Goal: Complete application form: Complete application form

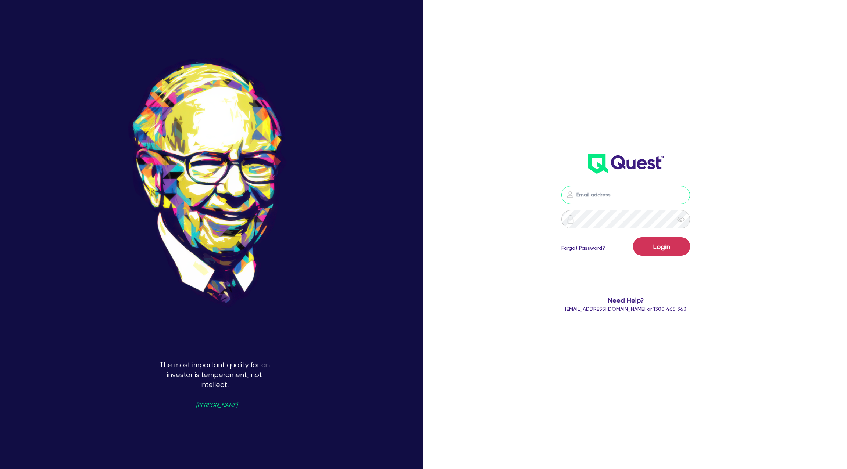
click at [593, 203] on input "email" at bounding box center [625, 195] width 129 height 18
type input "[PERSON_NAME][EMAIL_ADDRESS][DOMAIN_NAME]"
click at [666, 250] on button "Login" at bounding box center [661, 246] width 57 height 18
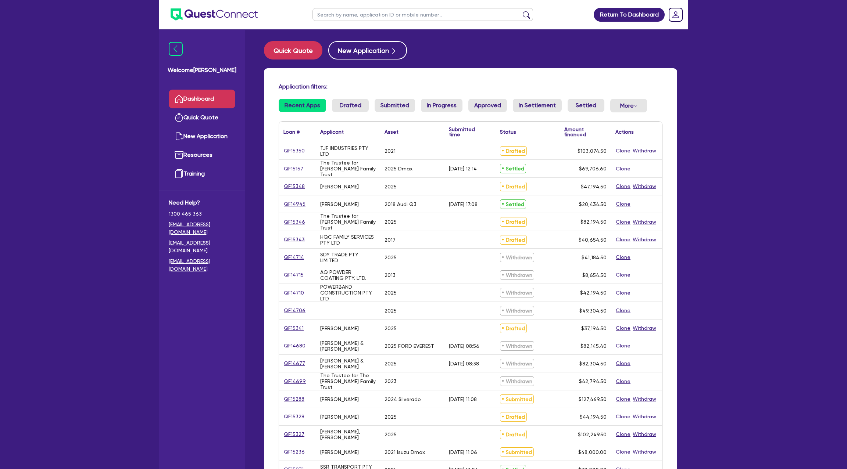
click at [360, 11] on input "text" at bounding box center [422, 14] width 220 height 13
click at [520, 11] on button "submit" at bounding box center [526, 16] width 12 height 10
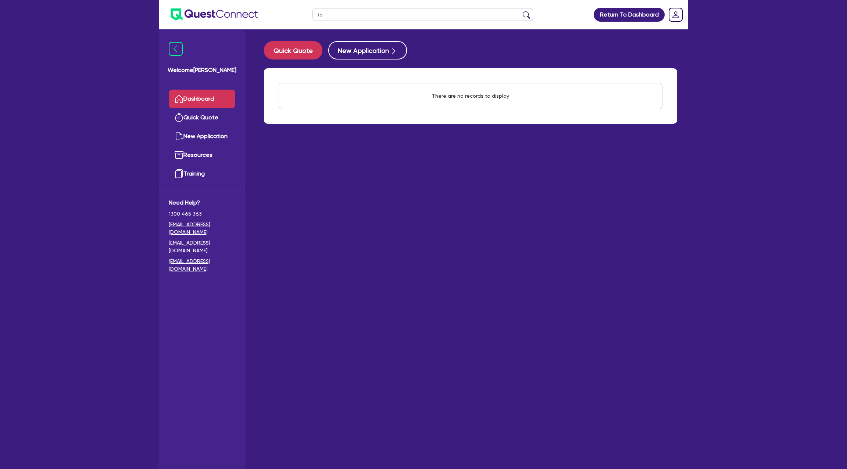
type input "t"
click at [733, 151] on div "Return To Dashboard Edit Profile Logout Welcome [PERSON_NAME] Quick Quote New A…" at bounding box center [423, 249] width 847 height 499
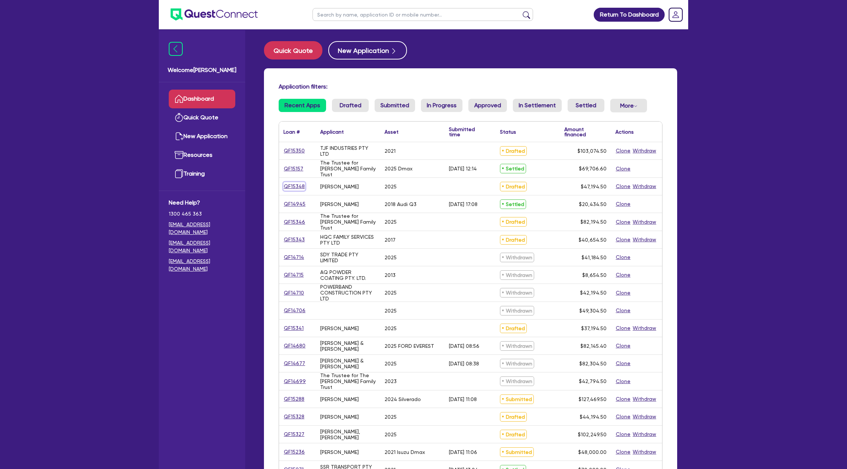
click at [296, 186] on link "QF15348" at bounding box center [294, 186] width 22 height 8
select select "CARS_AND_LIGHT_TRUCKS"
select select "PASSENGER_VEHICLES"
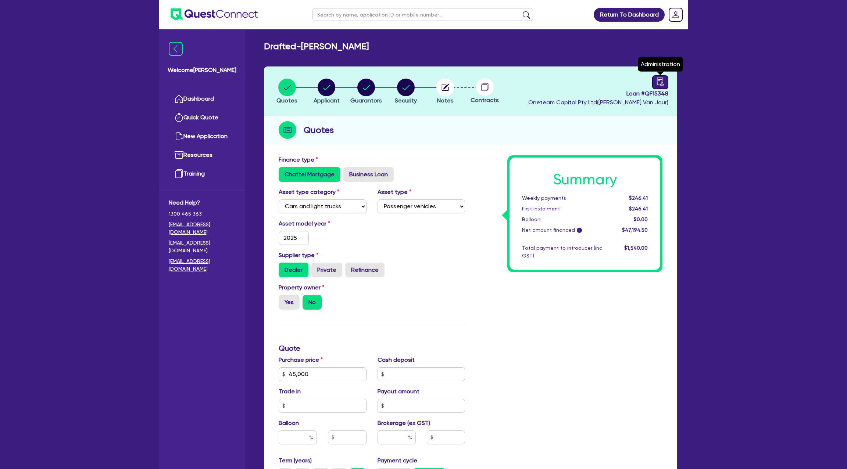
click at [662, 76] on link at bounding box center [660, 82] width 16 height 14
select select "DRAFTED_NEW"
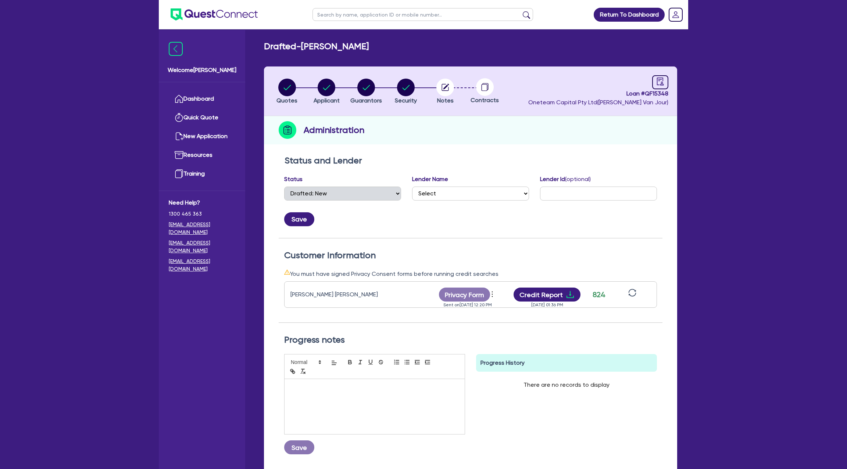
scroll to position [35, 0]
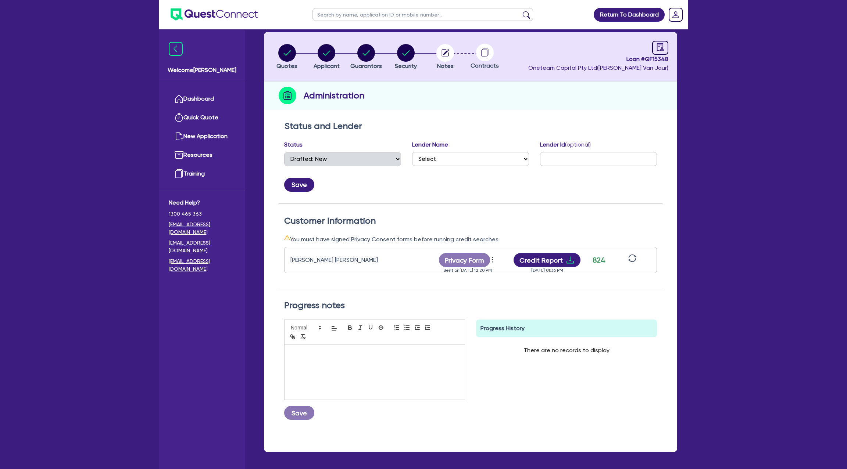
click at [566, 248] on div "Anthony Robert Webb Privacy Form View log Send reminder Send new privacy form S…" at bounding box center [470, 260] width 373 height 26
click at [570, 260] on icon "download" at bounding box center [570, 260] width 9 height 9
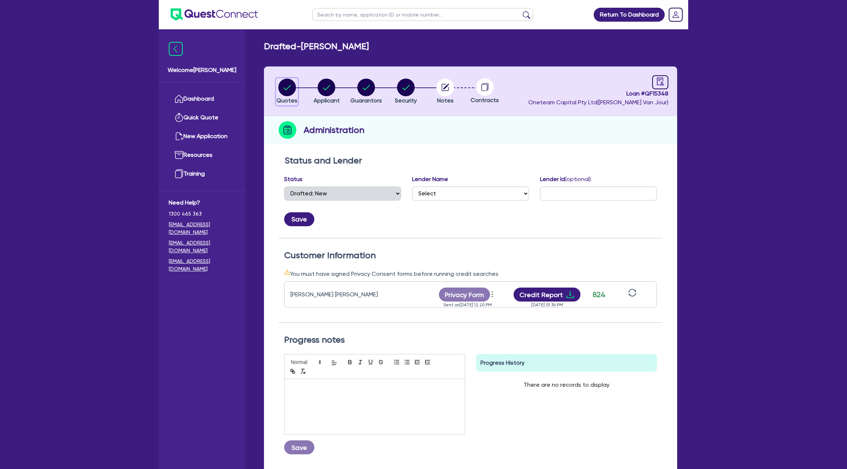
click at [288, 83] on circle "button" at bounding box center [287, 88] width 18 height 18
select select "CARS_AND_LIGHT_TRUCKS"
select select "PASSENGER_VEHICLES"
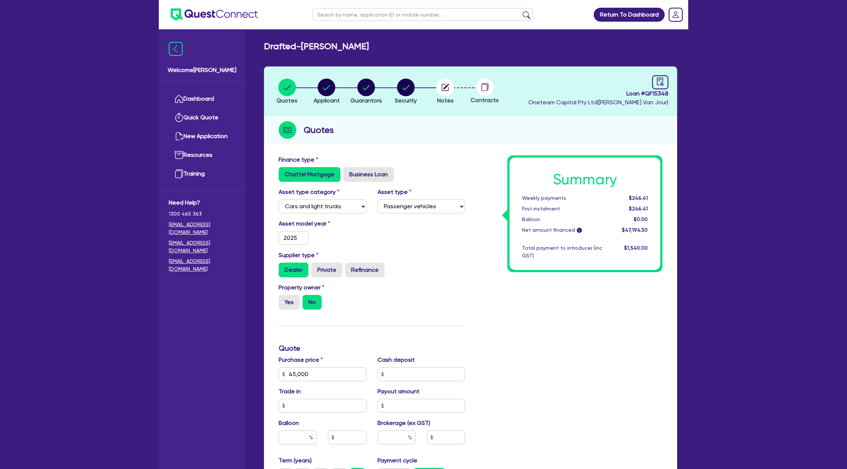
click at [428, 157] on div "Finance type Chattel Mortgage Business Loan" at bounding box center [371, 168] width 197 height 26
click at [656, 68] on header "Quotes Applicant [GEOGRAPHIC_DATA] Security Notes Contracts Loan # QF15348 Onet…" at bounding box center [470, 92] width 413 height 50
click at [656, 76] on link at bounding box center [660, 82] width 16 height 14
select select "DRAFTED_NEW"
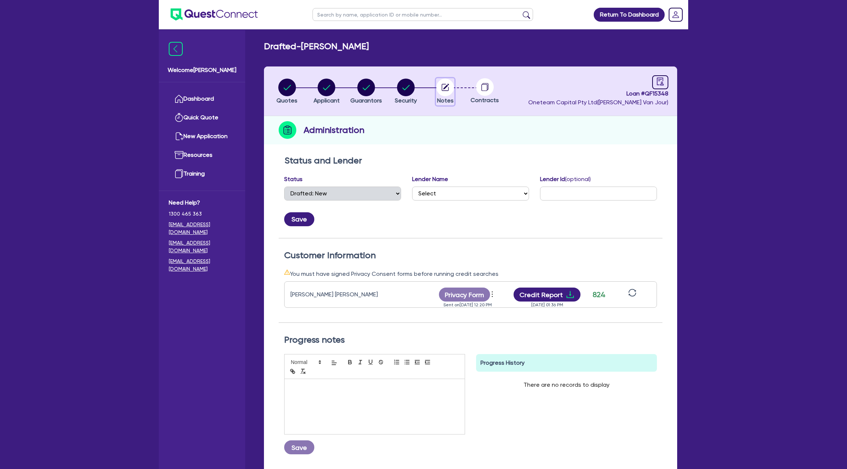
click at [441, 86] on circle "button" at bounding box center [445, 88] width 18 height 18
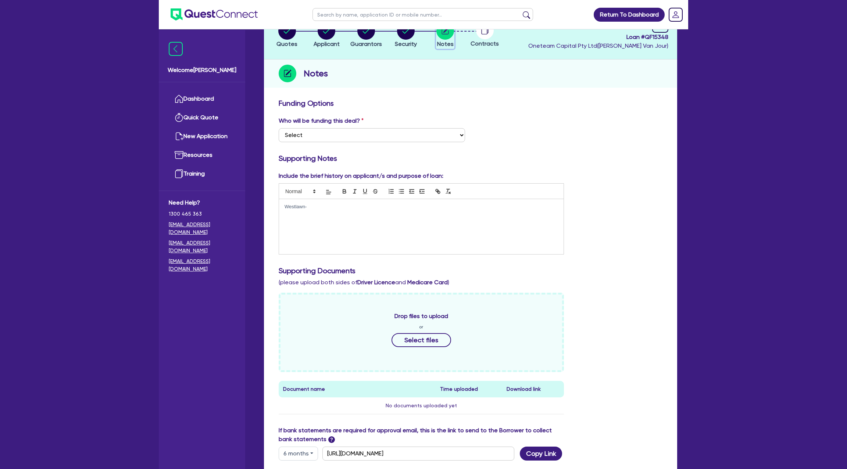
scroll to position [59, 0]
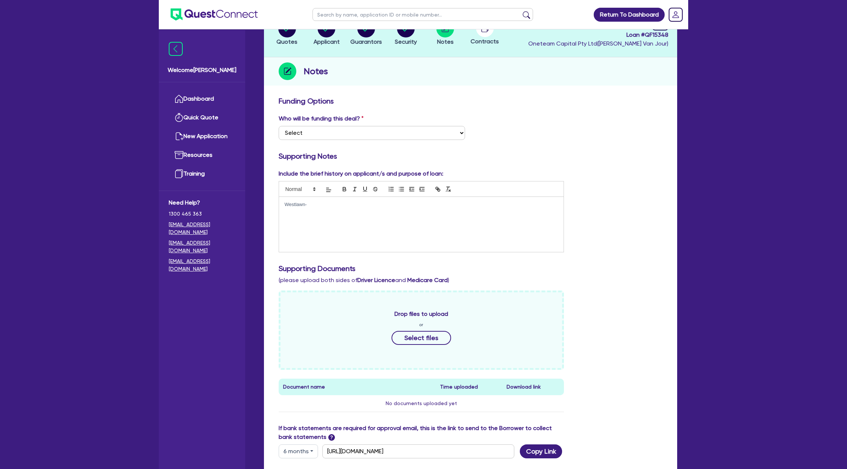
click at [311, 207] on p "Westlawn-" at bounding box center [420, 204] width 273 height 7
click at [301, 212] on p "Allied?" at bounding box center [420, 211] width 273 height 7
click at [366, 206] on p "Westlawn- 9% 60 months max" at bounding box center [420, 204] width 273 height 7
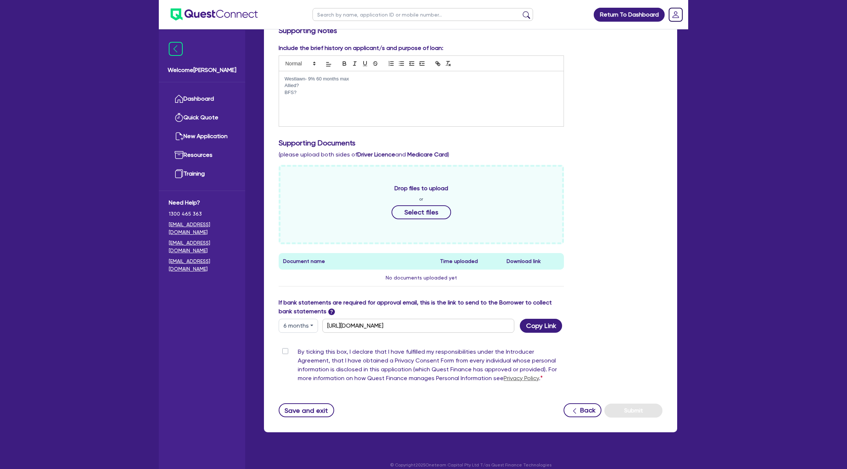
scroll to position [192, 0]
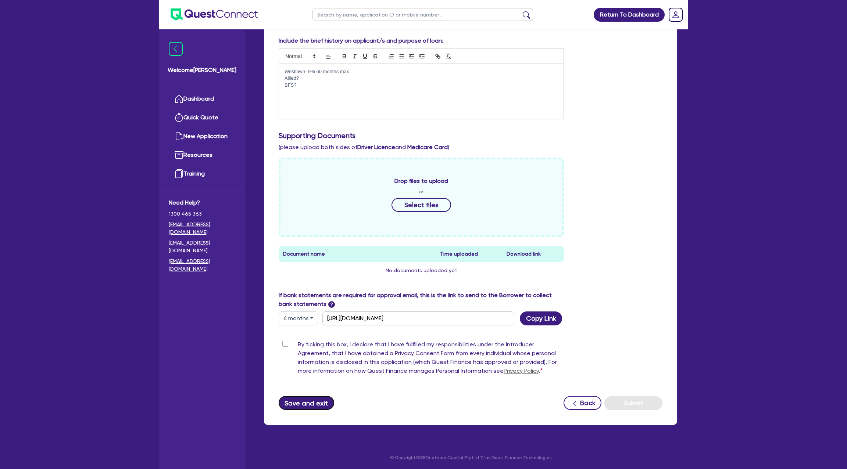
click at [314, 409] on button "Save and exit" at bounding box center [306, 403] width 55 height 14
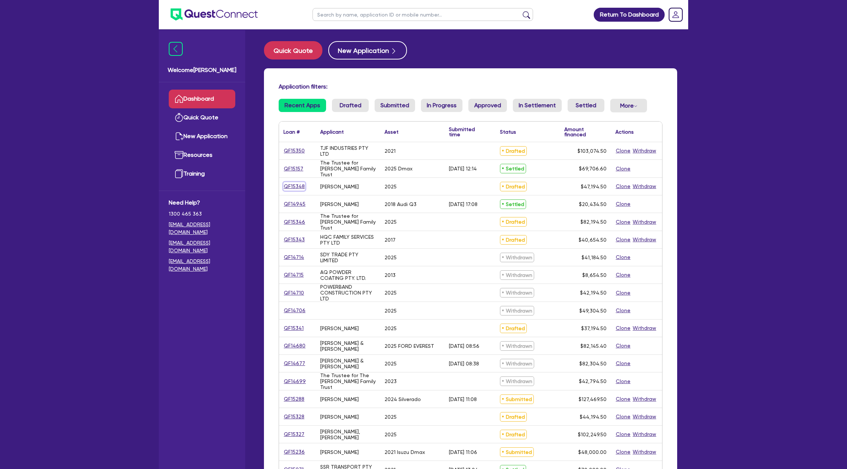
click at [297, 185] on link "QF15348" at bounding box center [294, 186] width 22 height 8
select select "CARS_AND_LIGHT_TRUCKS"
select select "PASSENGER_VEHICLES"
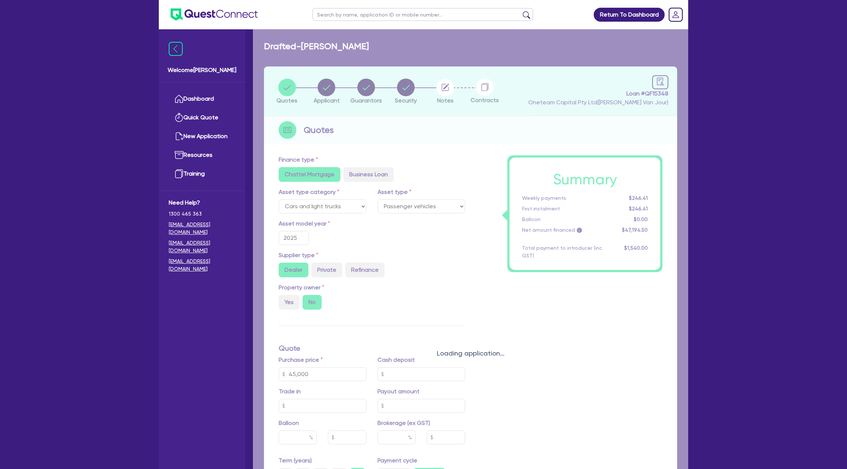
type input "45,000"
type input "1,400"
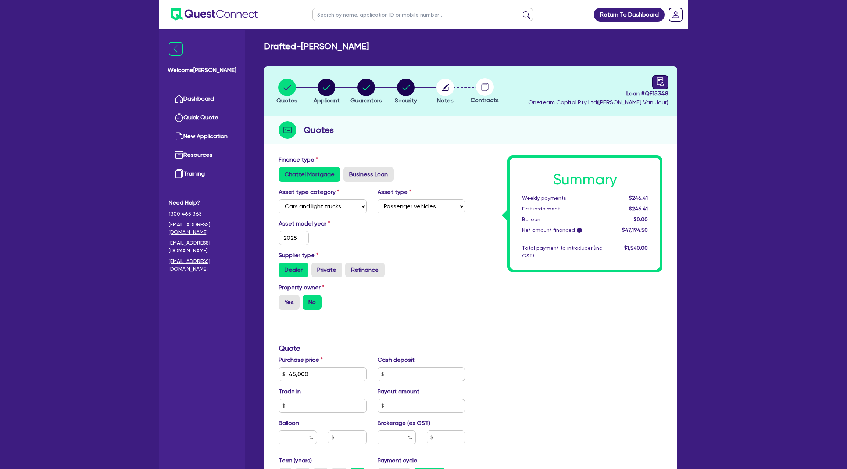
click at [655, 76] on link at bounding box center [660, 82] width 16 height 14
select select "DRAFTED_NEW"
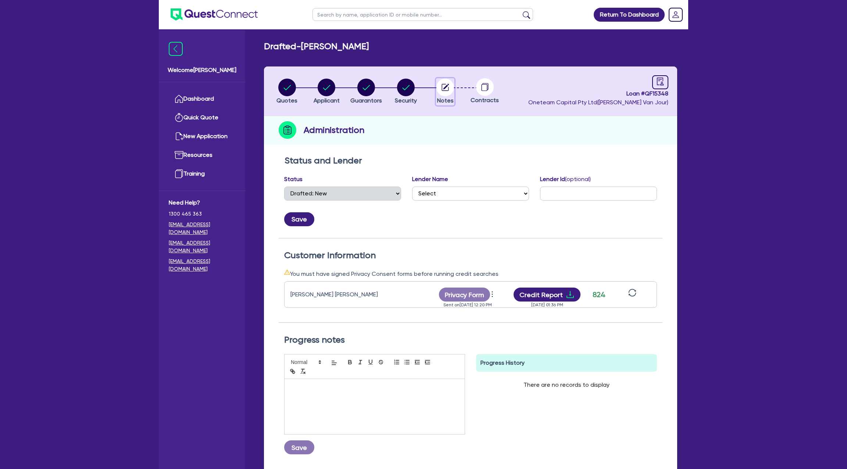
click at [447, 86] on icon "button" at bounding box center [446, 87] width 6 height 6
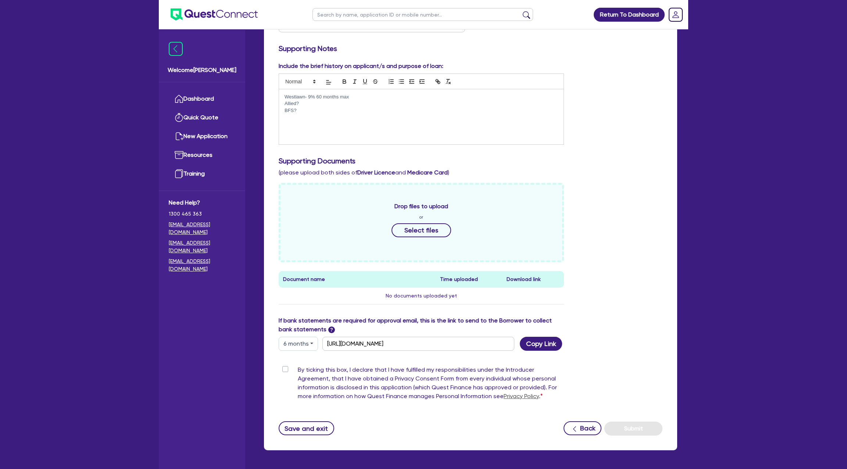
scroll to position [172, 0]
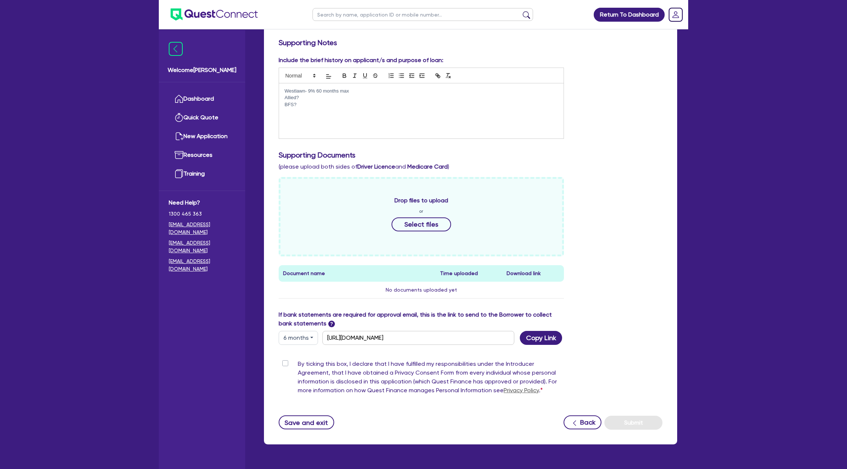
click at [295, 100] on p "Allied?" at bounding box center [420, 97] width 273 height 7
click at [295, 108] on div "Westlawn- 9% 60 months max Allied? BFS?" at bounding box center [421, 110] width 284 height 55
click at [295, 102] on p "BFS?" at bounding box center [420, 104] width 273 height 7
click at [320, 105] on p "BFS Deposit?" at bounding box center [420, 104] width 273 height 7
click at [311, 99] on p "Allied?" at bounding box center [420, 97] width 273 height 7
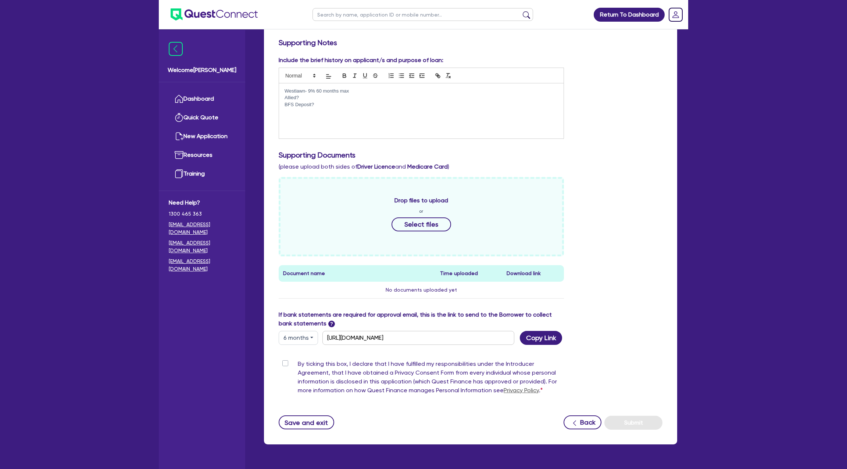
scroll to position [0, 0]
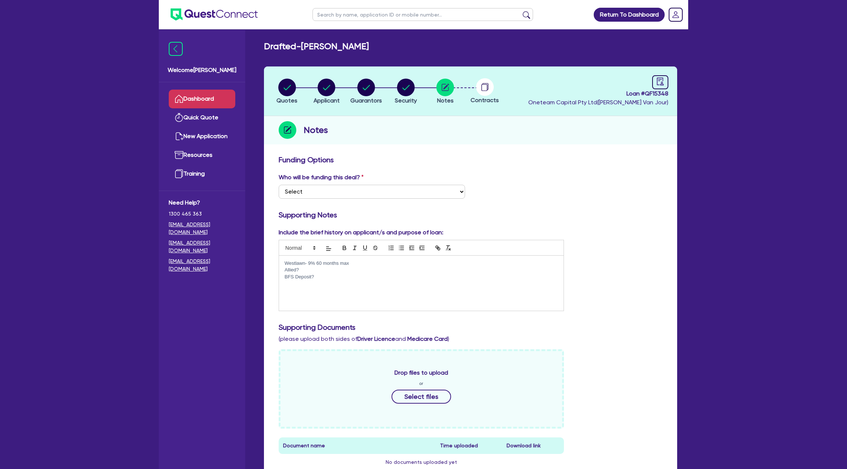
click at [207, 90] on link "Dashboard" at bounding box center [202, 99] width 67 height 19
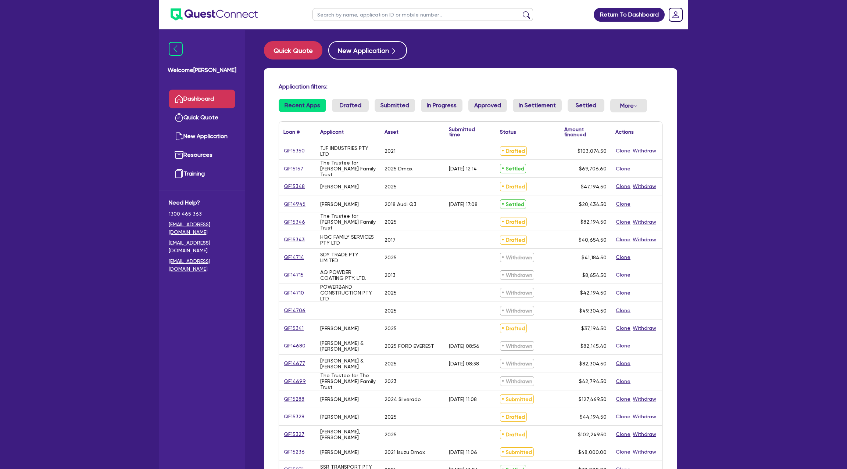
click at [359, 17] on input "text" at bounding box center [422, 14] width 220 height 13
type input "Linda"
click at [520, 11] on button "submit" at bounding box center [526, 16] width 12 height 10
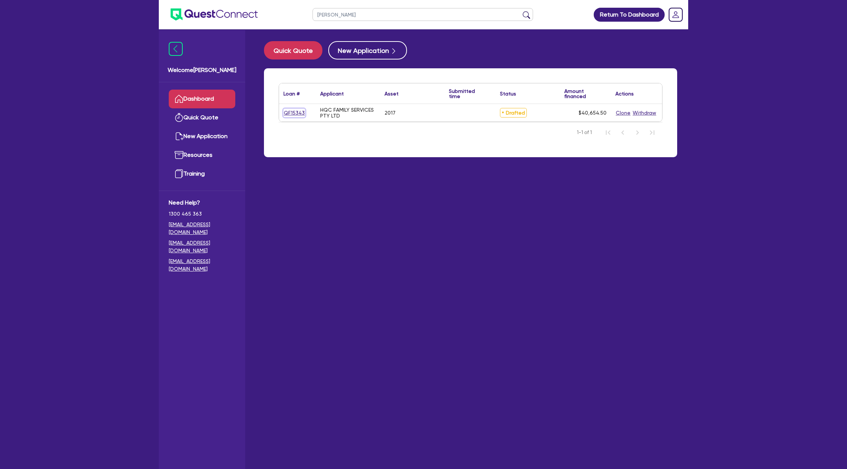
click at [294, 113] on link "QF15343" at bounding box center [294, 113] width 22 height 8
select select "CARS_AND_LIGHT_TRUCKS"
select select "PASSENGER_VEHICLES"
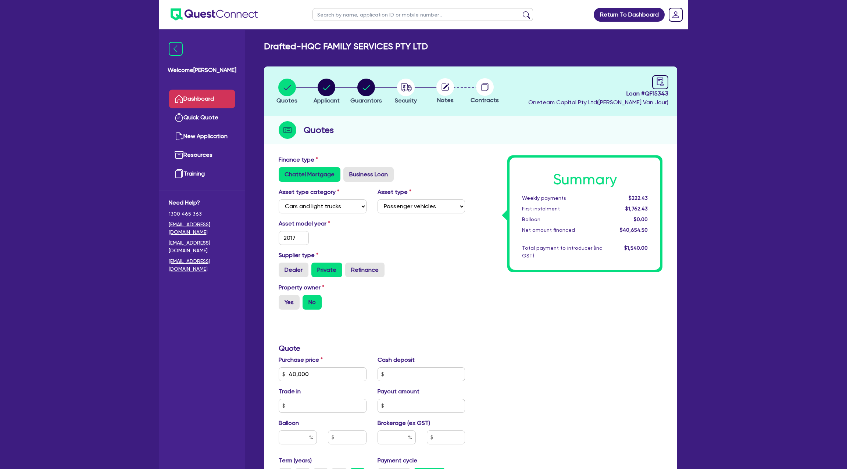
click at [210, 104] on link "Dashboard" at bounding box center [202, 99] width 67 height 19
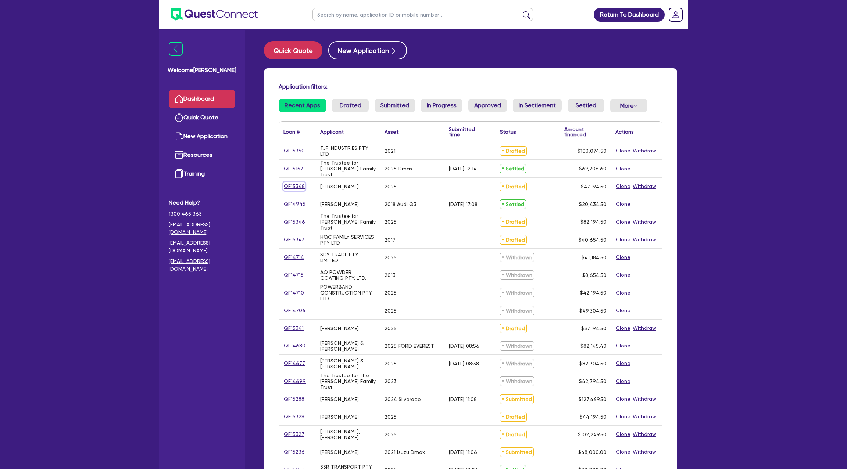
click at [298, 184] on link "QF15348" at bounding box center [294, 186] width 22 height 8
select select "CARS_AND_LIGHT_TRUCKS"
select select "PASSENGER_VEHICLES"
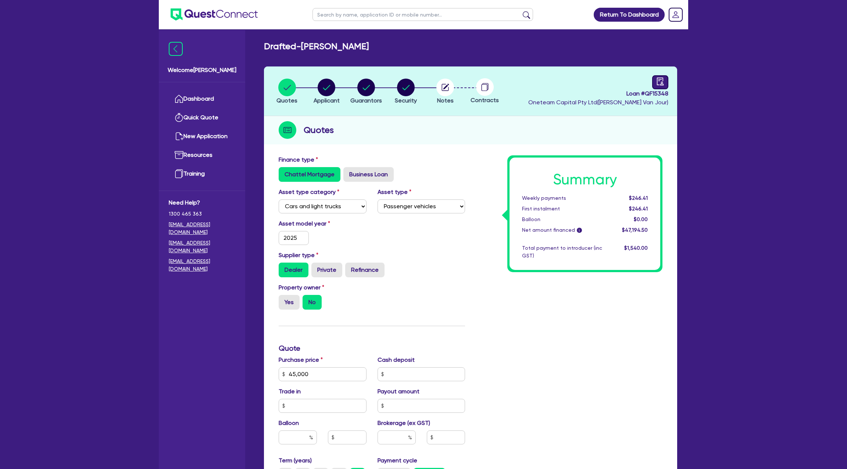
click at [657, 80] on icon "audit" at bounding box center [660, 82] width 8 height 8
select select "DRAFTED_NEW"
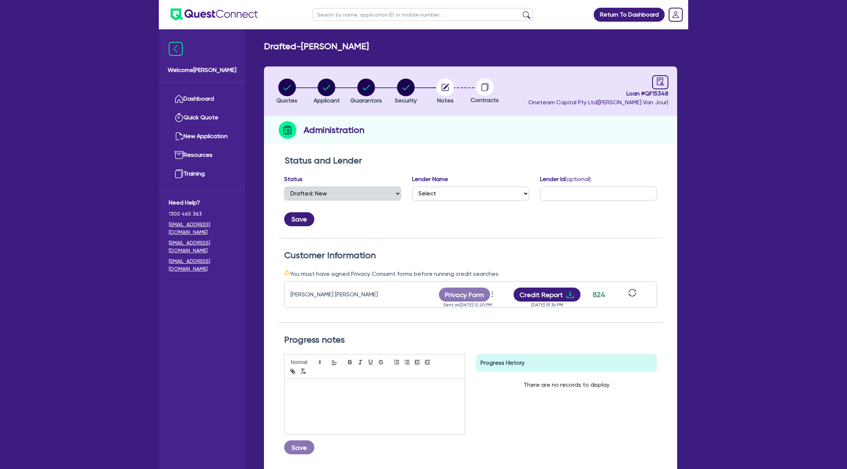
click at [454, 83] on li "Notes" at bounding box center [445, 91] width 40 height 26
click at [447, 83] on circle "button" at bounding box center [445, 88] width 18 height 18
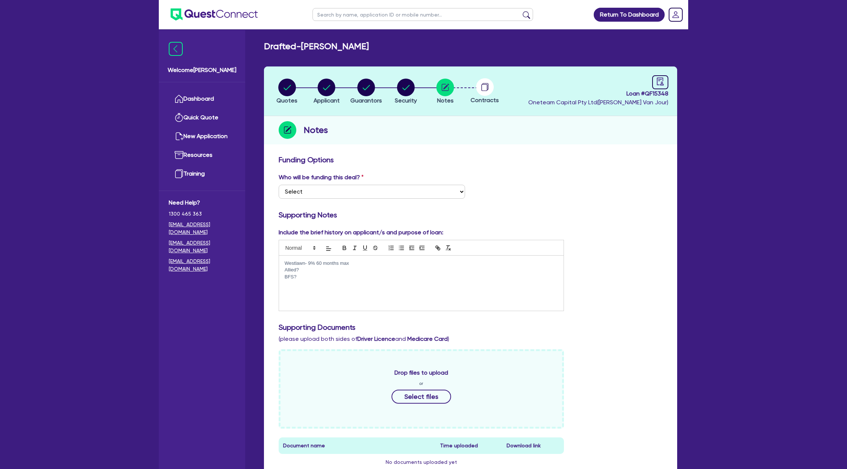
click at [371, 262] on p "Westlawn- 9% 60 months max" at bounding box center [420, 263] width 273 height 7
click at [306, 270] on p "Allied?" at bounding box center [420, 270] width 273 height 7
click at [294, 276] on p "BFS?" at bounding box center [420, 277] width 273 height 7
drag, startPoint x: 298, startPoint y: 277, endPoint x: 277, endPoint y: 277, distance: 20.6
click at [277, 277] on div "Include the brief history on applicant/s and purpose of loan: Westlawn- 9% 60 m…" at bounding box center [421, 269] width 296 height 83
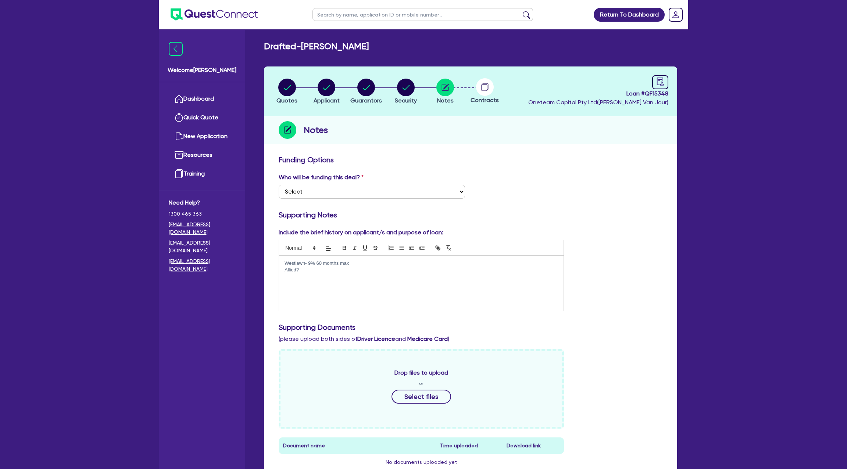
click at [306, 274] on p at bounding box center [420, 277] width 273 height 7
click at [302, 270] on p "Allied?" at bounding box center [420, 270] width 273 height 7
click at [306, 262] on p "Westlawn- 9% 60 months max" at bounding box center [420, 263] width 273 height 7
click at [305, 272] on p "Allied-" at bounding box center [420, 270] width 273 height 7
click at [607, 243] on div "Include the brief history on applicant/s and purpose of loan: Westlawn- 9% 60 m…" at bounding box center [470, 272] width 395 height 89
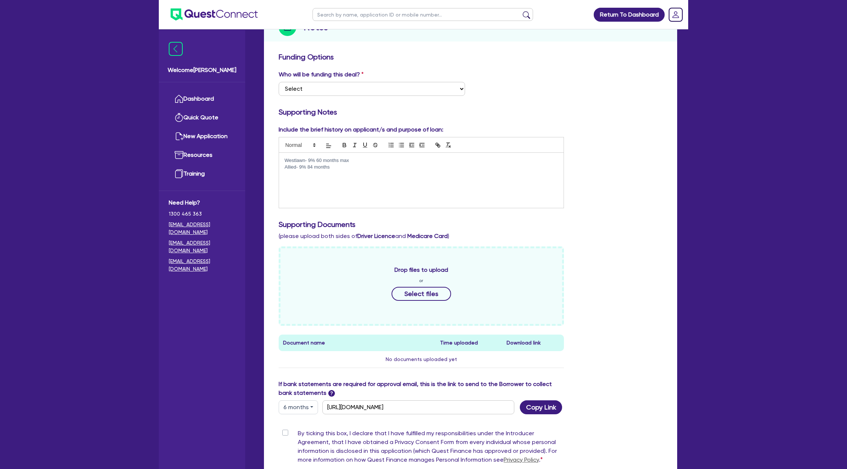
scroll to position [192, 0]
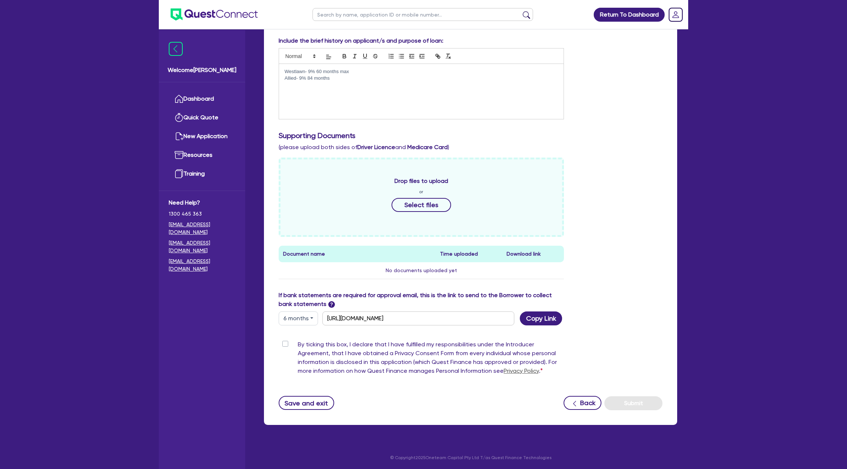
click at [312, 412] on div "Funding Options Who will be funding this deal? Select I want Quest to fund 100%…" at bounding box center [470, 192] width 413 height 465
click at [312, 399] on button "Save and exit" at bounding box center [306, 403] width 55 height 14
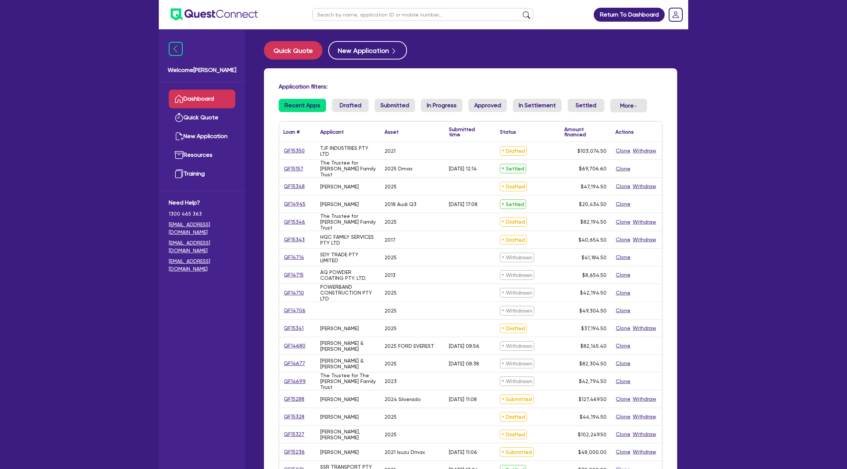
click at [335, 8] on input "text" at bounding box center [422, 14] width 220 height 13
type input "Linda"
click at [520, 11] on button "submit" at bounding box center [526, 16] width 12 height 10
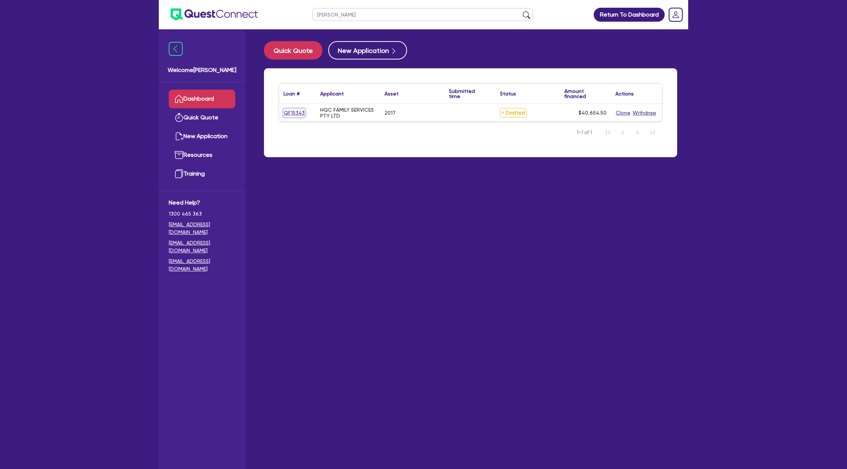
click at [299, 112] on link "QF15343" at bounding box center [294, 113] width 22 height 8
select select "CARS_AND_LIGHT_TRUCKS"
select select "PASSENGER_VEHICLES"
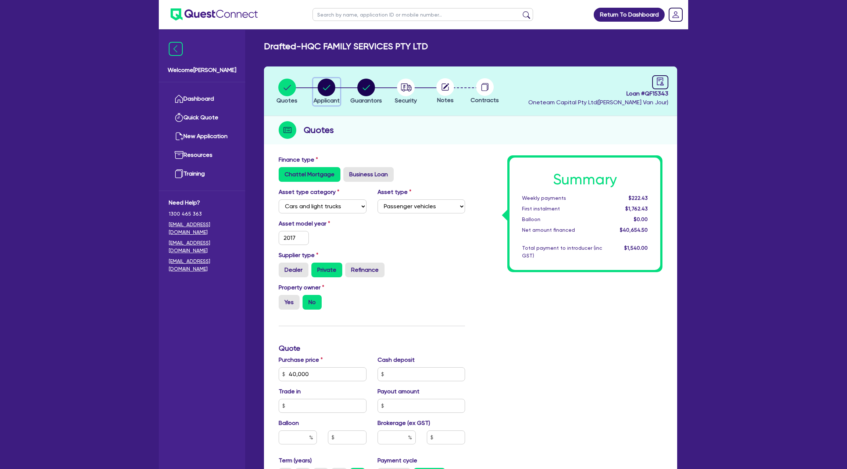
click at [320, 85] on circle "button" at bounding box center [326, 88] width 18 height 18
select select "COMPANY"
select select "ACCOMODATION_FOOD"
select select "HOTELS"
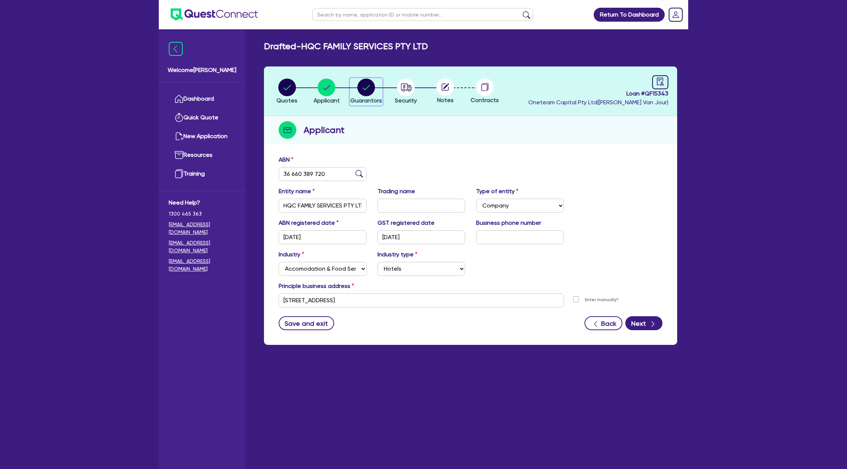
click at [367, 84] on circle "button" at bounding box center [366, 88] width 18 height 18
select select "MRS"
select select "[GEOGRAPHIC_DATA]"
select select "MARRIED"
select select "CASH"
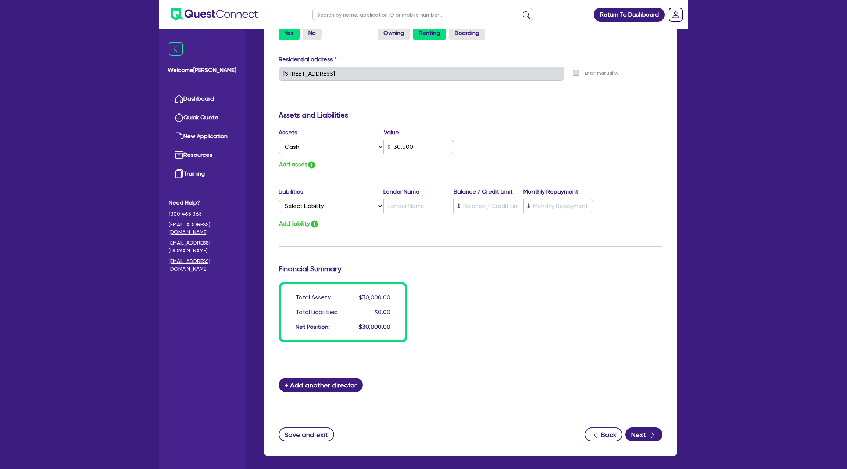
scroll to position [387, 0]
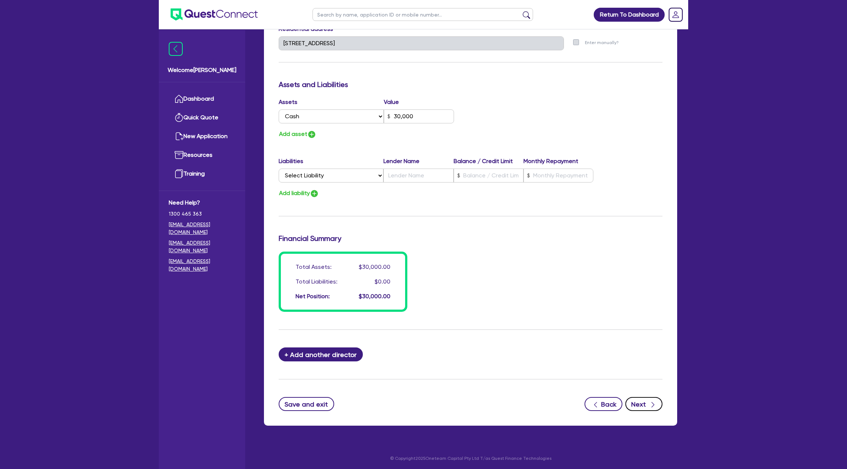
click at [649, 397] on button "Next" at bounding box center [643, 404] width 37 height 14
select select "CARS_AND_LIGHT_TRUCKS"
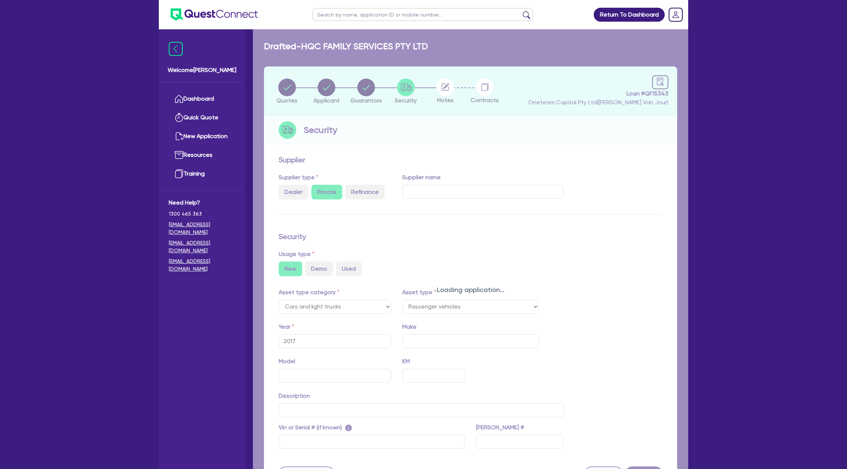
select select "PASSENGER_VEHICLES"
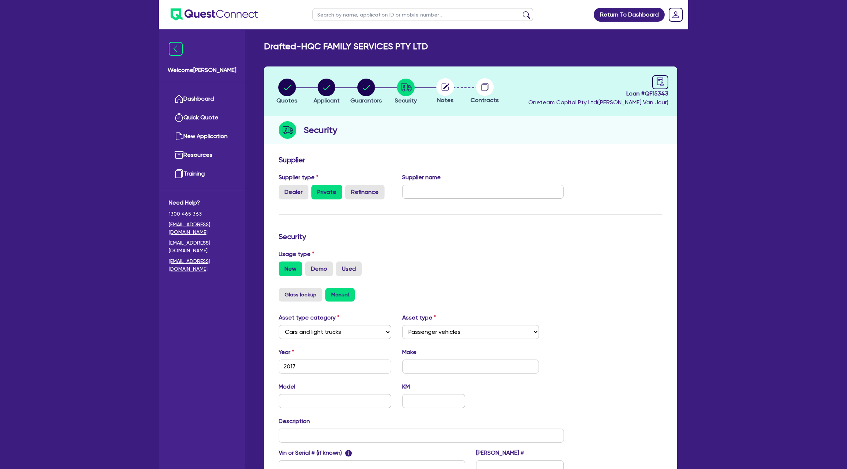
click at [655, 68] on header "Quotes Applicant Guarantors Security Notes Contracts Loan # QF15343 Oneteam Cap…" at bounding box center [470, 92] width 413 height 50
click at [651, 91] on span "Loan # QF15343" at bounding box center [598, 93] width 140 height 9
click at [661, 79] on icon "audit" at bounding box center [660, 82] width 8 height 8
select select "DRAFTED_NEW"
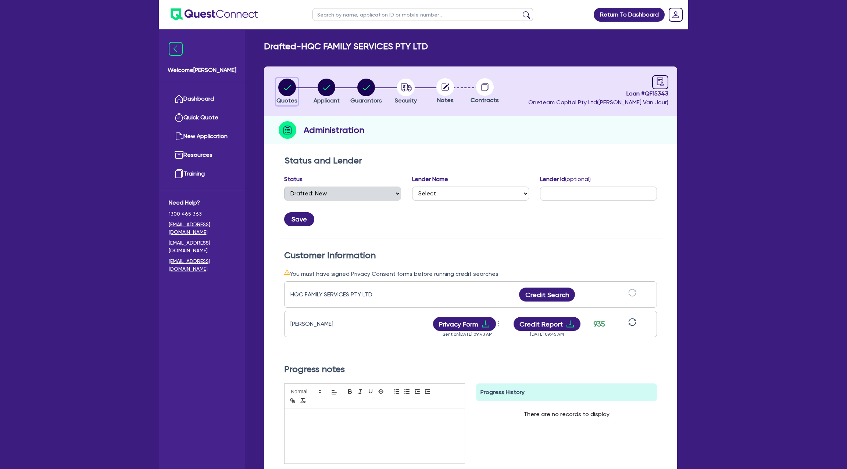
click at [286, 90] on circle "button" at bounding box center [287, 88] width 18 height 18
select select "CARS_AND_LIGHT_TRUCKS"
select select "PASSENGER_VEHICLES"
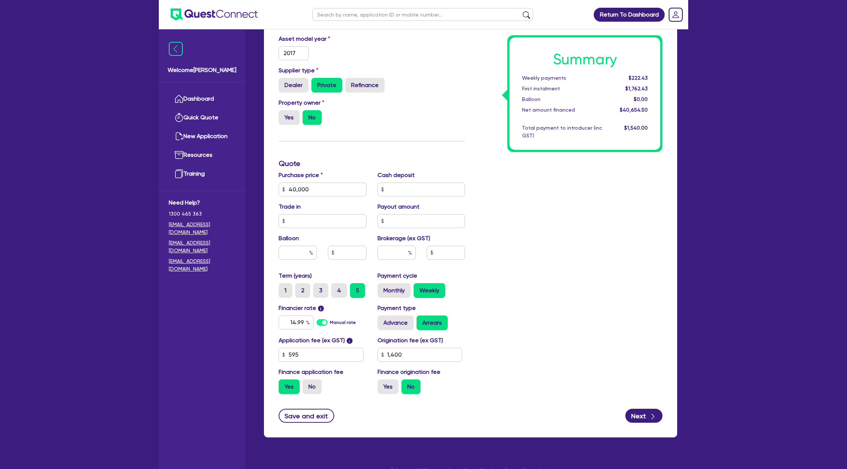
scroll to position [197, 0]
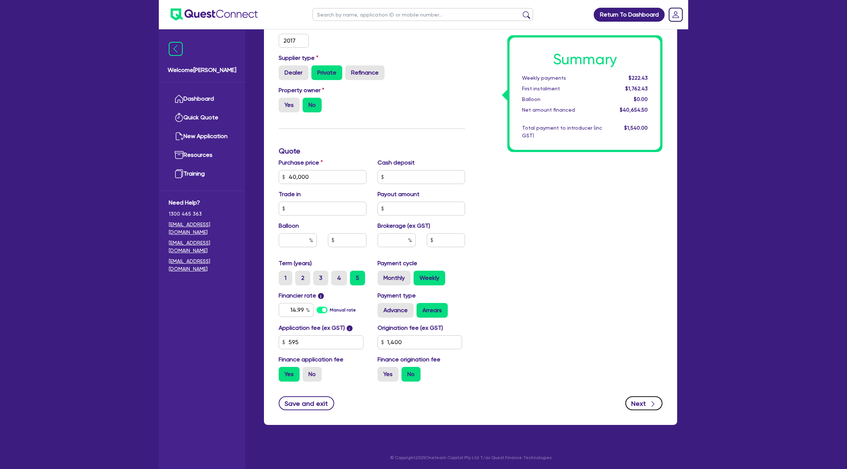
click at [643, 403] on button "Next" at bounding box center [643, 403] width 37 height 14
type input "40,000"
type input "1,400"
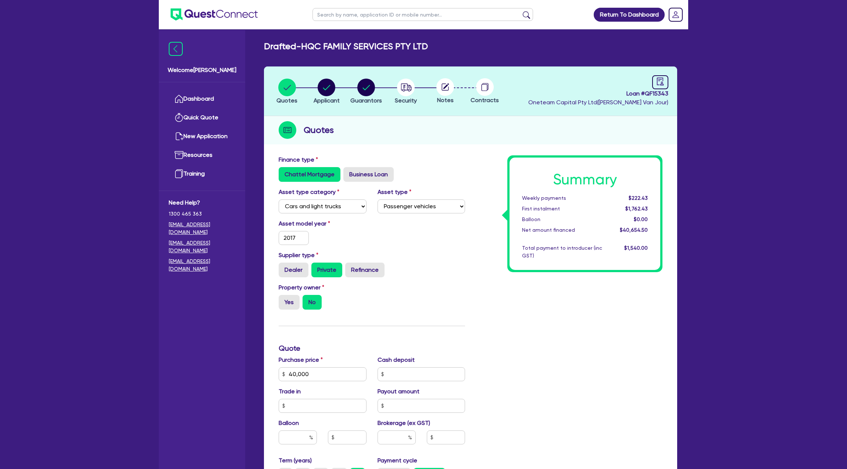
select select "COMPANY"
select select "ACCOMODATION_FOOD"
select select "HOTELS"
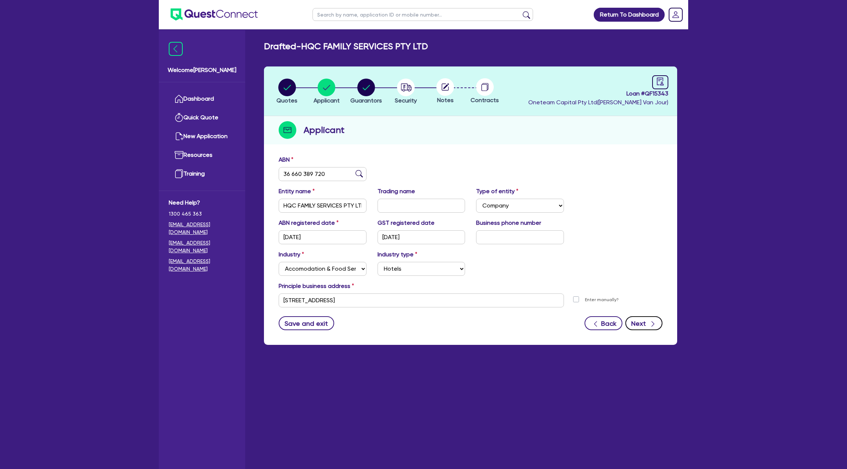
click at [643, 322] on button "Next" at bounding box center [643, 323] width 37 height 14
select select "MRS"
select select "[GEOGRAPHIC_DATA]"
select select "MARRIED"
select select "CASH"
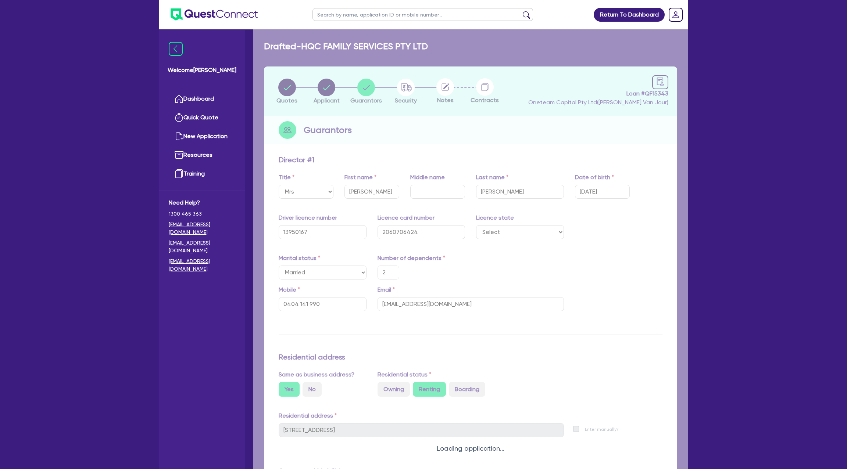
type input "2"
type input "0404 141 990"
type input "30,000"
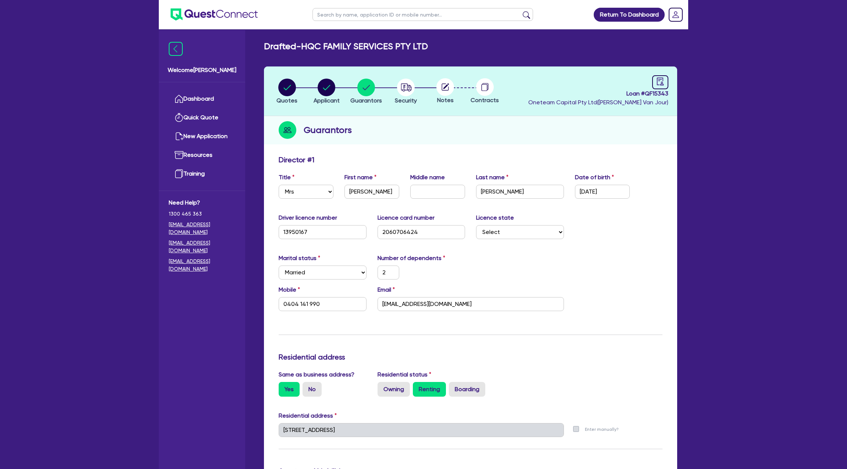
click at [280, 73] on header "Quotes Applicant Guarantors Security Notes Contracts Loan # QF15343 Oneteam Cap…" at bounding box center [470, 92] width 413 height 50
click at [296, 89] on div "button" at bounding box center [286, 88] width 21 height 18
select select "CARS_AND_LIGHT_TRUCKS"
select select "PASSENGER_VEHICLES"
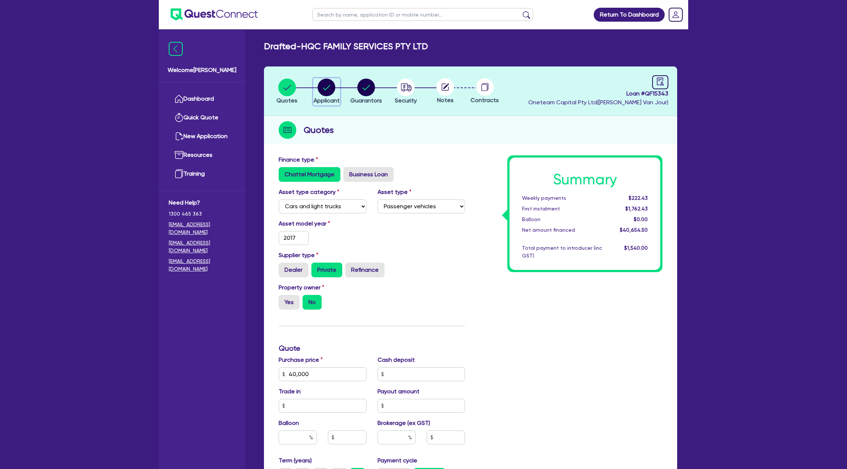
click at [326, 95] on circle "button" at bounding box center [326, 88] width 18 height 18
select select "COMPANY"
select select "ACCOMODATION_FOOD"
select select "HOTELS"
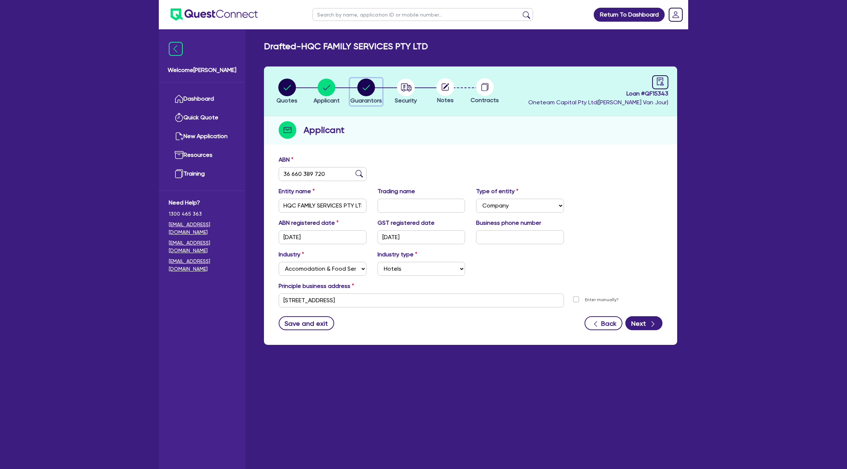
click at [355, 97] on span "Guarantors" at bounding box center [366, 100] width 32 height 7
select select "MRS"
select select "[GEOGRAPHIC_DATA]"
select select "MARRIED"
select select "CASH"
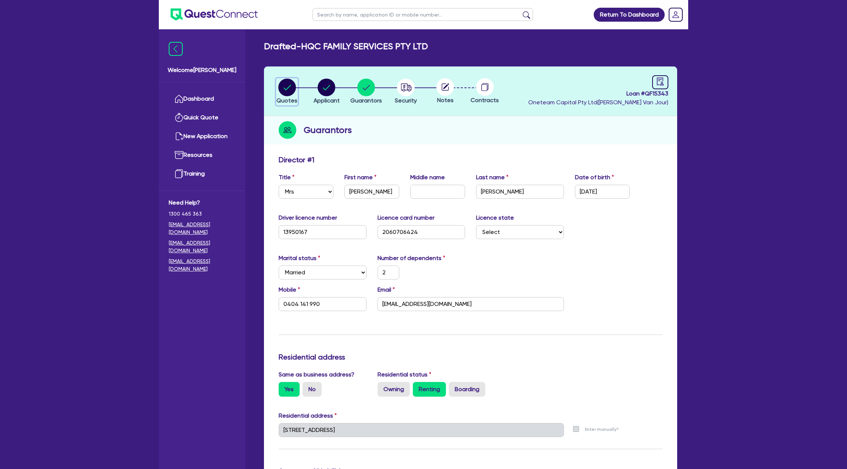
click at [279, 85] on circle "button" at bounding box center [287, 88] width 18 height 18
select select "CARS_AND_LIGHT_TRUCKS"
select select "PASSENGER_VEHICLES"
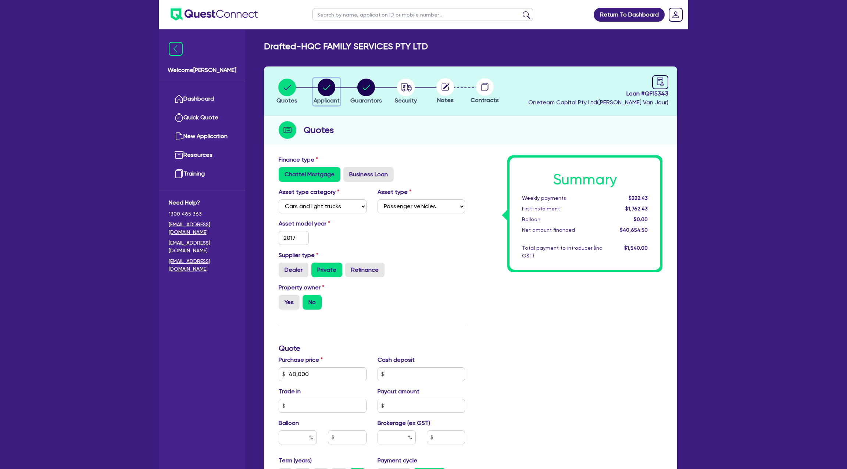
click at [326, 82] on circle "button" at bounding box center [326, 88] width 18 height 18
select select "COMPANY"
select select "ACCOMODATION_FOOD"
select select "HOTELS"
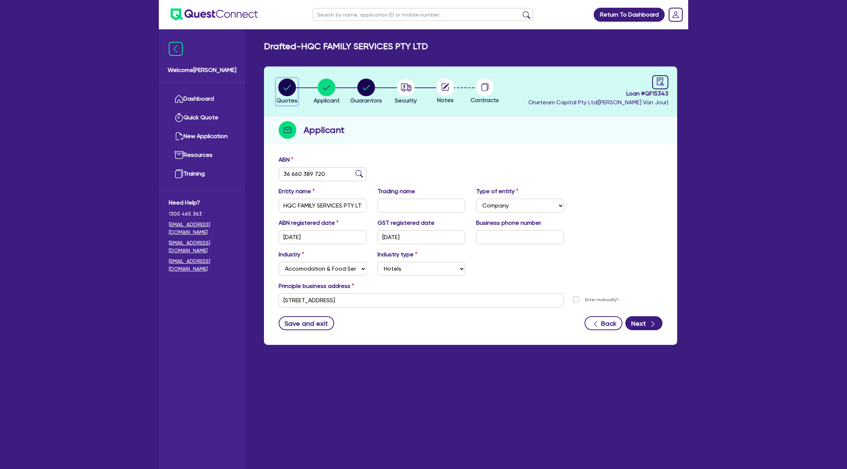
click at [282, 85] on circle "button" at bounding box center [287, 88] width 18 height 18
select select "CARS_AND_LIGHT_TRUCKS"
select select "PASSENGER_VEHICLES"
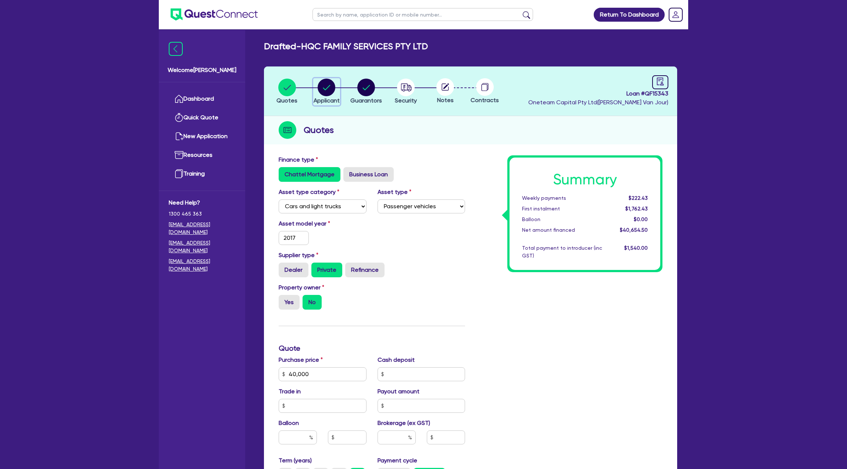
click at [329, 87] on circle "button" at bounding box center [326, 88] width 18 height 18
select select "COMPANY"
select select "ACCOMODATION_FOOD"
select select "HOTELS"
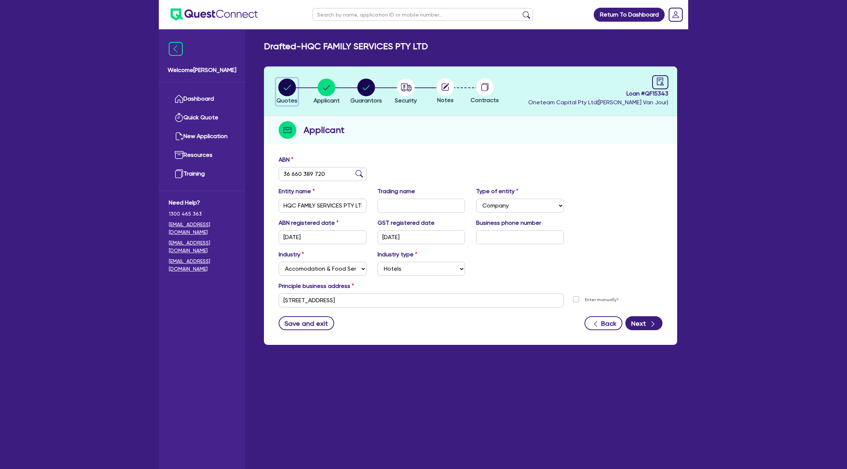
click at [286, 91] on circle "button" at bounding box center [287, 88] width 18 height 18
select select "CARS_AND_LIGHT_TRUCKS"
select select "PASSENGER_VEHICLES"
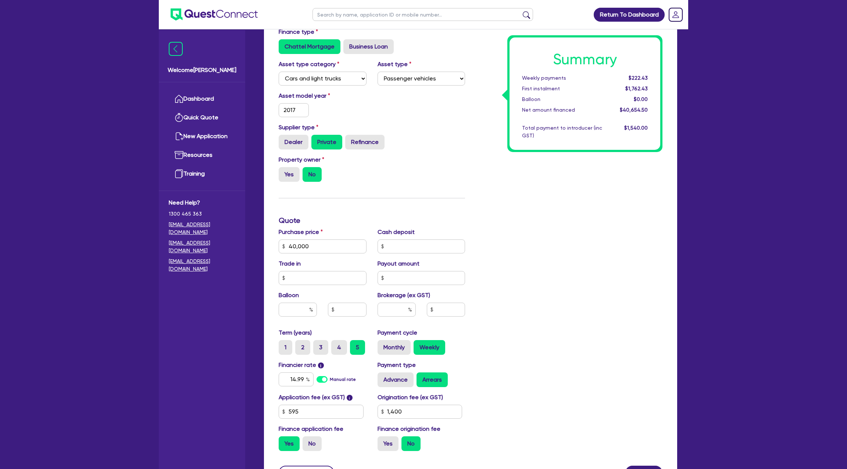
scroll to position [130, 0]
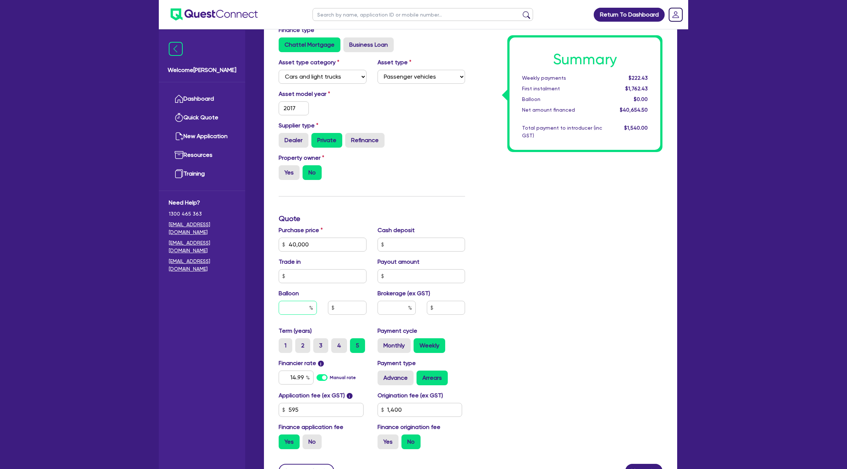
click at [299, 309] on input "text" at bounding box center [298, 308] width 38 height 14
type input "12.49"
type input "40,000"
type input "1,400"
type input "40,000"
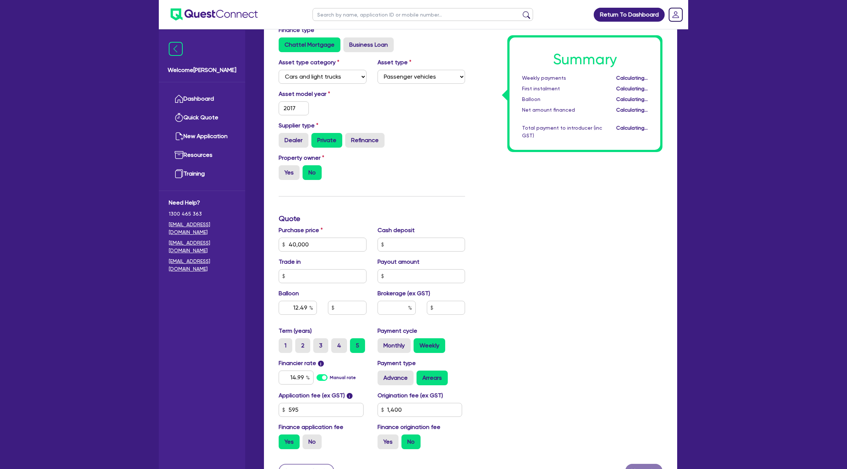
type input "4,996"
type input "1,400"
click at [646, 372] on div "Summary Weekly payments Calculating... First instalment Calculating... Balloon …" at bounding box center [568, 241] width 197 height 430
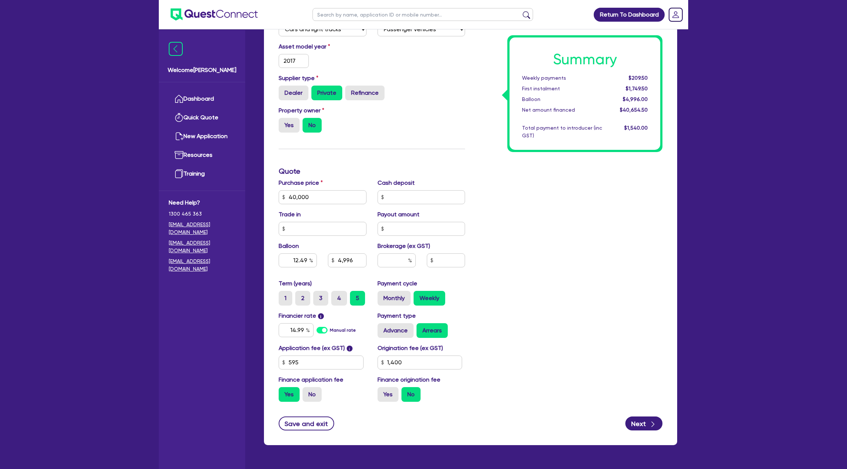
scroll to position [192, 0]
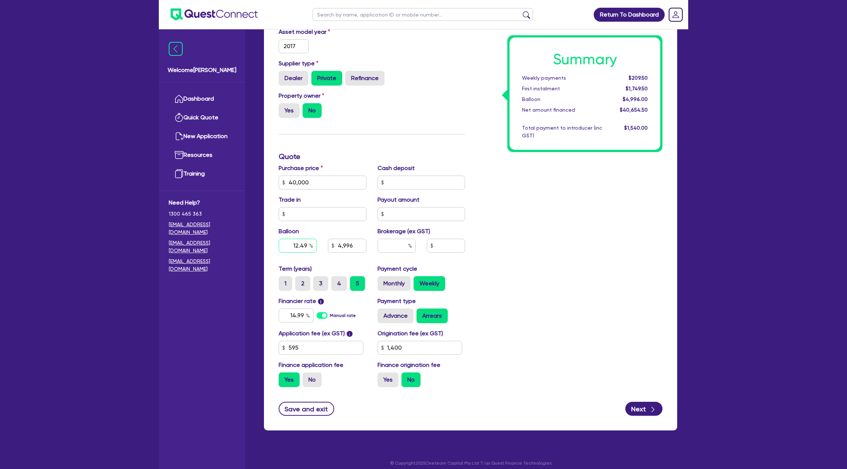
click at [296, 244] on input "12.49" at bounding box center [298, 246] width 38 height 14
type input "40,000"
type input "4,996"
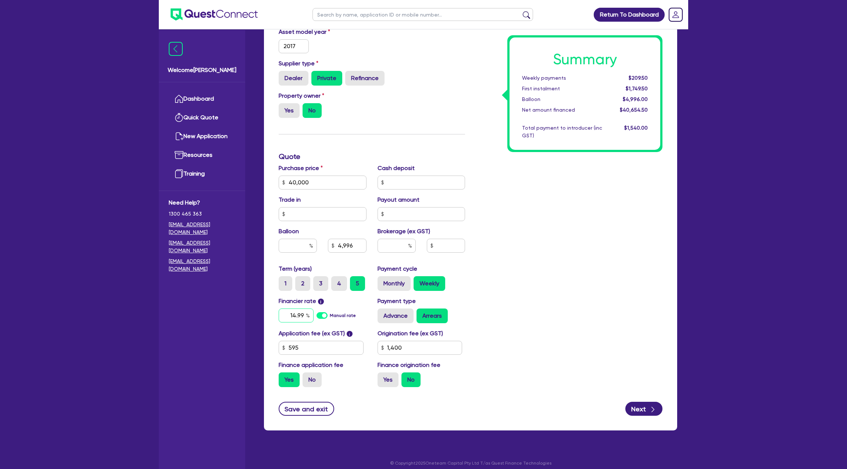
type input "1,400"
type input "40,000"
type input "1,400"
click at [301, 315] on input "14.99" at bounding box center [296, 316] width 35 height 14
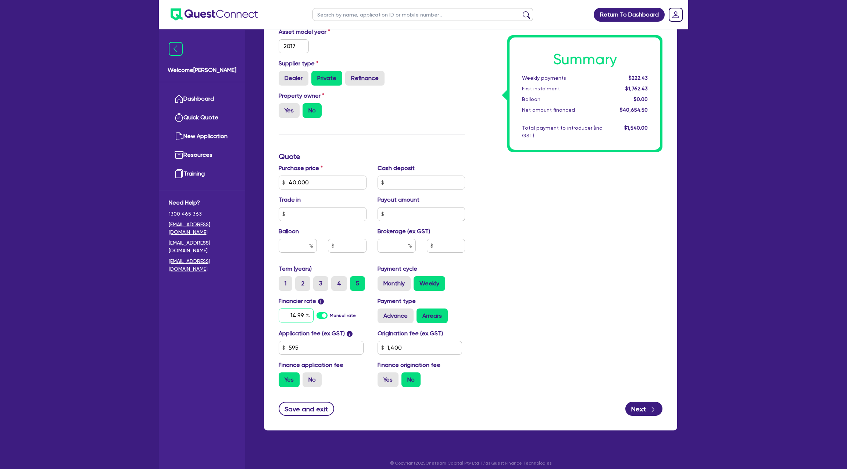
click at [301, 315] on input "14.99" at bounding box center [296, 316] width 35 height 14
type input "12.49"
type input "40,000"
type input "1,400"
click at [567, 236] on div "Summary Weekly payments $222.43 First instalment $1,762.43 Balloon $0.00 Net am…" at bounding box center [568, 179] width 197 height 430
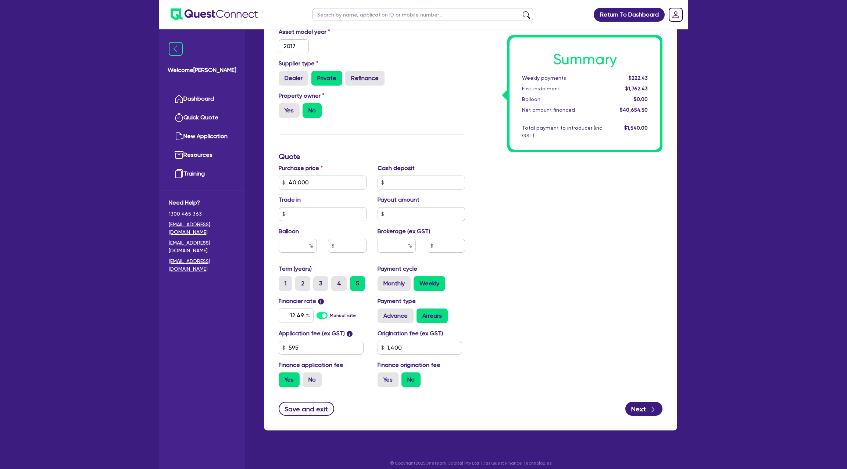
type input "40,000"
type input "1,400"
click at [394, 378] on label "Yes" at bounding box center [387, 380] width 21 height 15
click at [382, 377] on input "Yes" at bounding box center [379, 375] width 5 height 5
radio input "true"
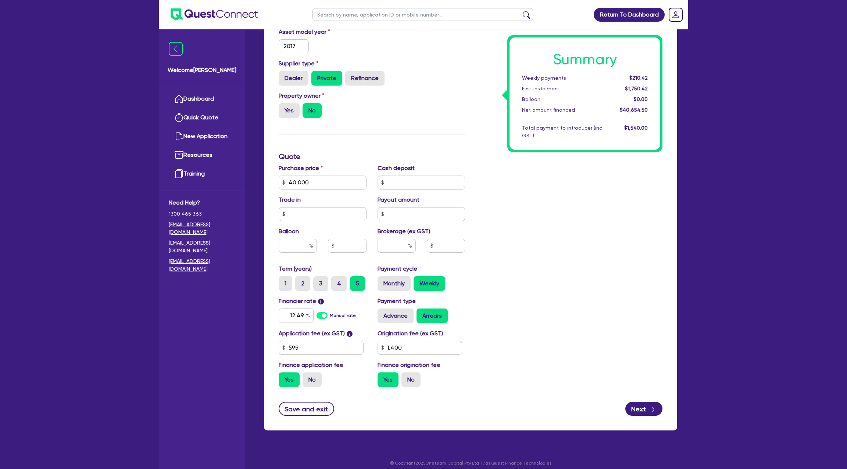
type input "40,000"
type input "1,400"
type input "40,000"
type input "1,400"
click at [401, 239] on input "text" at bounding box center [396, 246] width 38 height 14
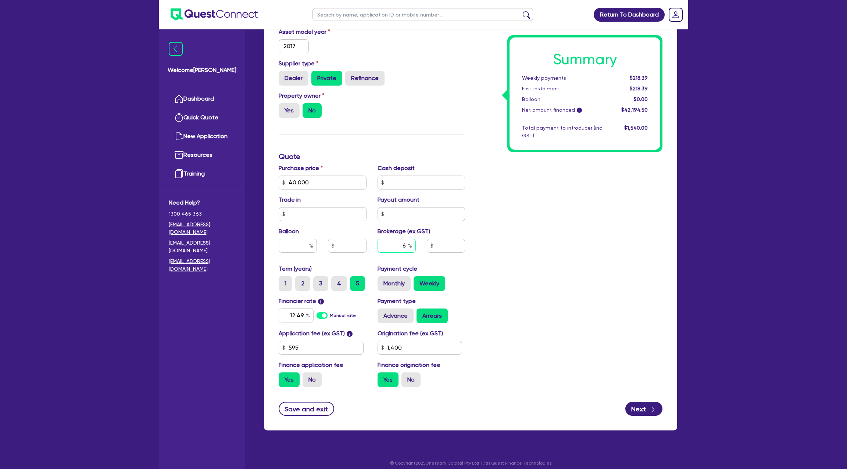
type input "6"
type input "40,000"
type input "1,400"
click at [561, 324] on div "Summary Weekly payments $218.39 First instalment $218.39 Balloon $0.00 Net amou…" at bounding box center [568, 179] width 197 height 430
type input "40,000"
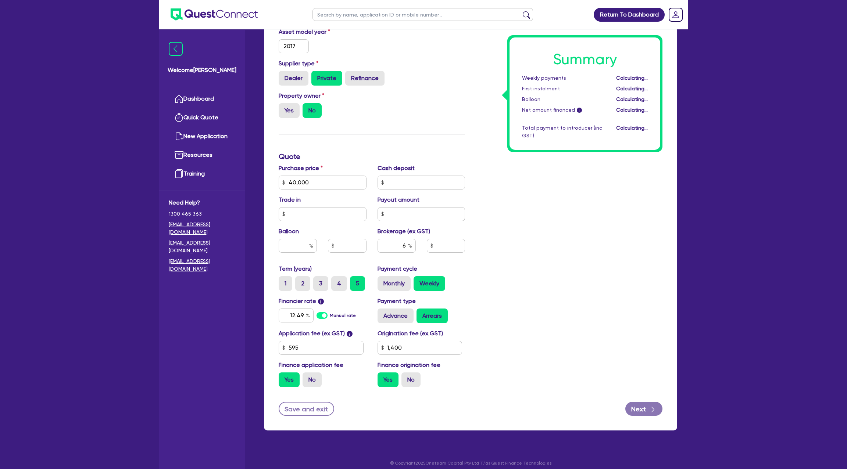
type input "2,531.67"
type input "1,400"
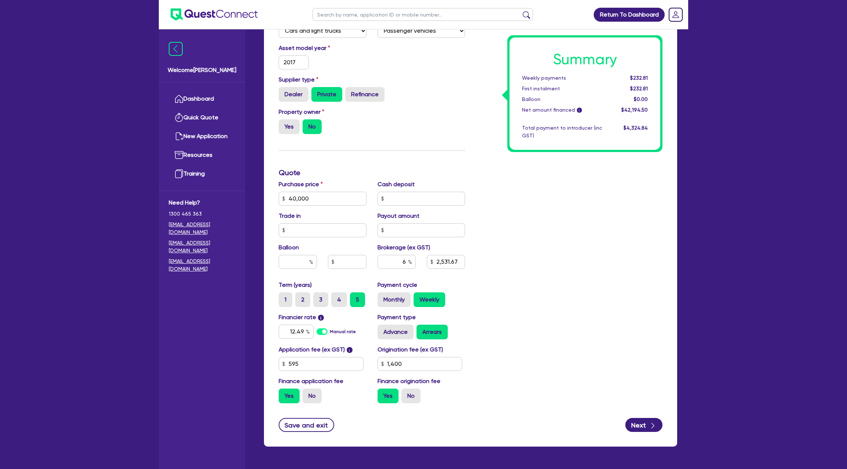
scroll to position [175, 0]
click at [299, 264] on input "text" at bounding box center [298, 262] width 38 height 14
type input "40,000"
type input "2,531.67"
type input "1,400"
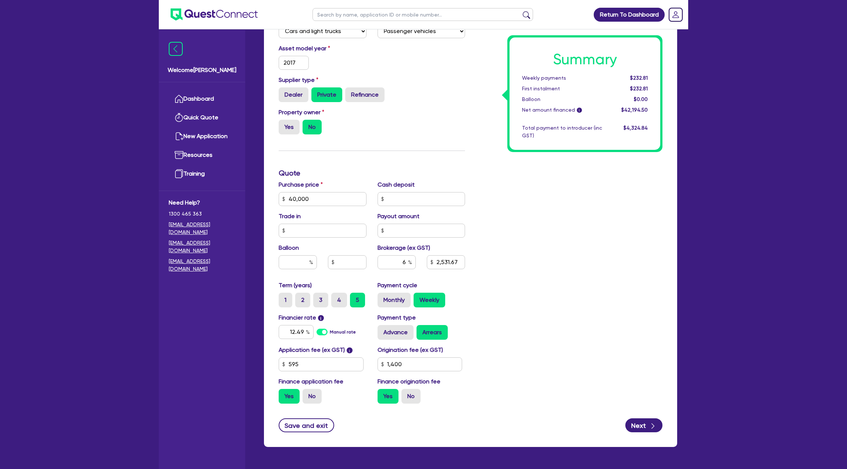
type input "40,000"
type input "2,531.67"
type input "1,400"
click at [582, 210] on div "Summary Weekly payments $232.81 First instalment $232.81 Balloon $0.00 Net amou…" at bounding box center [568, 195] width 197 height 430
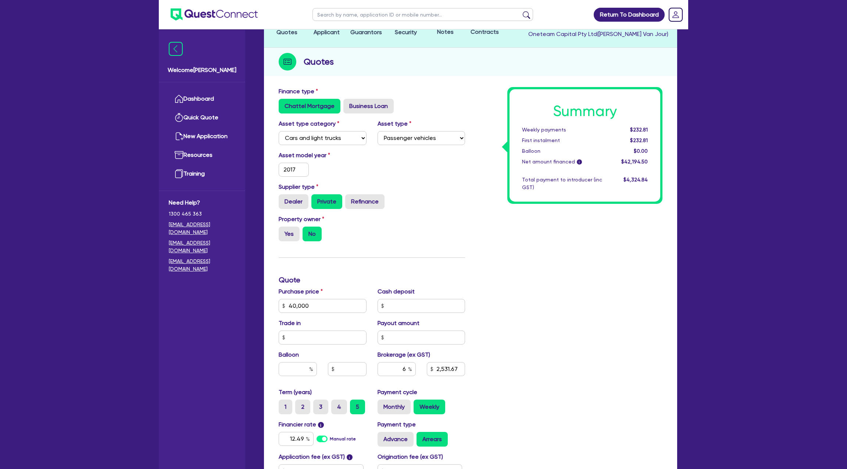
scroll to position [0, 0]
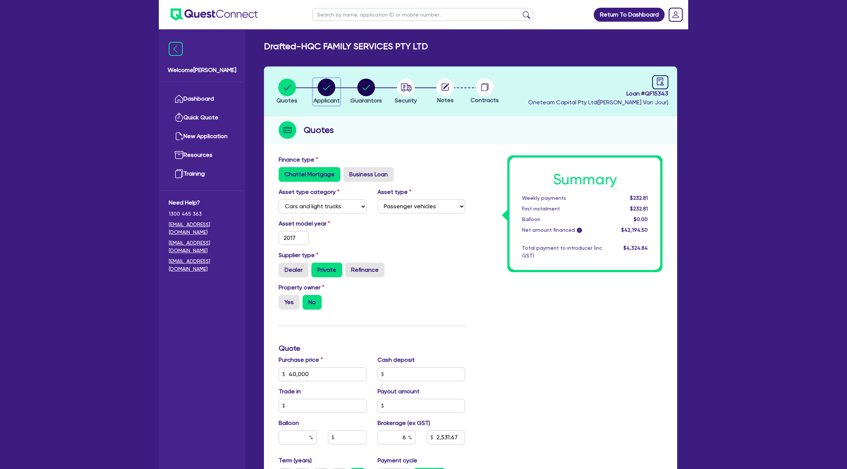
click at [333, 85] on circle "button" at bounding box center [326, 88] width 18 height 18
select select "COMPANY"
select select "ACCOMODATION_FOOD"
select select "HOTELS"
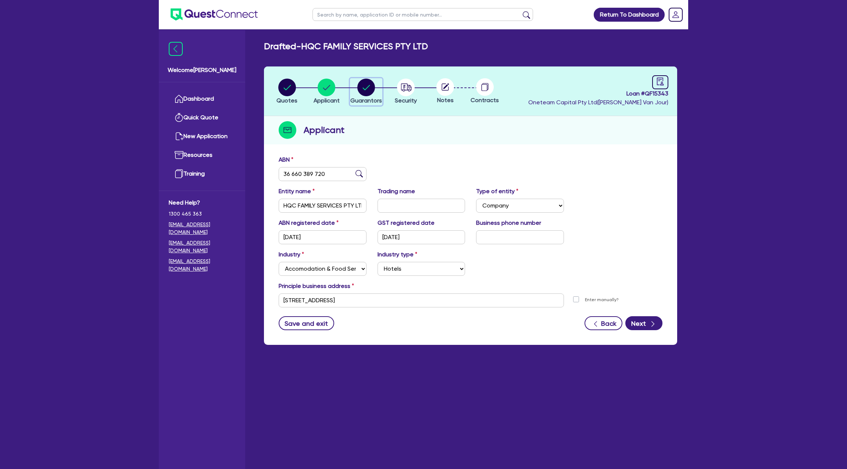
click at [372, 89] on circle "button" at bounding box center [366, 88] width 18 height 18
select select "MRS"
select select "[GEOGRAPHIC_DATA]"
select select "MARRIED"
select select "CASH"
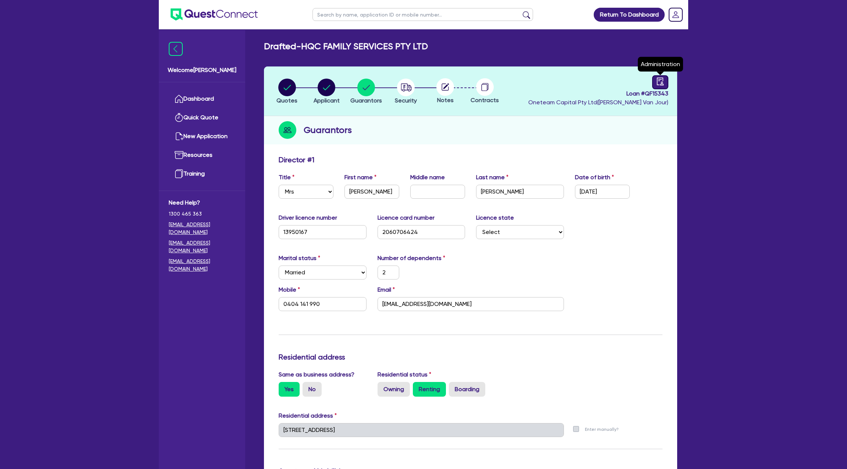
click at [660, 78] on icon "audit" at bounding box center [660, 82] width 8 height 8
select select "DRAFTED_NEW"
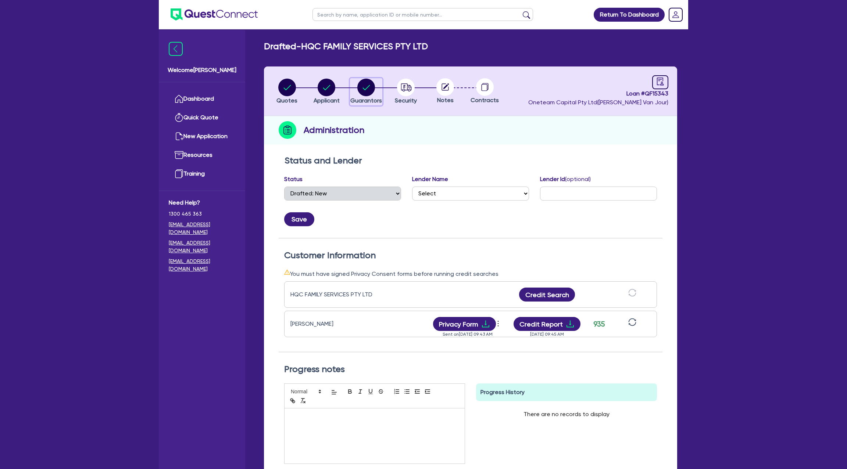
click at [366, 87] on circle "button" at bounding box center [366, 88] width 18 height 18
select select "MRS"
select select "[GEOGRAPHIC_DATA]"
select select "MARRIED"
select select "CASH"
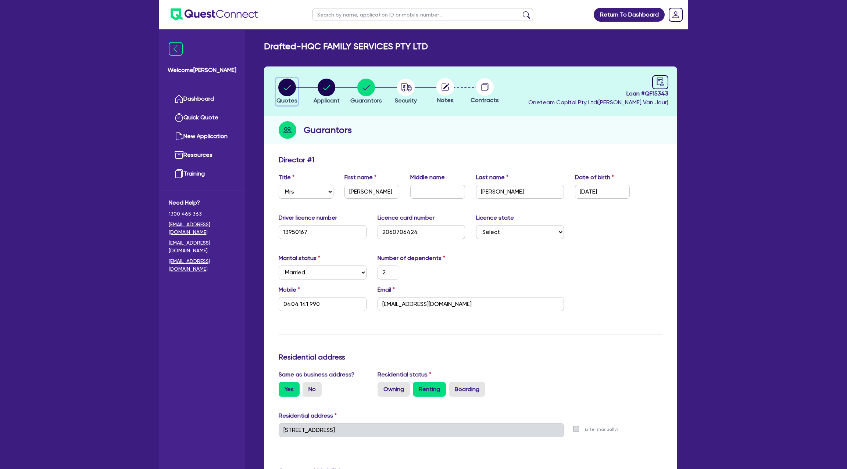
click at [292, 81] on circle "button" at bounding box center [287, 88] width 18 height 18
select select "CARS_AND_LIGHT_TRUCKS"
select select "PASSENGER_VEHICLES"
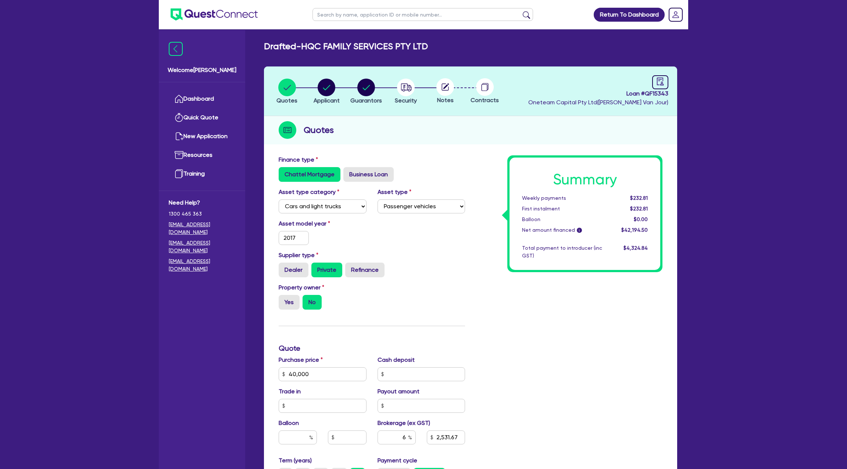
drag, startPoint x: 321, startPoint y: 111, endPoint x: 326, endPoint y: 96, distance: 15.4
click at [323, 103] on header "Quotes Applicant Guarantors Security Notes Contracts Loan # QF15343 Oneteam Cap…" at bounding box center [470, 92] width 413 height 50
click at [332, 80] on circle "button" at bounding box center [326, 88] width 18 height 18
select select "COMPANY"
select select "ACCOMODATION_FOOD"
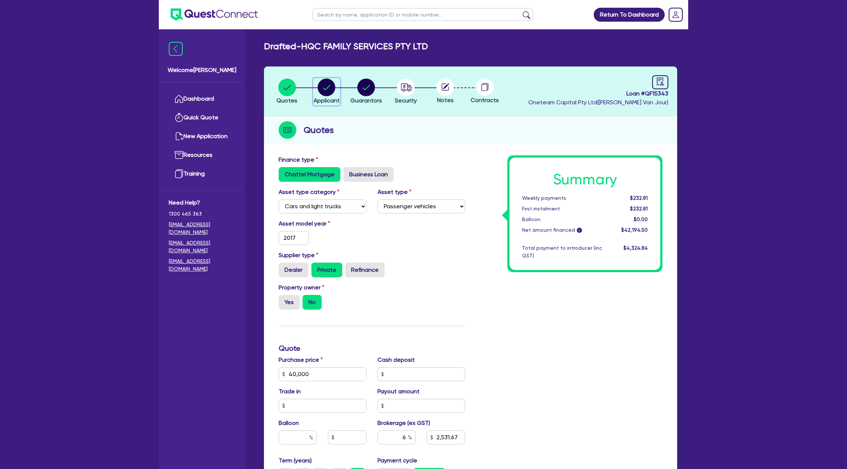
select select "HOTELS"
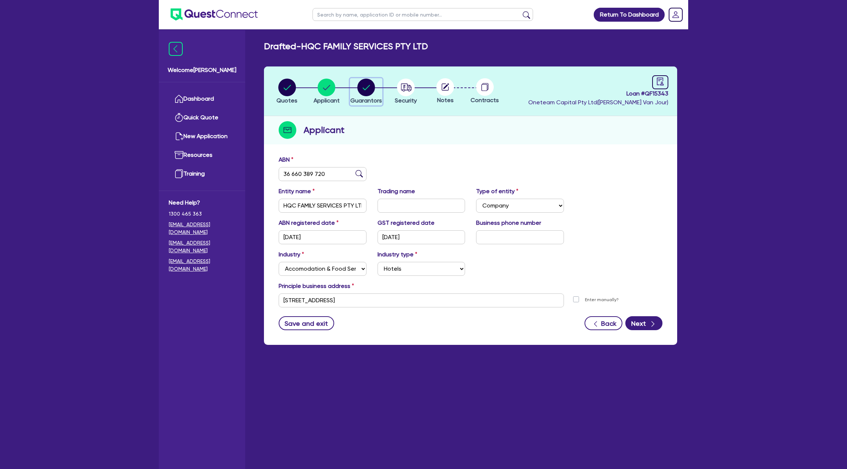
click at [372, 86] on circle "button" at bounding box center [366, 88] width 18 height 18
select select "MRS"
select select "[GEOGRAPHIC_DATA]"
select select "MARRIED"
select select "CASH"
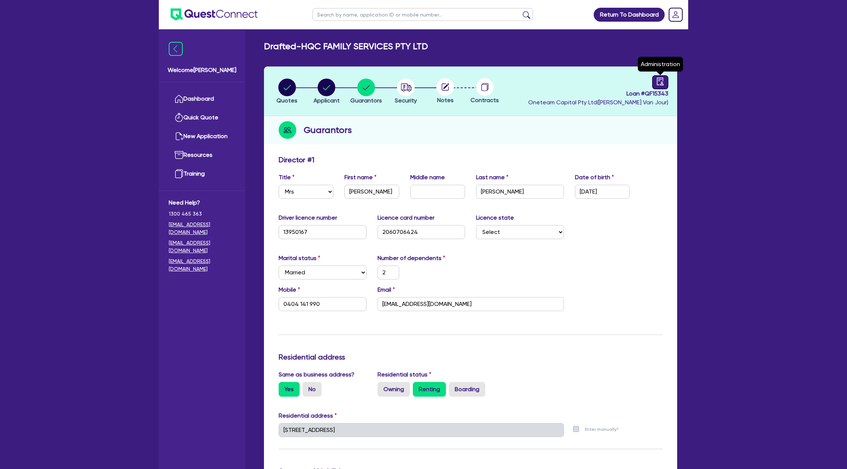
click at [665, 85] on link at bounding box center [660, 82] width 16 height 14
select select "DRAFTED_NEW"
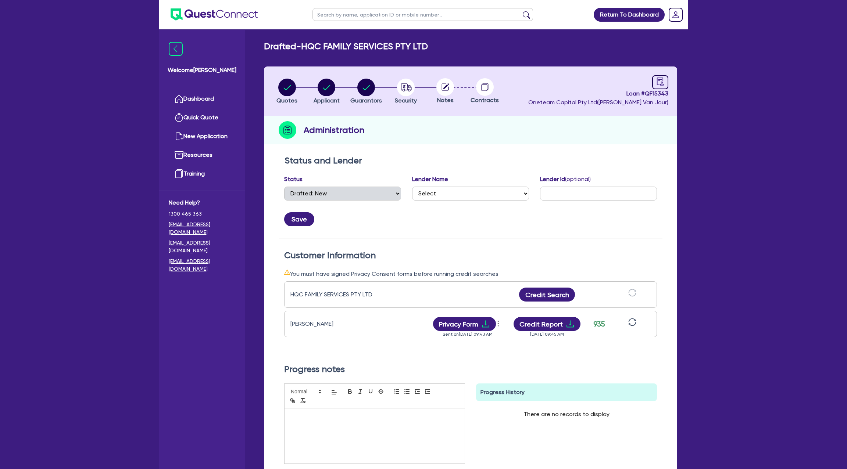
click at [441, 91] on circle at bounding box center [445, 87] width 18 height 18
click at [408, 90] on icon "button" at bounding box center [406, 87] width 11 height 8
select select "CARS_AND_LIGHT_TRUCKS"
select select "PASSENGER_VEHICLES"
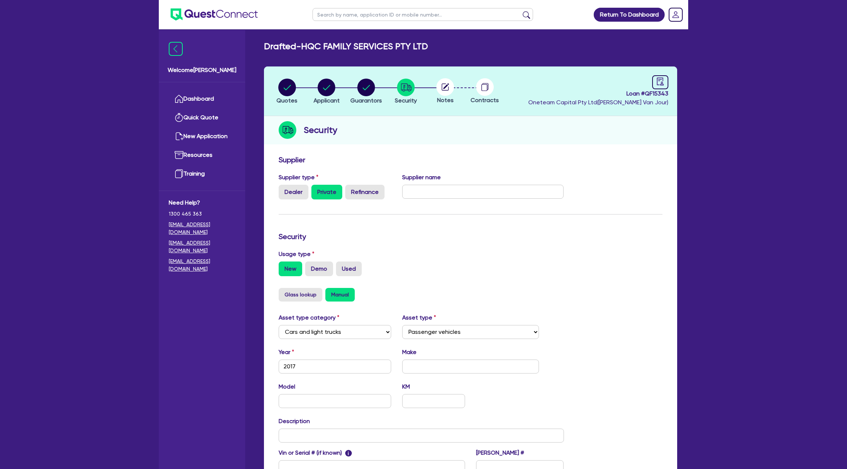
click at [440, 89] on circle at bounding box center [445, 87] width 18 height 18
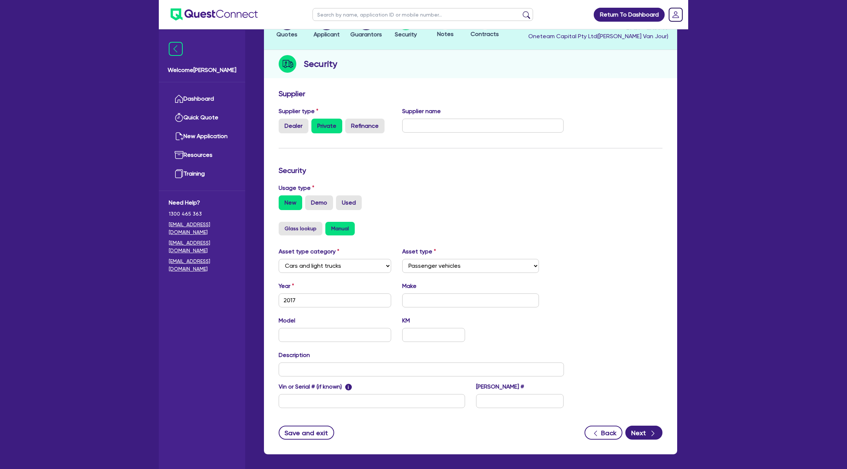
scroll to position [96, 0]
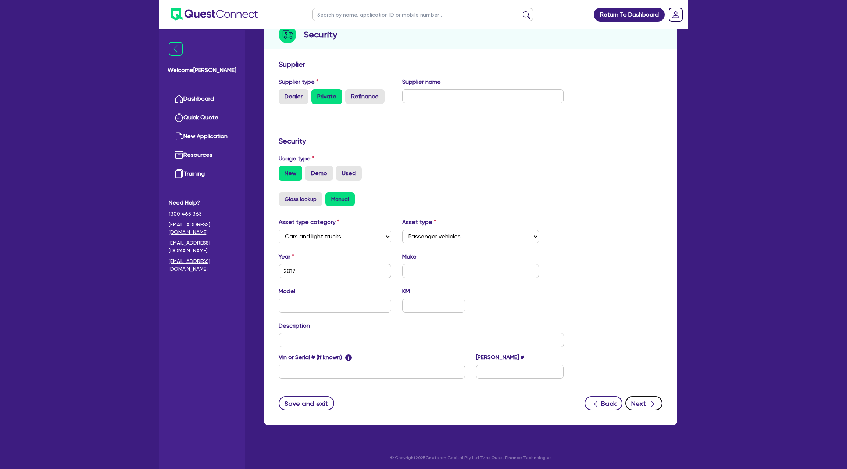
click at [645, 401] on button "Next" at bounding box center [643, 403] width 37 height 14
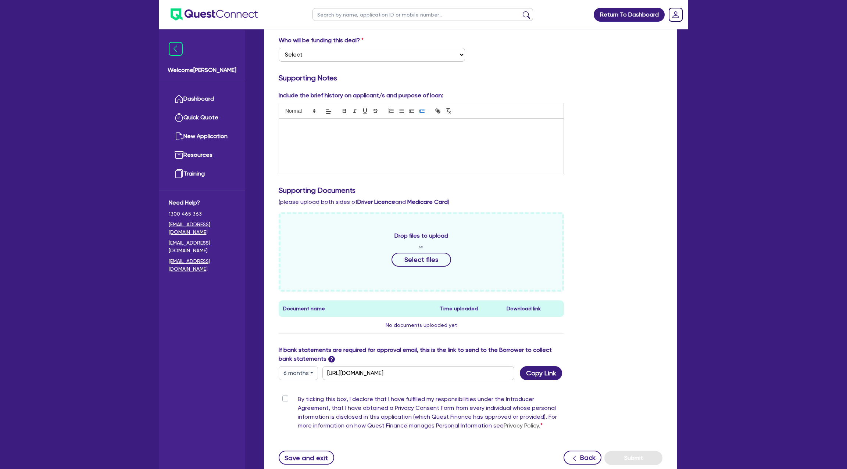
scroll to position [192, 0]
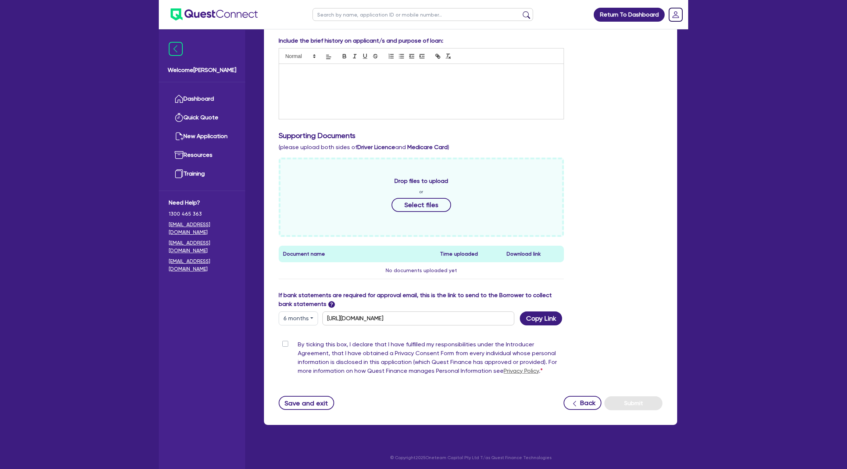
click at [303, 323] on button "6 months" at bounding box center [298, 319] width 39 height 14
click at [303, 330] on link "3 months" at bounding box center [308, 336] width 58 height 14
type input "https://scv.bankstatements.com.au/QUSE-QF15343"
click at [552, 319] on button "Copy Link" at bounding box center [541, 319] width 42 height 14
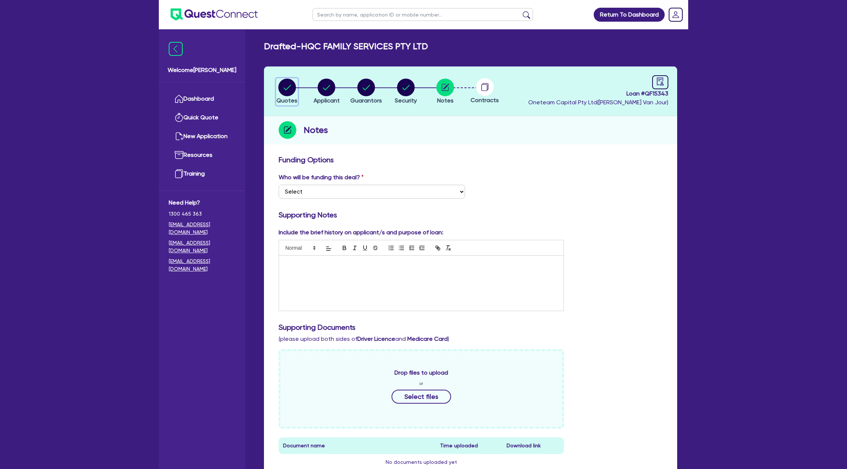
click at [288, 83] on circle "button" at bounding box center [287, 88] width 18 height 18
select select "CARS_AND_LIGHT_TRUCKS"
select select "PASSENGER_VEHICLES"
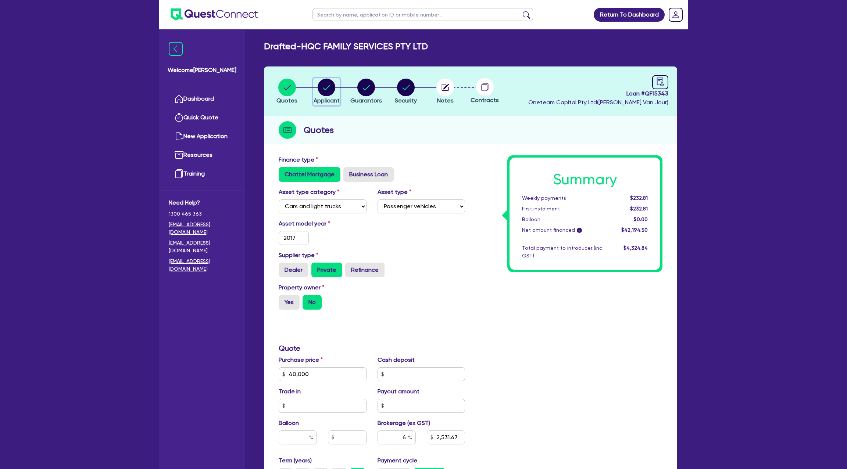
click at [329, 85] on circle "button" at bounding box center [326, 88] width 18 height 18
select select "COMPANY"
select select "ACCOMODATION_FOOD"
select select "HOTELS"
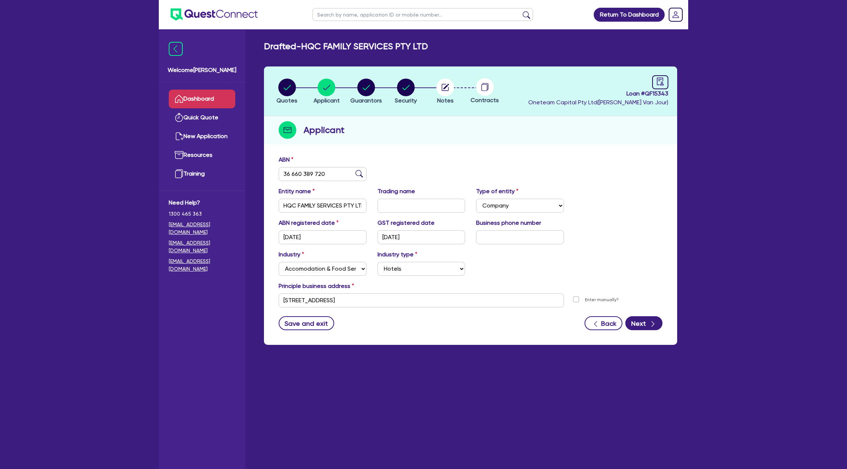
click at [201, 90] on link "Dashboard" at bounding box center [202, 99] width 67 height 19
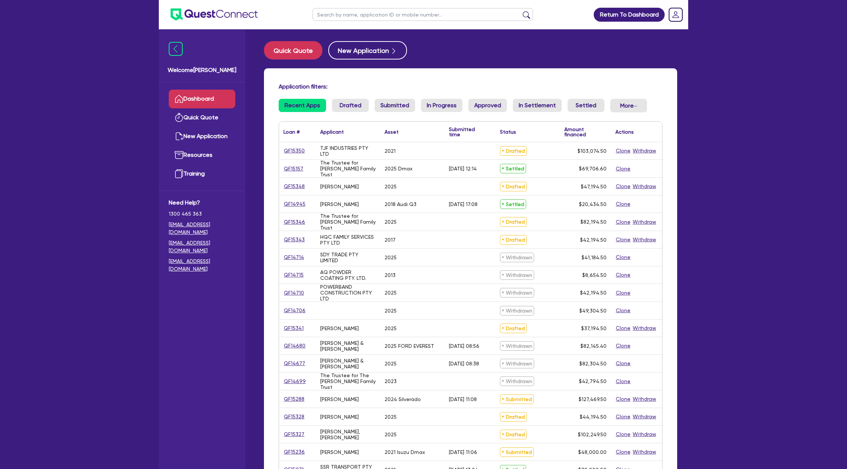
click at [331, 14] on input "text" at bounding box center [422, 14] width 220 height 13
click at [753, 65] on div "Return To Dashboard Edit Profile Logout Welcome Gabriel Dashboard Quick Quote N…" at bounding box center [423, 288] width 847 height 577
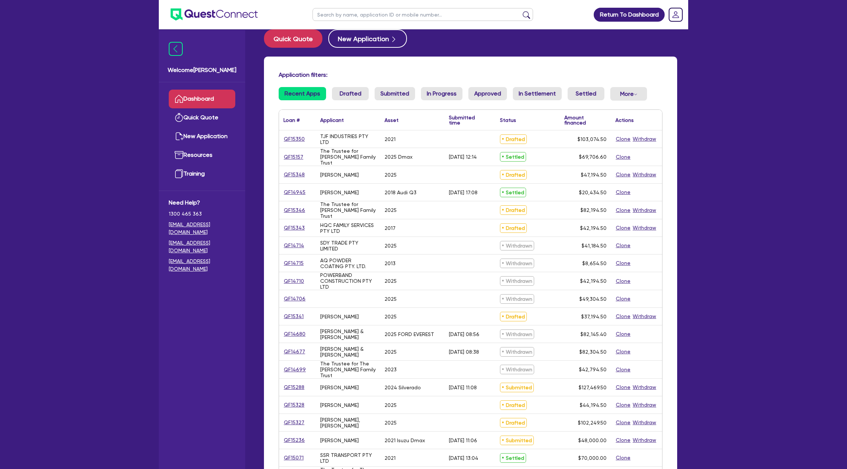
click at [367, 16] on input "text" at bounding box center [422, 14] width 220 height 13
click at [520, 11] on button "submit" at bounding box center [526, 16] width 12 height 10
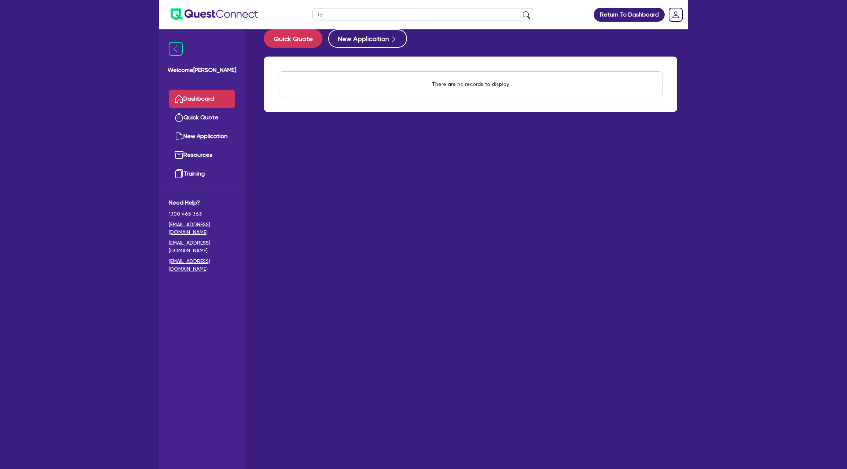
type input "t"
type input "anthony"
click at [520, 11] on button "submit" at bounding box center [526, 16] width 12 height 10
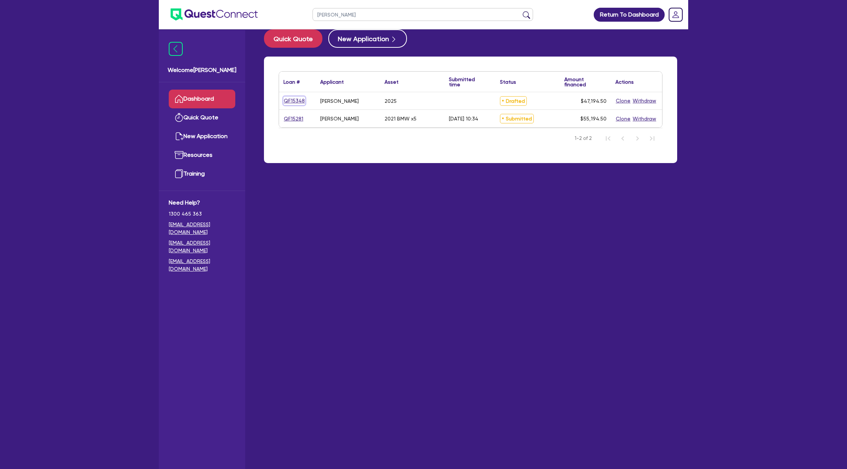
click at [296, 98] on link "QF15348" at bounding box center [294, 101] width 22 height 8
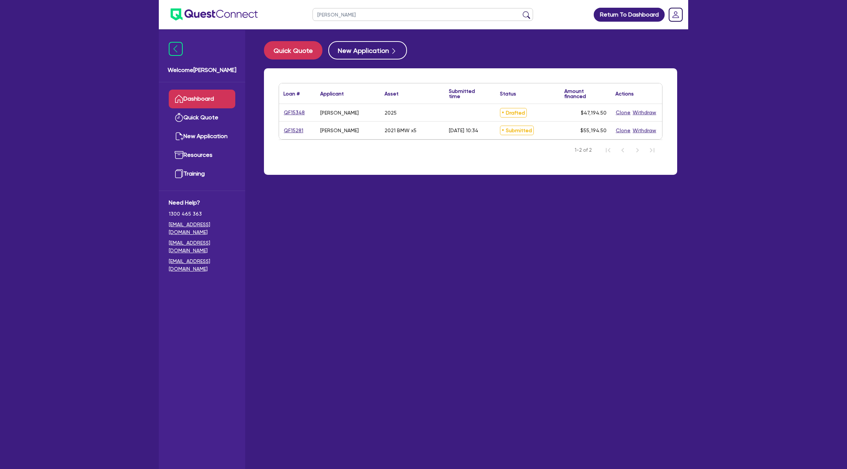
select select "CARS_AND_LIGHT_TRUCKS"
select select "PASSENGER_VEHICLES"
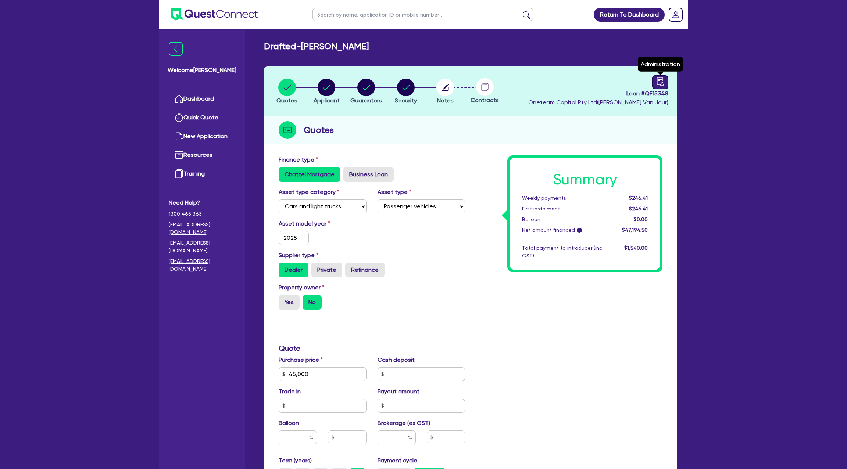
click at [660, 79] on icon "audit" at bounding box center [660, 82] width 8 height 8
select select "DRAFTED_NEW"
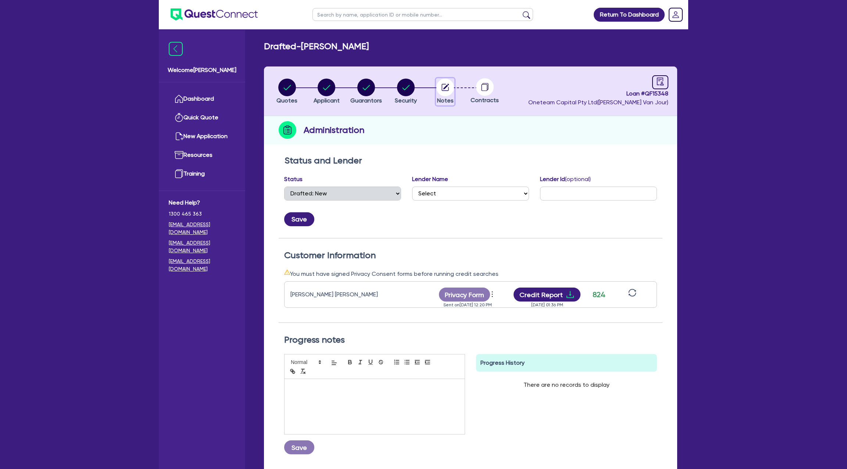
click at [440, 84] on circle "button" at bounding box center [445, 88] width 18 height 18
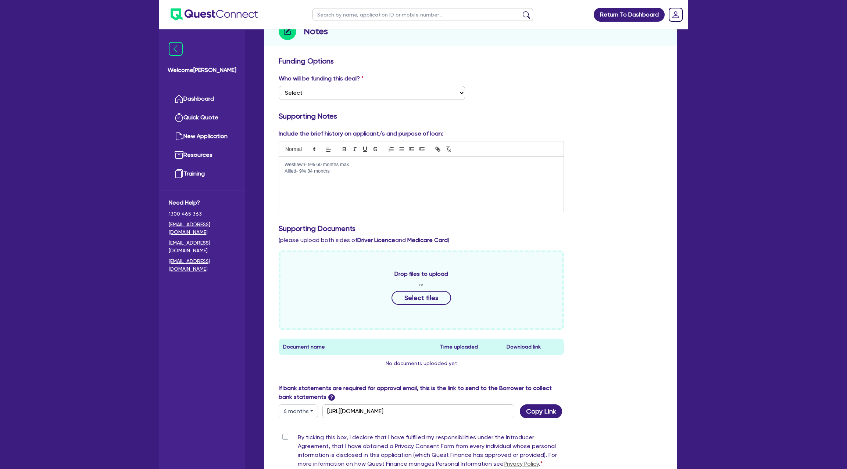
scroll to position [98, 0]
click at [338, 172] on p "Allied- 9% 84 months" at bounding box center [420, 172] width 273 height 7
click at [590, 141] on div "Include the brief history on applicant/s and purpose of loan: Westlawn- 9% 60 m…" at bounding box center [470, 174] width 395 height 89
click at [365, 161] on div "Westlawn- 9% 60 months max Allied- 9% 84 months tax return" at bounding box center [421, 185] width 284 height 55
click at [358, 165] on p "Westlawn- 9% 60 months max" at bounding box center [420, 165] width 273 height 7
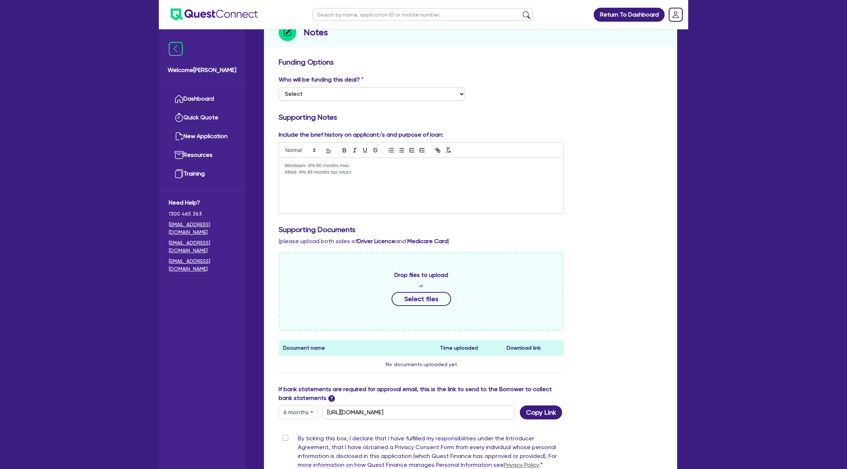
scroll to position [0, 0]
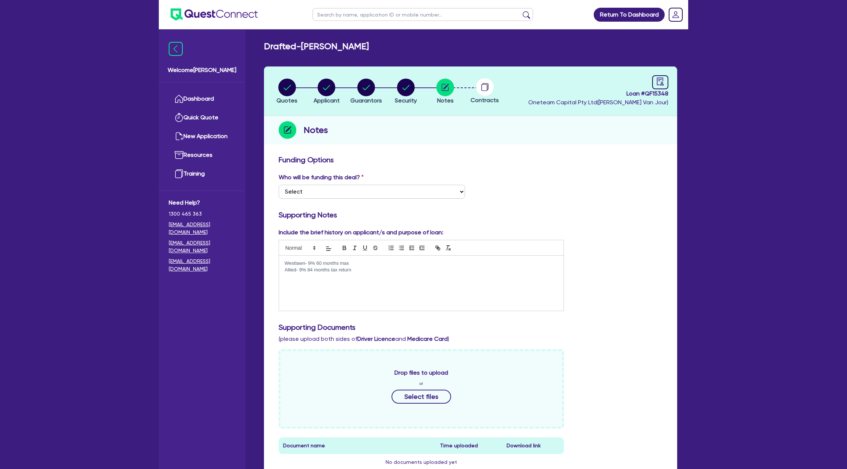
click at [557, 136] on div "Notes" at bounding box center [470, 130] width 413 height 28
click at [662, 82] on icon "audit" at bounding box center [660, 82] width 7 height 8
select select "DRAFTED_NEW"
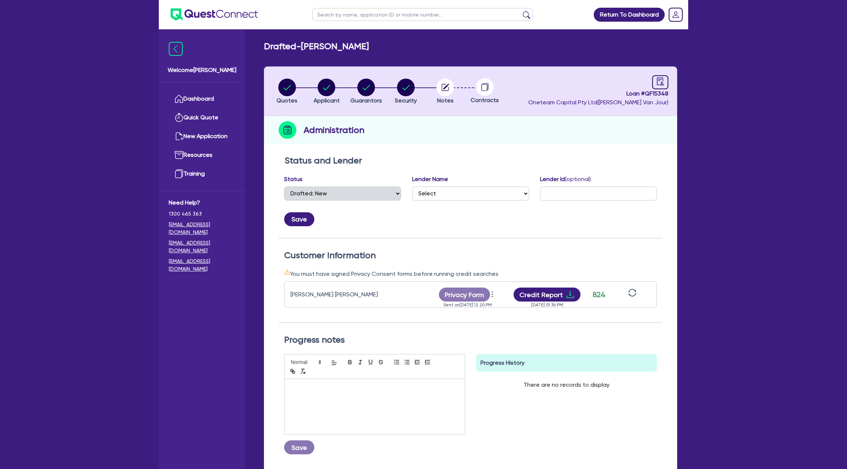
click at [428, 90] on li "Notes" at bounding box center [445, 91] width 40 height 26
click at [451, 86] on circle "button" at bounding box center [445, 88] width 18 height 18
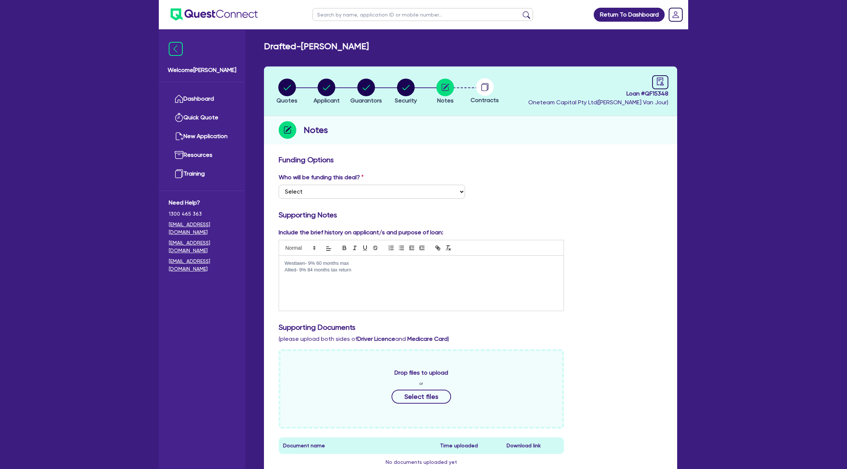
click at [483, 86] on circle at bounding box center [485, 87] width 18 height 18
click at [417, 44] on div "Drafted - WEBB, ANTHONY ROBERT" at bounding box center [470, 46] width 424 height 11
click at [285, 79] on circle "button" at bounding box center [287, 88] width 18 height 18
select select "CARS_AND_LIGHT_TRUCKS"
select select "PASSENGER_VEHICLES"
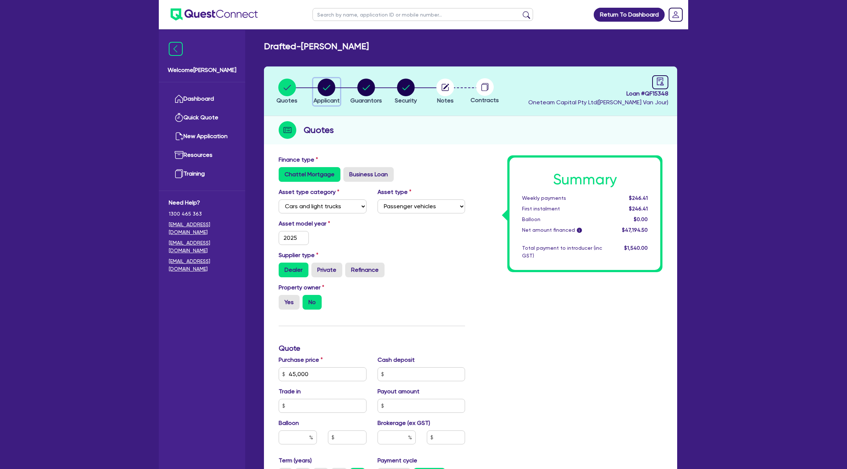
click at [323, 91] on circle "button" at bounding box center [326, 88] width 18 height 18
select select "SOLE_TRADER"
select select "BUILDING_CONSTRUCTION"
select select "TRADES_SERVICES_CONSUMERS"
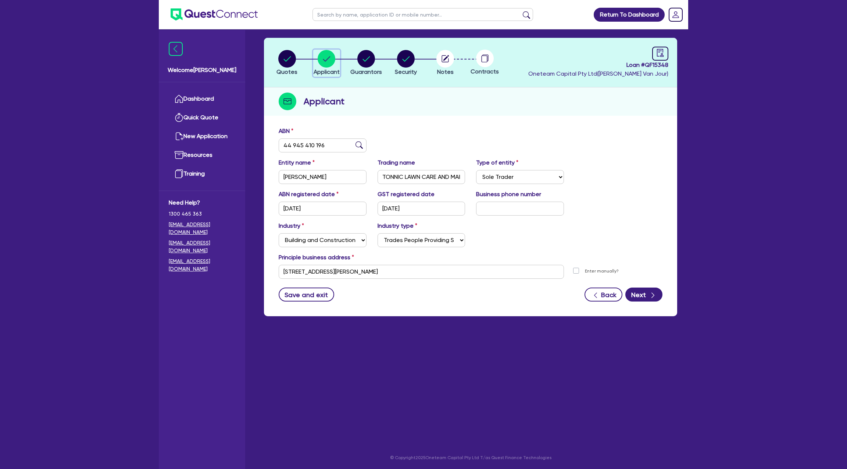
scroll to position [29, 0]
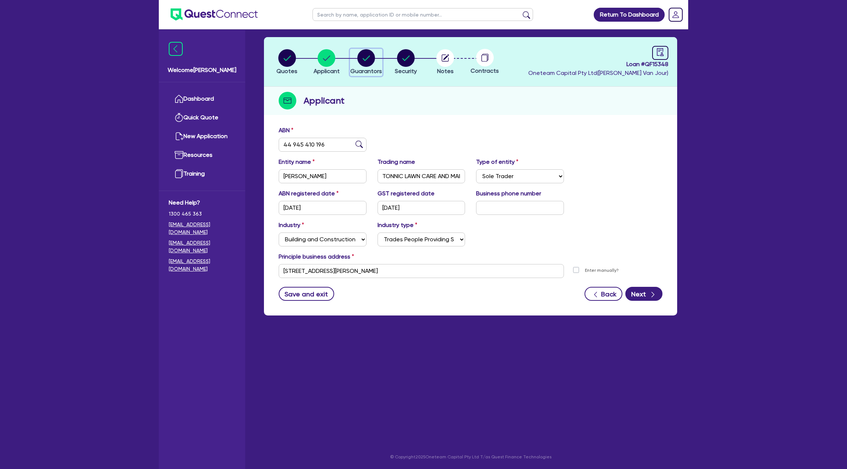
click at [371, 60] on circle "button" at bounding box center [366, 58] width 18 height 18
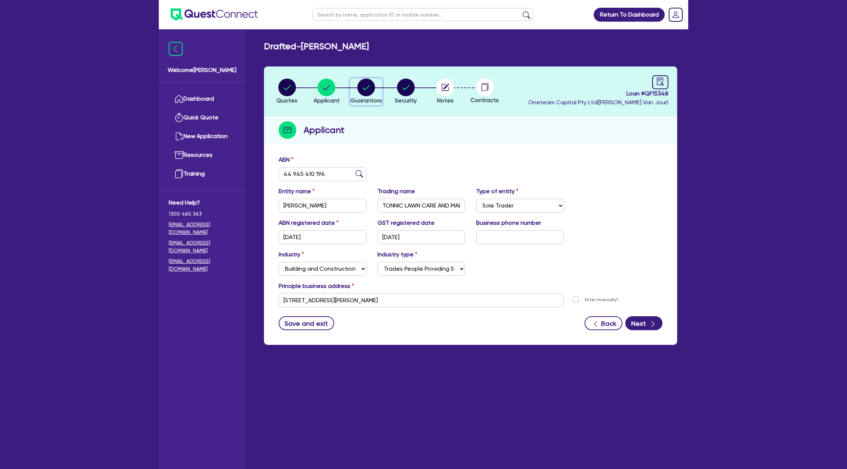
select select "MR"
select select "[GEOGRAPHIC_DATA]"
select select "MARRIED"
select select "CASH"
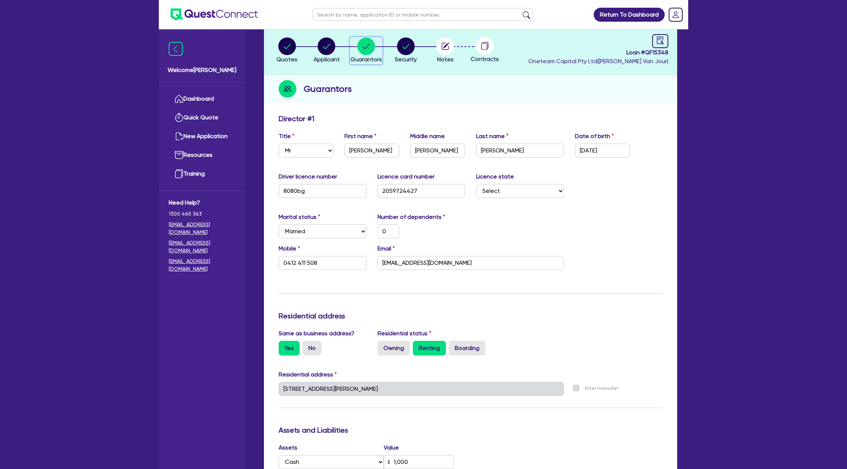
scroll to position [42, 0]
click at [404, 294] on div "Update residential status for Director #1 Boarding is only acceptable when the …" at bounding box center [471, 385] width 384 height 543
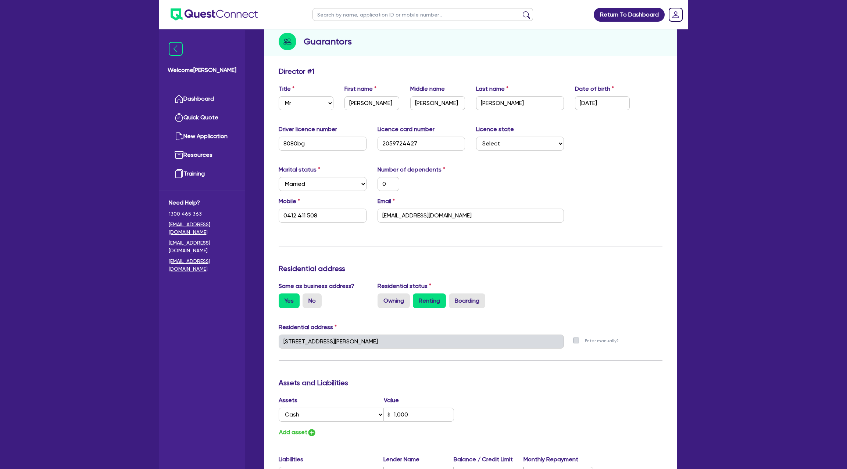
scroll to position [0, 0]
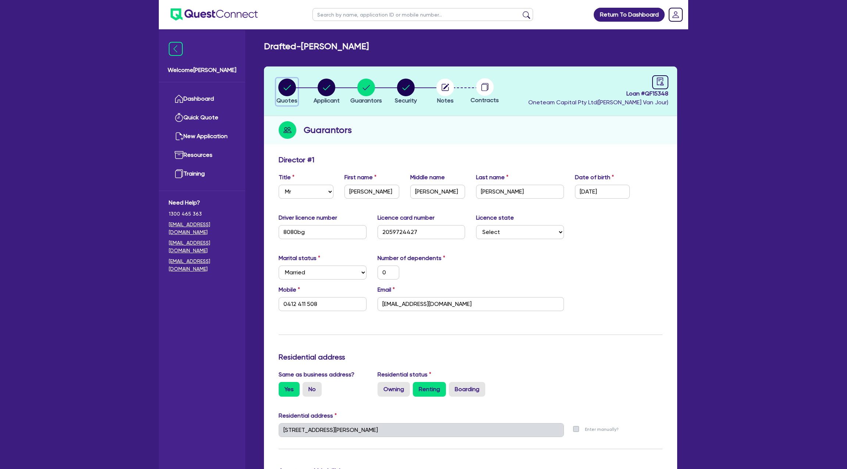
click at [287, 82] on circle "button" at bounding box center [287, 88] width 18 height 18
select select "CARS_AND_LIGHT_TRUCKS"
select select "PASSENGER_VEHICLES"
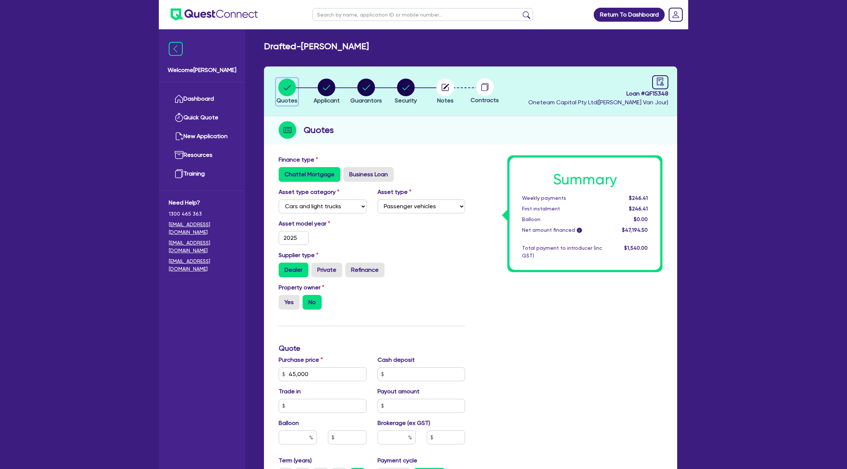
click at [282, 83] on circle "button" at bounding box center [287, 88] width 18 height 18
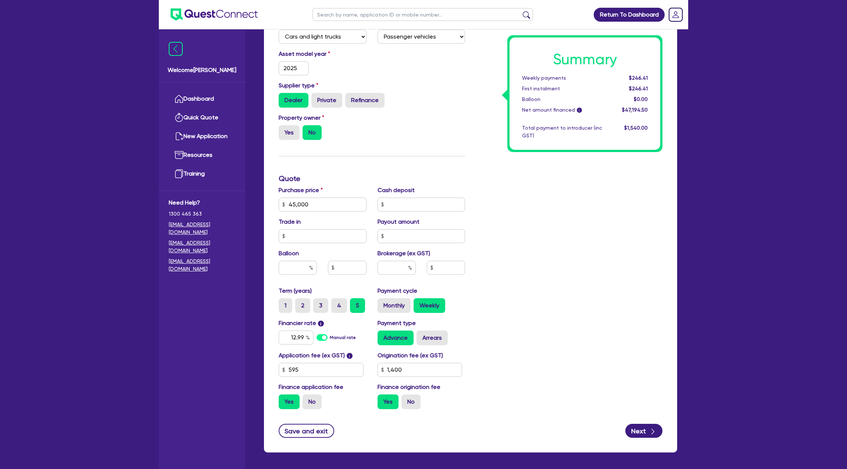
scroll to position [197, 0]
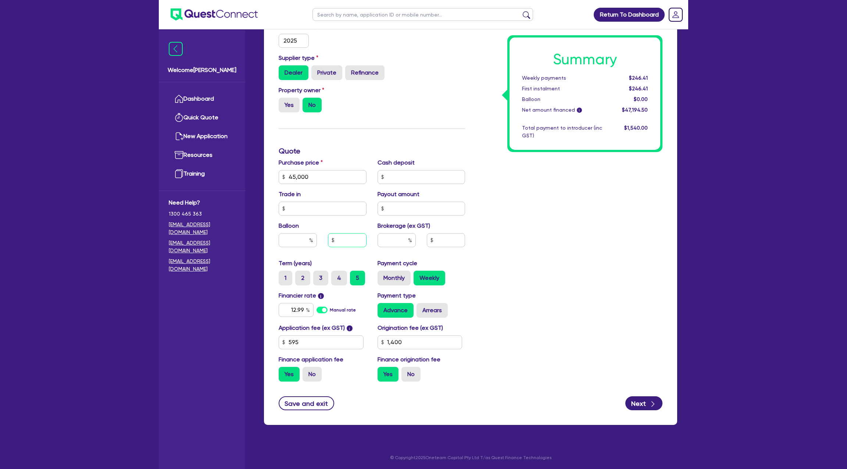
click at [350, 241] on input "text" at bounding box center [347, 240] width 38 height 14
type input "45,000"
type input "1,400"
click at [396, 244] on input "text" at bounding box center [396, 240] width 38 height 14
type input "45,000"
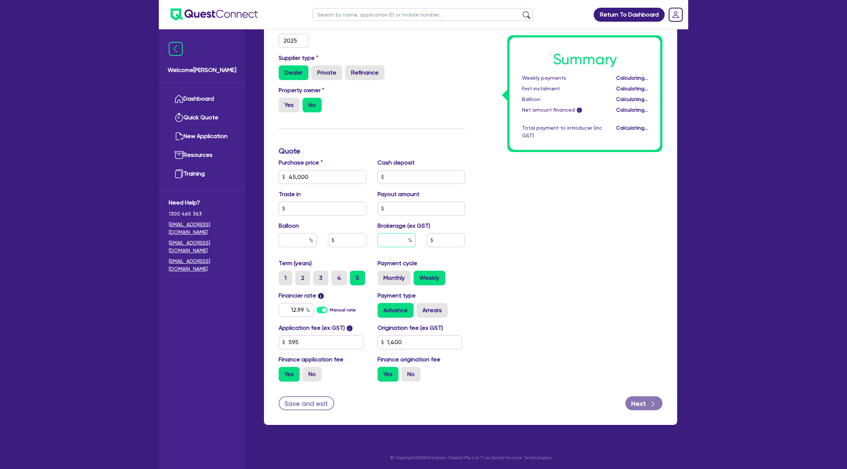
type input "1,400"
click at [304, 310] on input "12.99" at bounding box center [296, 310] width 35 height 14
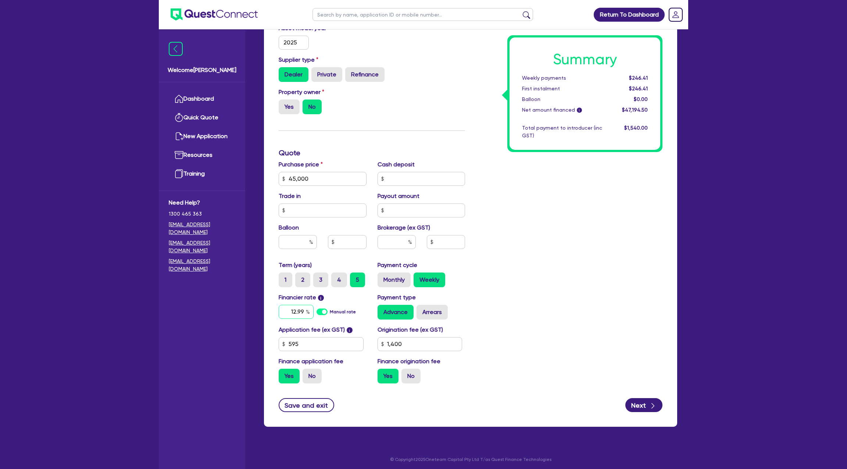
scroll to position [194, 0]
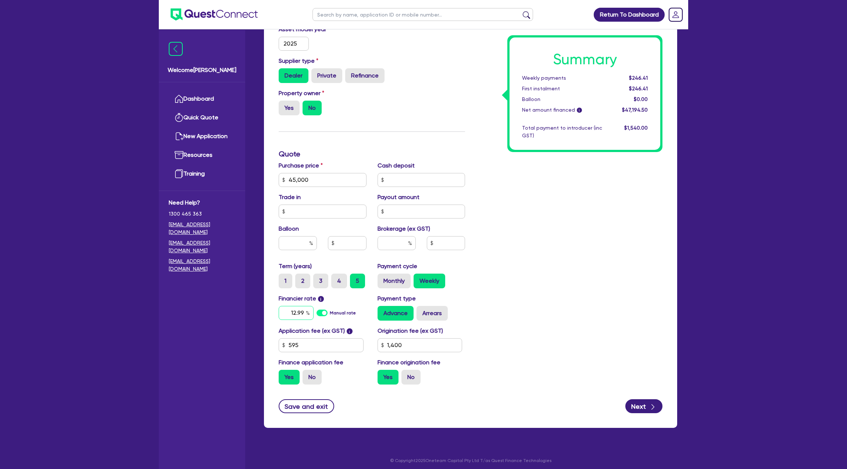
type input "12.9"
type input "45,000"
type input "1,400"
type input "12."
type input "45,000"
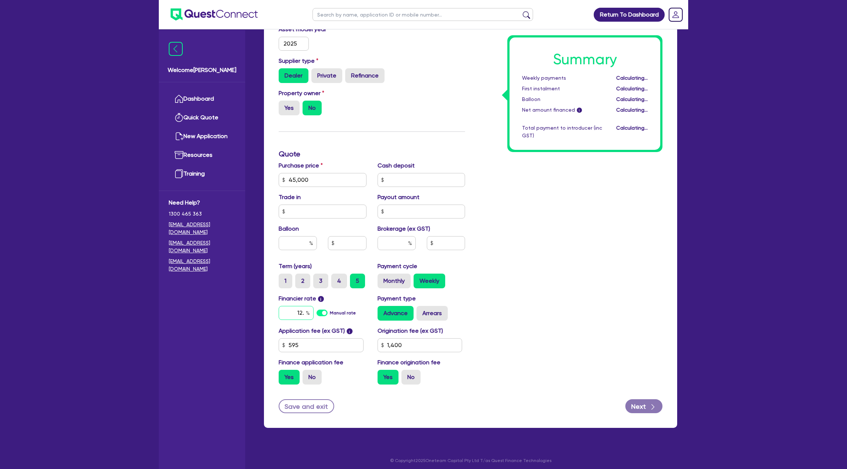
type input "12.9"
type input "1,400"
type input "9"
type input "45,000"
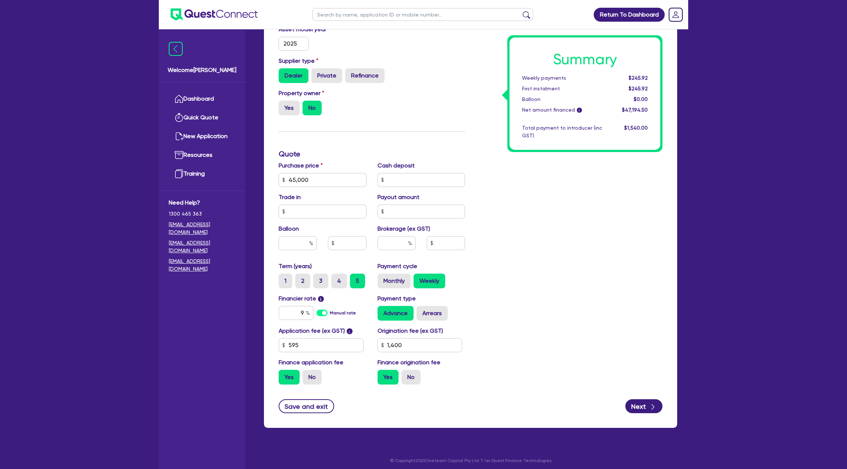
type input "1,400"
type input "45,000"
type input "1,400"
click at [678, 140] on div "Quotes Applicant Guarantors Security Notes Contracts Loan # QF15348 Oneteam Cap…" at bounding box center [470, 154] width 424 height 565
click at [400, 245] on input "text" at bounding box center [396, 243] width 38 height 14
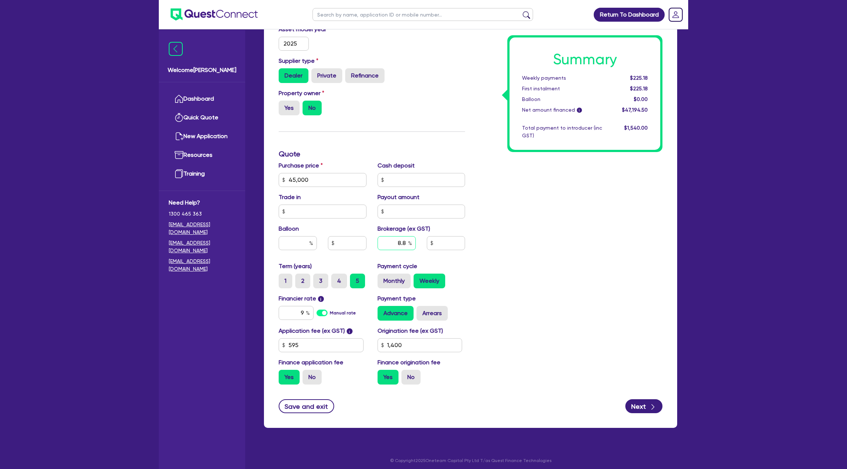
type input "8.8"
type input "45,000"
type input "1,400"
type input "45,000"
type input "4,153.12"
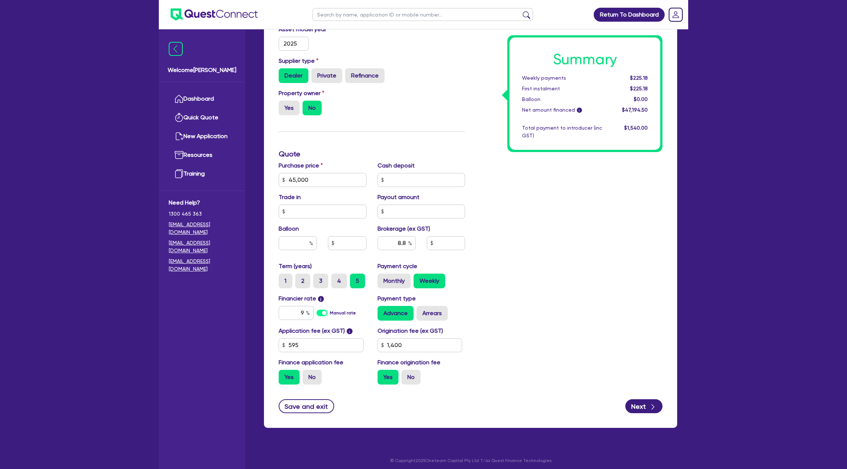
type input "1,400"
click at [549, 217] on div "Summary Weekly payments $225.18 First instalment $225.18 Balloon $0.00 Net amou…" at bounding box center [568, 176] width 197 height 430
click at [407, 244] on input "8.8" at bounding box center [396, 243] width 38 height 14
type input "8"
type input "6.5"
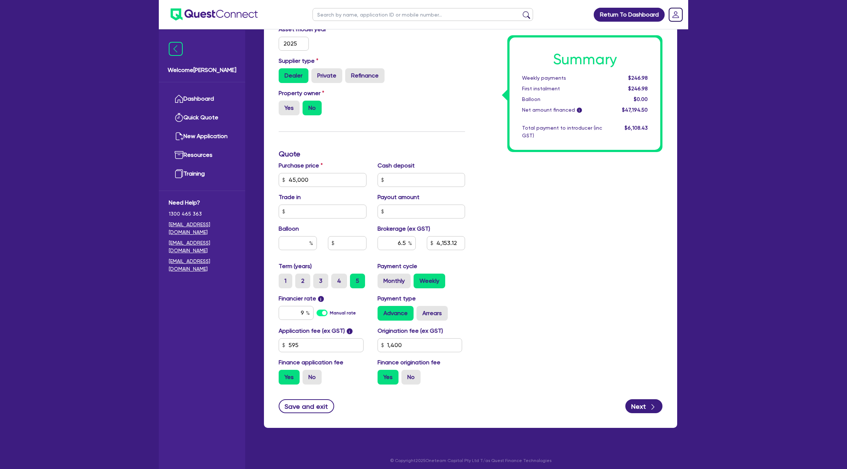
type input "45,000"
type input "4,153.12"
type input "1,400"
click at [557, 279] on div "Summary Weekly payments $246.98 First instalment $246.98 Balloon $0.00 Net amou…" at bounding box center [568, 176] width 197 height 430
type input "45,000"
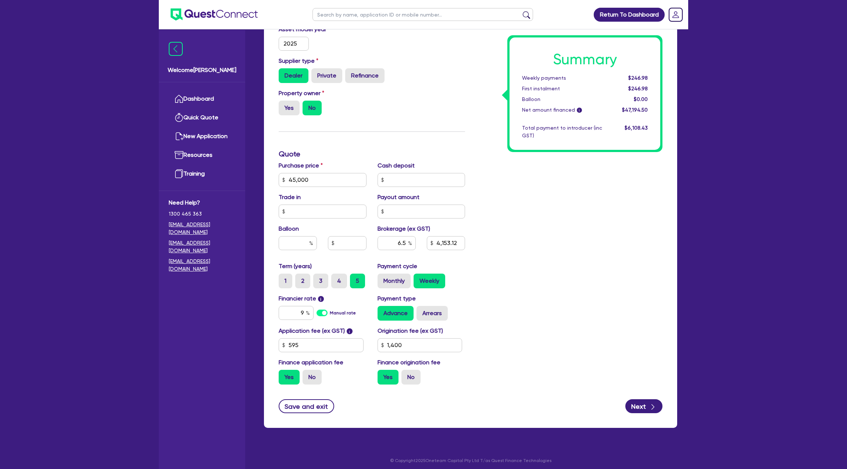
type input "3,067.64"
type input "1,400"
click at [399, 356] on div "Application fee (ex GST) i 595 Origination fee (ex GST) 1,400 Finance applicati…" at bounding box center [371, 359] width 197 height 64
drag, startPoint x: 402, startPoint y: 346, endPoint x: 359, endPoint y: 347, distance: 43.7
click at [359, 347] on div "Application fee (ex GST) i 595 Origination fee (ex GST) 1,400 Finance applicati…" at bounding box center [371, 359] width 197 height 64
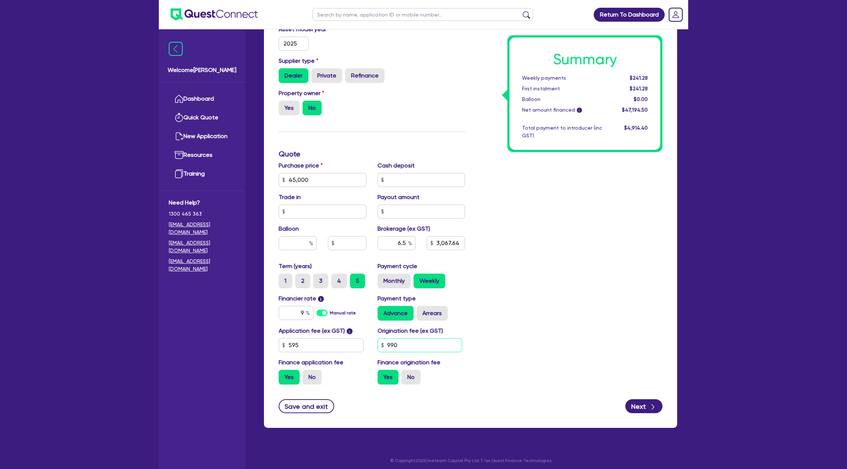
type input "990"
type input "45,000"
type input "3,067.64"
type input "45,000"
type input "3,038.33"
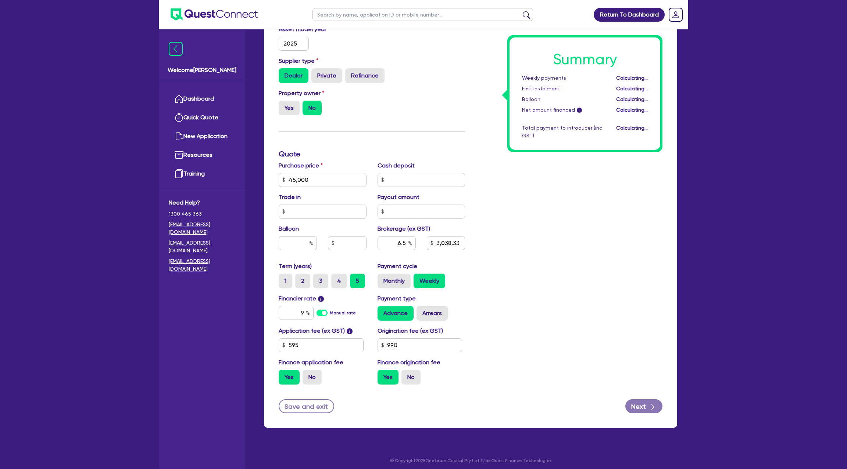
click at [644, 276] on div "Summary Weekly payments Calculating... First instalment Calculating... Balloon …" at bounding box center [568, 176] width 197 height 430
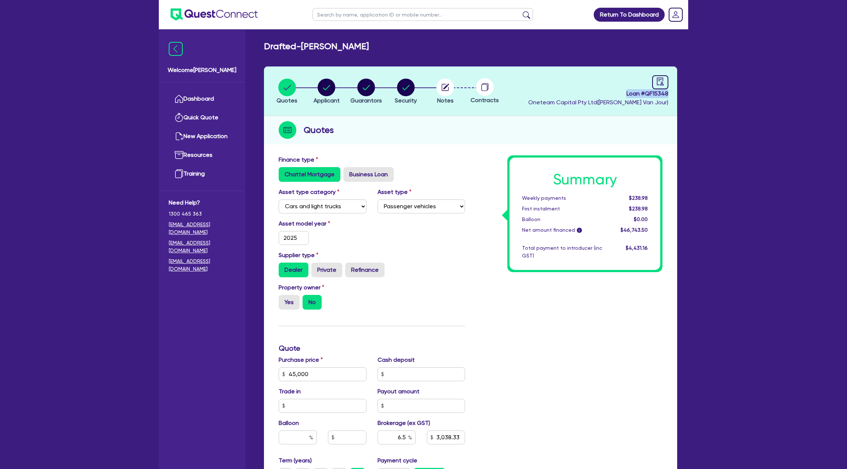
drag, startPoint x: 628, startPoint y: 94, endPoint x: 712, endPoint y: 94, distance: 83.8
click at [712, 94] on div "Return To Dashboard Edit Profile Logout Welcome [PERSON_NAME] Quick Quote New A…" at bounding box center [423, 333] width 847 height 667
copy span "Loan # QF15348"
click at [442, 87] on icon "button" at bounding box center [445, 87] width 7 height 7
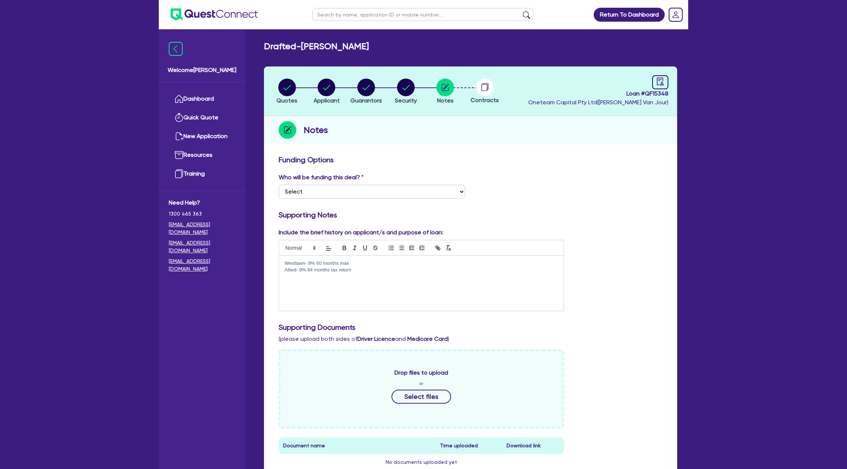
click at [477, 83] on circle at bounding box center [485, 87] width 18 height 18
click at [370, 83] on circle "button" at bounding box center [366, 88] width 18 height 18
select select "MR"
select select "[GEOGRAPHIC_DATA]"
select select "MARRIED"
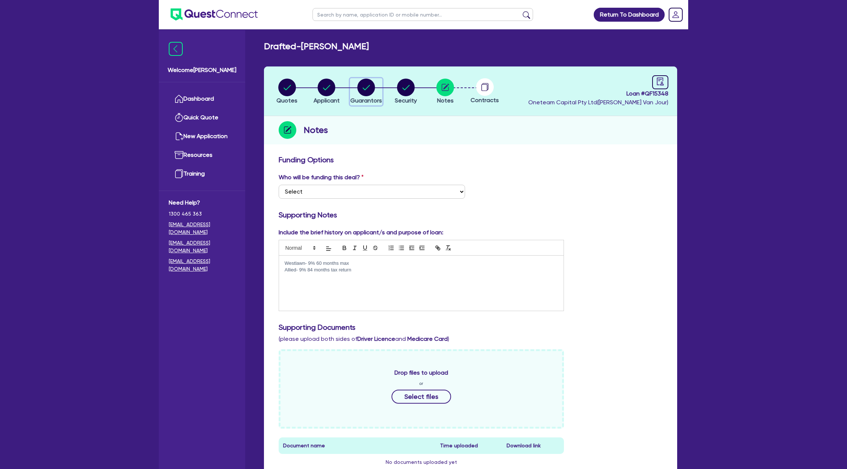
select select "CASH"
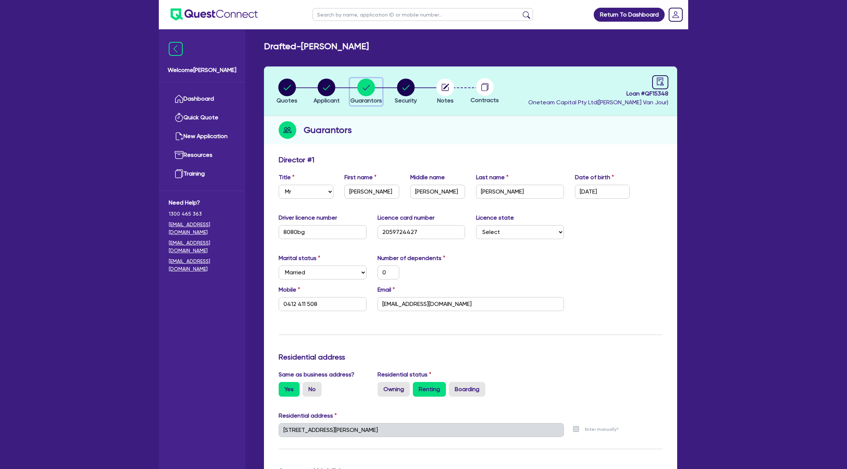
drag, startPoint x: 379, startPoint y: 90, endPoint x: 402, endPoint y: -78, distance: 169.4
click at [402, 0] on html "Return To Dashboard Edit Profile Logout Welcome Gabriel Dashboard Quick Quote N…" at bounding box center [423, 429] width 847 height 858
click at [539, 182] on div "Last name Webb" at bounding box center [519, 186] width 99 height 26
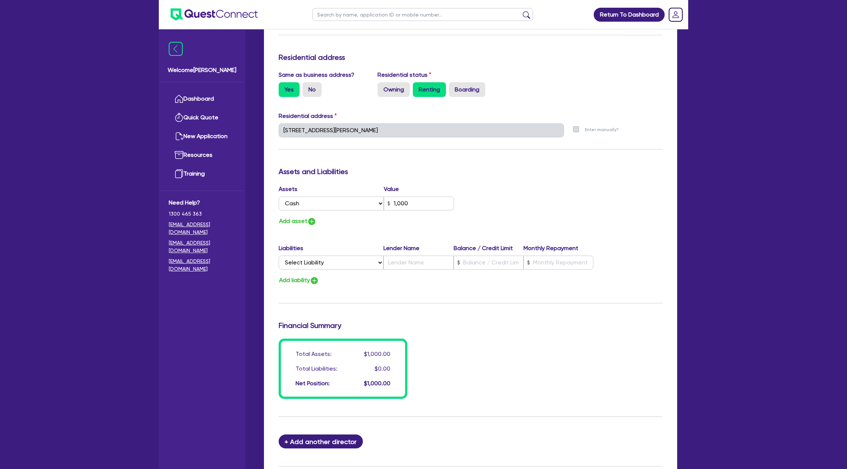
scroll to position [304, 0]
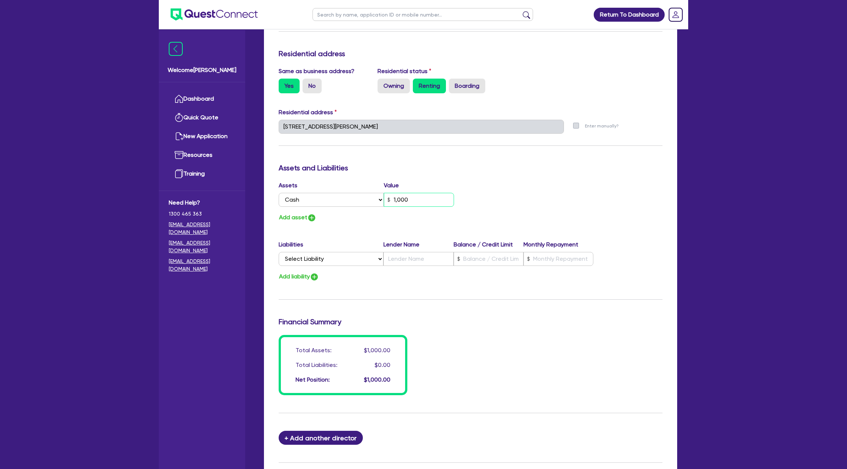
click at [411, 195] on input "1,000" at bounding box center [419, 200] width 70 height 14
click at [299, 219] on button "Add asset" at bounding box center [298, 218] width 38 height 10
type input "0"
type input "0412 411 508"
type input "1,000"
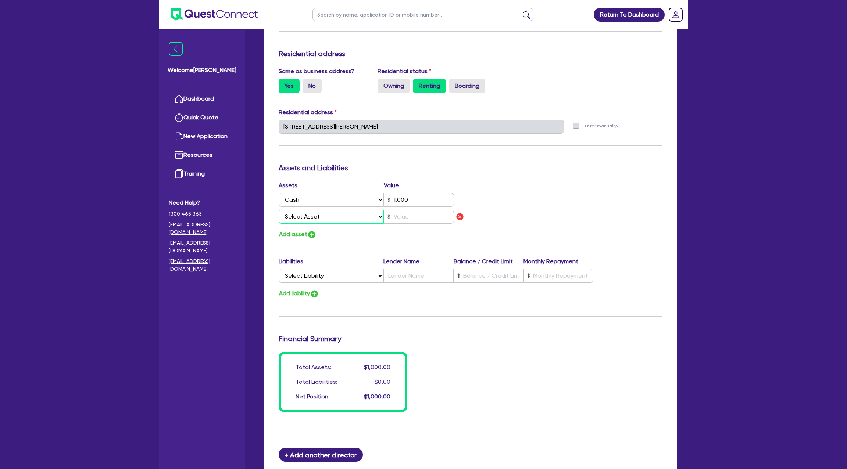
click at [304, 222] on select "Select Asset Cash Property Investment property Vehicle Truck Trailer Equipment …" at bounding box center [331, 217] width 105 height 14
select select "VEHICLE"
click at [279, 210] on select "Select Asset Cash Property Investment property Vehicle Truck Trailer Equipment …" at bounding box center [331, 217] width 105 height 14
type input "0"
type input "0412 411 508"
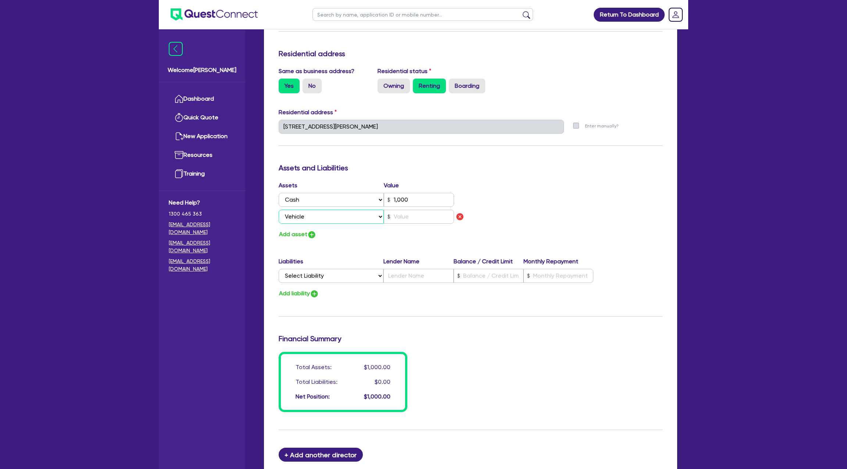
type input "1,000"
click at [409, 217] on input "text" at bounding box center [419, 217] width 70 height 14
type input "0"
type input "0412 411 508"
click at [522, 224] on div "Assets Value Select Asset Cash Property Investment property Vehicle Truck Trail…" at bounding box center [470, 210] width 395 height 58
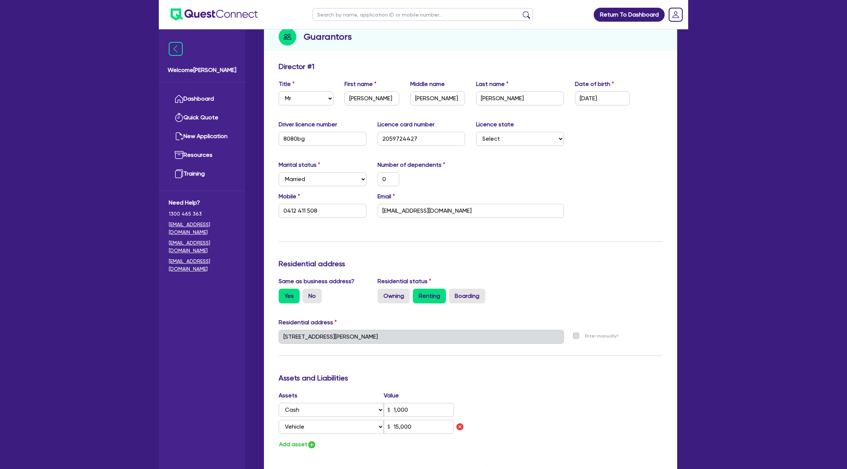
scroll to position [0, 0]
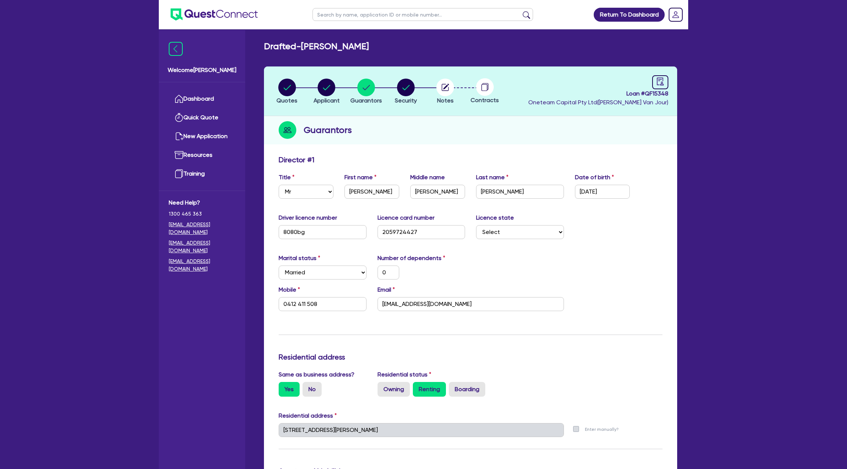
click at [382, 119] on div "Guarantors" at bounding box center [470, 130] width 413 height 28
click at [366, 167] on div "Update residential status for Director #1 Boarding is only acceptable when the …" at bounding box center [471, 435] width 384 height 560
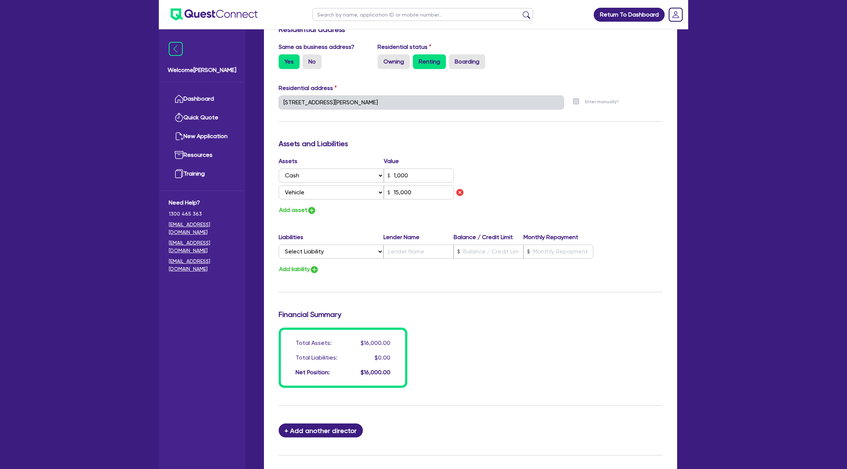
scroll to position [327, 0]
click at [629, 207] on div "Assets Value Select Asset Cash Property Investment property Vehicle Truck Trail…" at bounding box center [470, 187] width 395 height 58
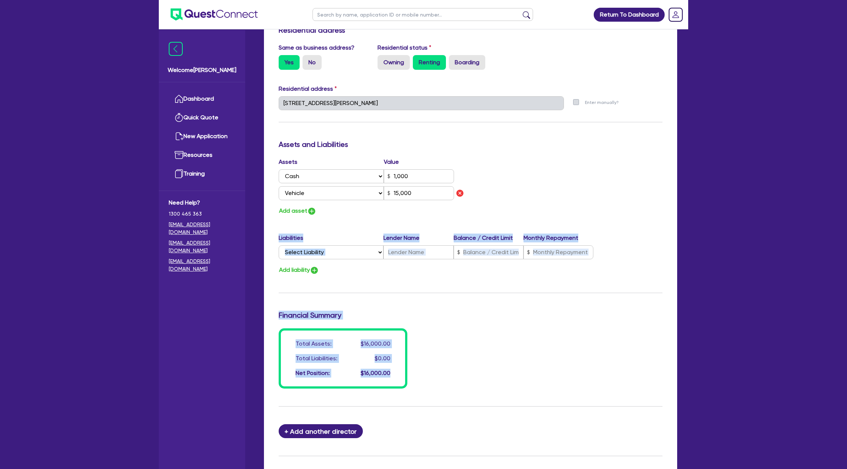
drag, startPoint x: 629, startPoint y: 207, endPoint x: 629, endPoint y: 469, distance: 262.7
click at [629, 469] on form "Update residential status for Director #1 Boarding is only acceptable when the …" at bounding box center [471, 158] width 384 height 660
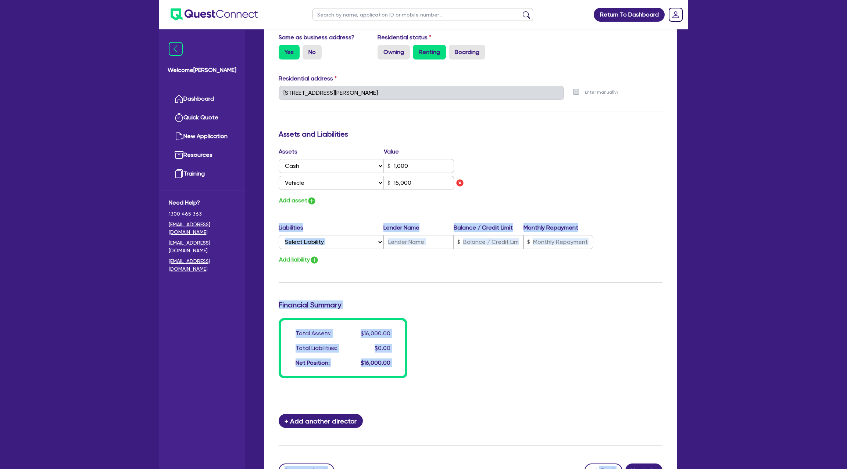
scroll to position [0, 0]
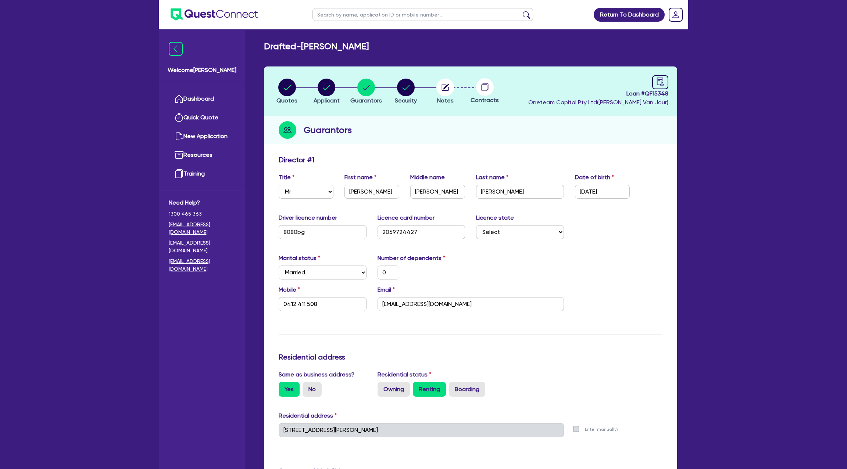
click at [512, 162] on div "Director # 1" at bounding box center [470, 161] width 395 height 12
click at [194, 96] on link "Dashboard" at bounding box center [202, 99] width 67 height 19
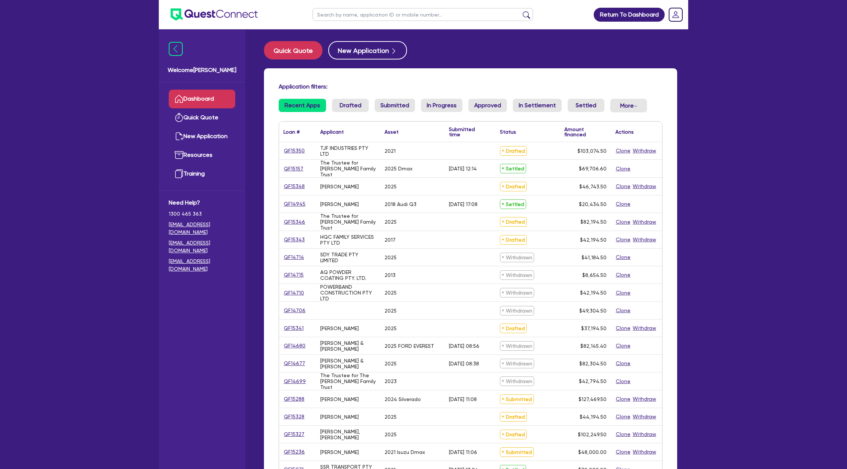
click at [466, 31] on main "Quick Quote New Application Application filters: Recent Apps Drafted Submitted …" at bounding box center [470, 293] width 435 height 529
click at [300, 187] on link "QF15348" at bounding box center [294, 186] width 22 height 8
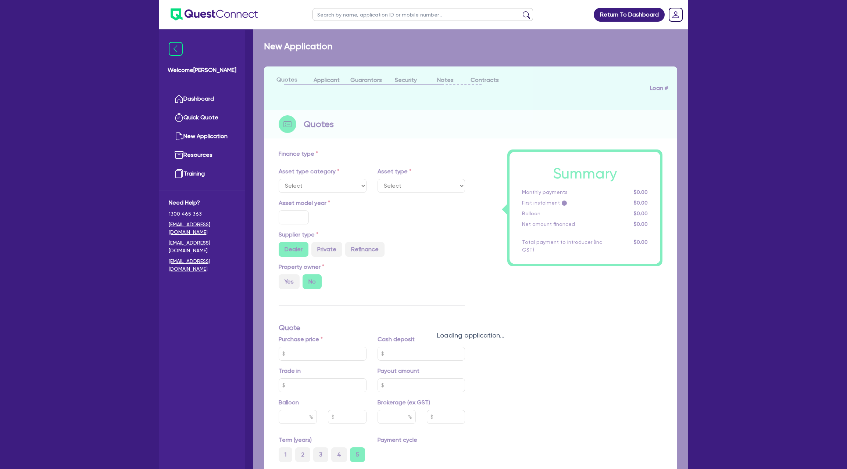
select select "CARS_AND_LIGHT_TRUCKS"
type input "2025"
type input "45,000"
type input "6.5"
type input "3,038.33"
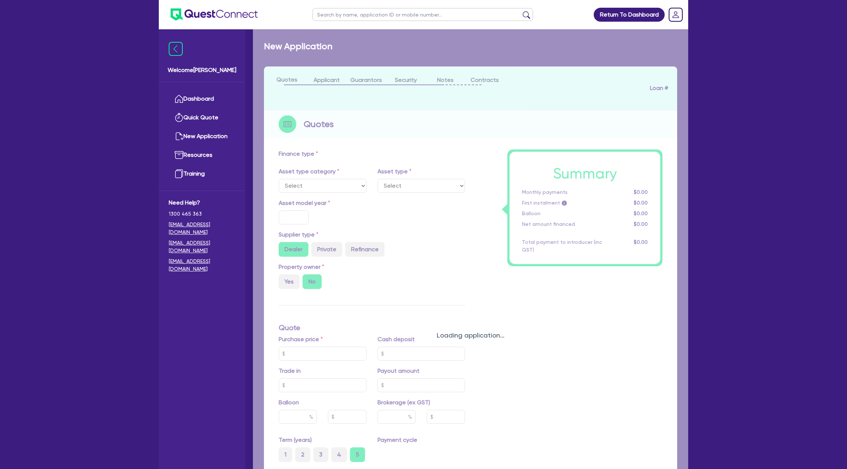
type input "9"
type input "990"
select select "PASSENGER_VEHICLES"
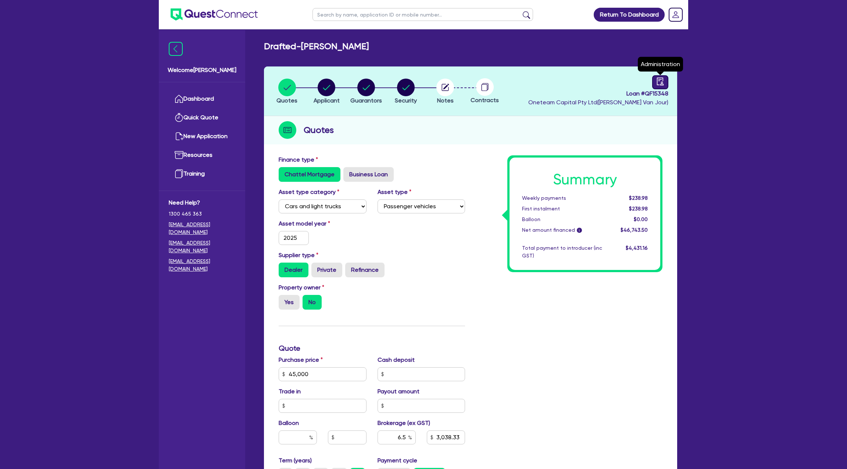
click at [657, 83] on icon "audit" at bounding box center [660, 82] width 8 height 8
select select "DRAFTED_NEW"
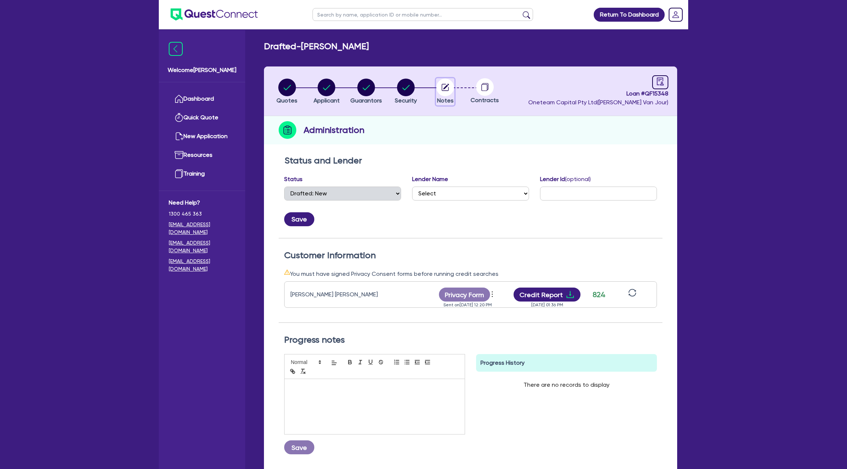
click at [446, 90] on circle "button" at bounding box center [445, 88] width 18 height 18
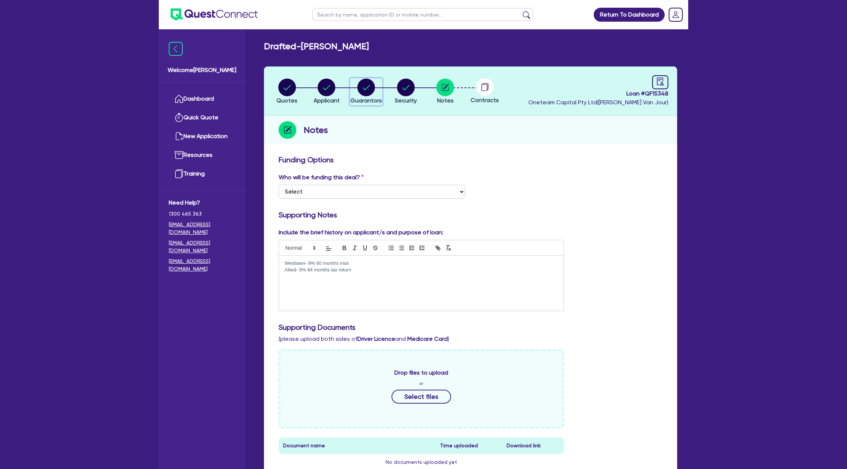
click at [359, 87] on circle "button" at bounding box center [366, 88] width 18 height 18
select select "MR"
select select "[GEOGRAPHIC_DATA]"
select select "MARRIED"
select select "CASH"
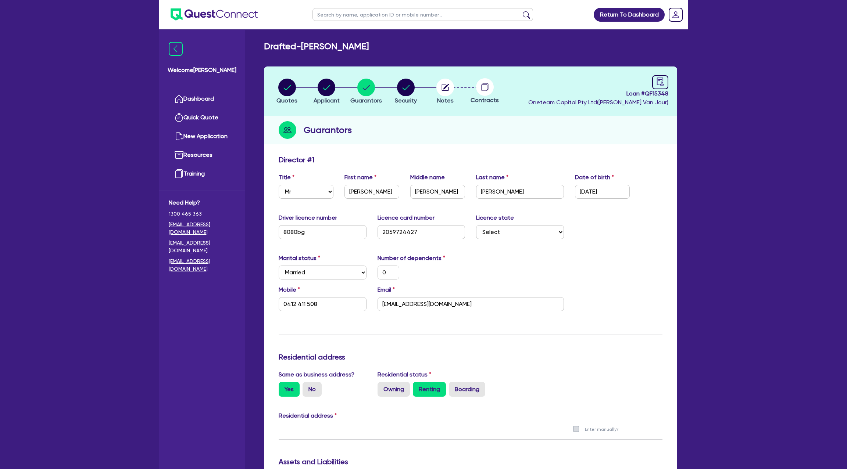
click at [428, 93] on li "Notes" at bounding box center [445, 91] width 40 height 26
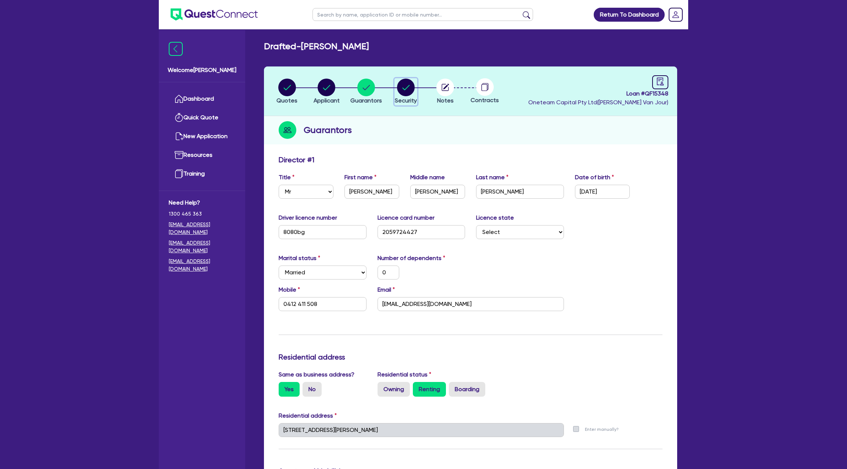
click at [408, 79] on circle "button" at bounding box center [406, 88] width 18 height 18
select select "CARS_AND_LIGHT_TRUCKS"
select select "PASSENGER_VEHICLES"
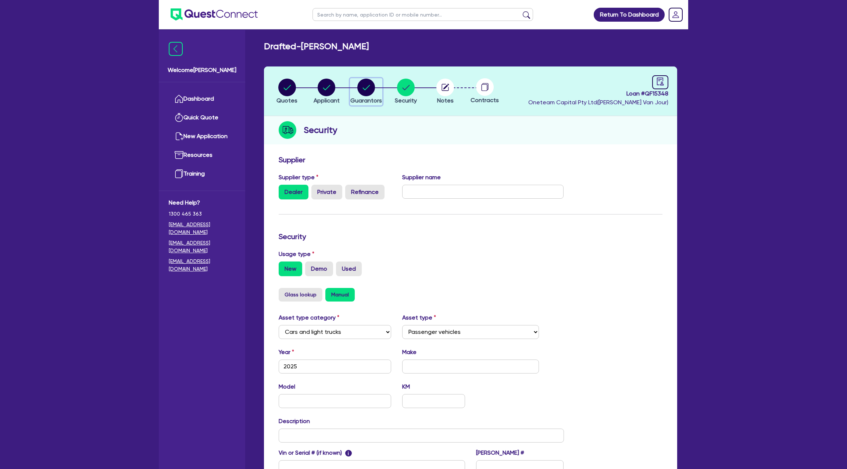
click at [352, 89] on div "button" at bounding box center [366, 88] width 32 height 18
select select "MR"
select select "[GEOGRAPHIC_DATA]"
select select "MARRIED"
select select "CASH"
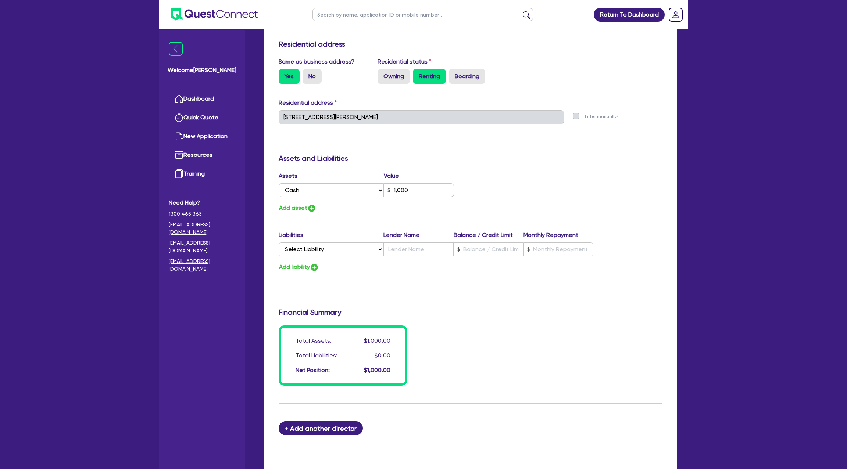
scroll to position [329, 0]
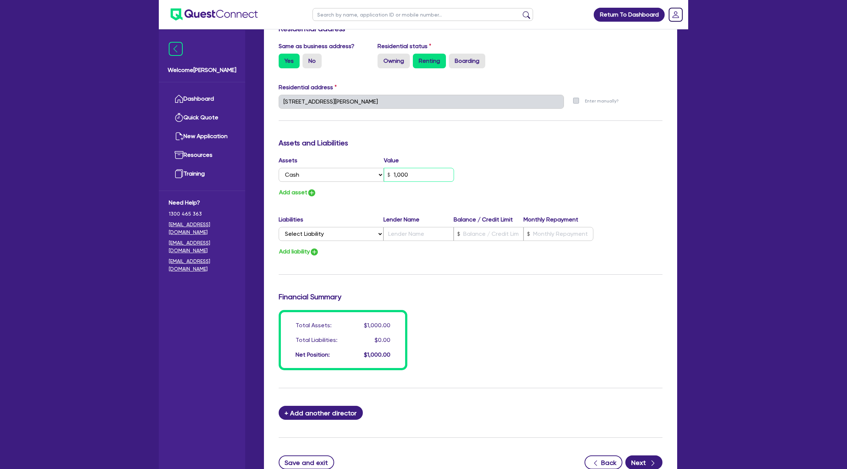
click at [419, 179] on input "1,000" at bounding box center [419, 175] width 70 height 14
type input "0"
type input "0412 411 508"
type input "100"
type input "0"
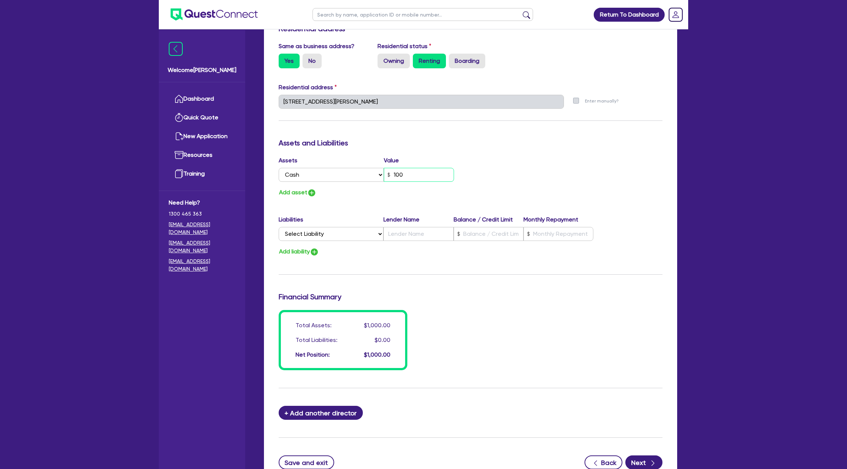
type input "0412 411 508"
type input "10"
type input "0"
type input "0412 411 508"
type input "1"
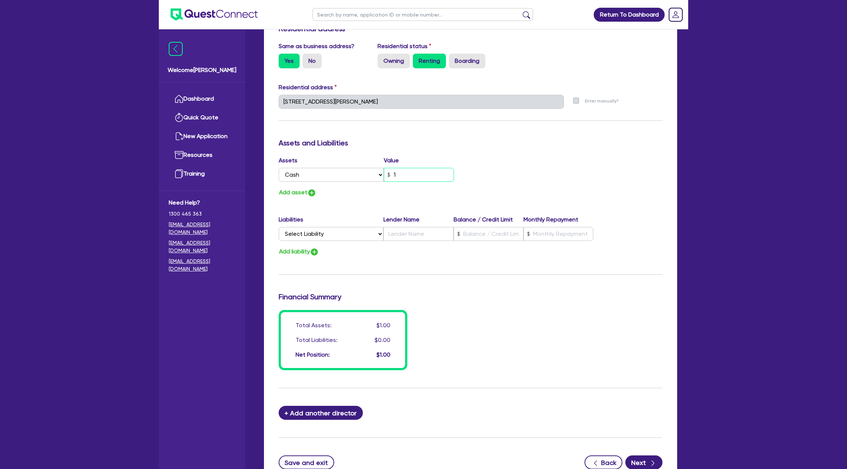
type input "0"
type input "0412 411 508"
type input "0"
type input "0412 411 508"
type input "5"
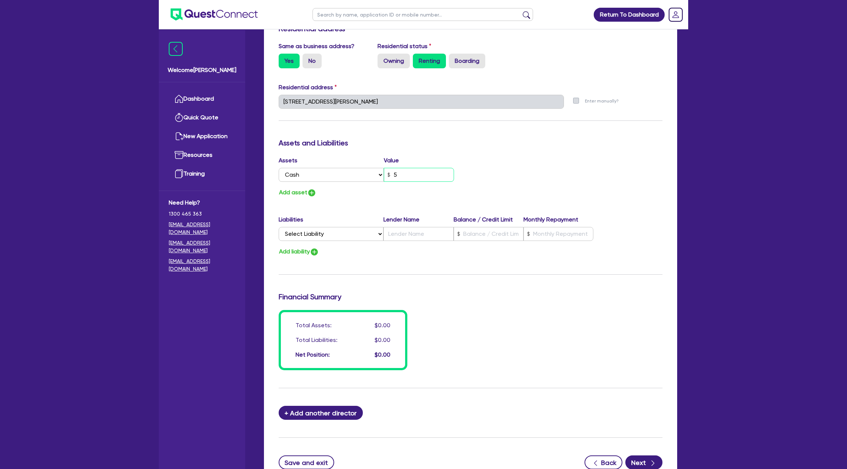
type input "0"
type input "0412 411 508"
type input "50"
type input "0"
type input "0412 411 508"
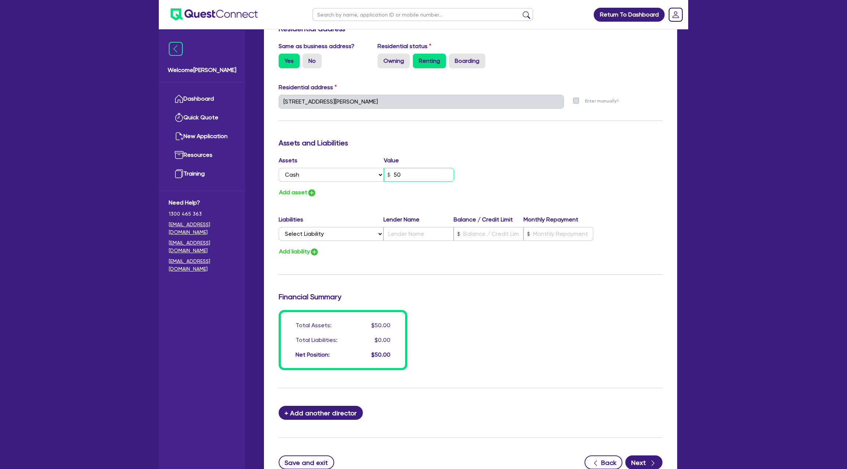
type input "500"
type input "0"
type input "0412 411 508"
type input "5,000"
click at [305, 184] on div "Assets Value Select Asset Cash Property Investment property Vehicle Truck Trail…" at bounding box center [371, 170] width 197 height 29
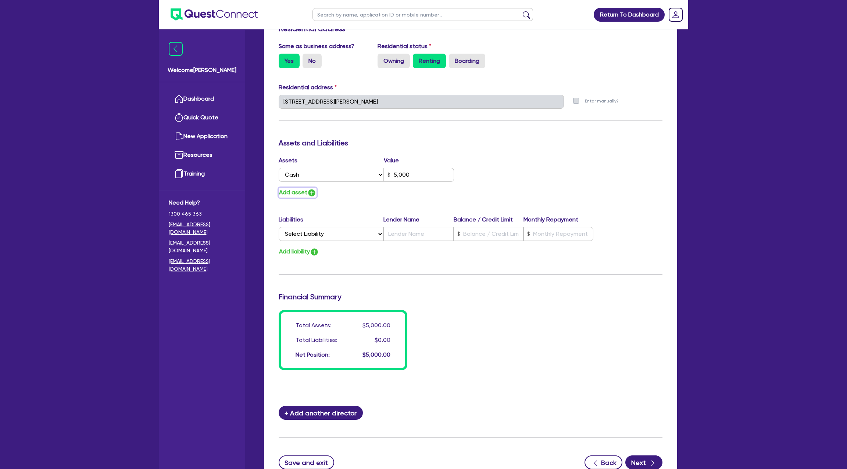
click at [304, 191] on button "Add asset" at bounding box center [298, 193] width 38 height 10
type input "0"
type input "0412 411 508"
type input "5,000"
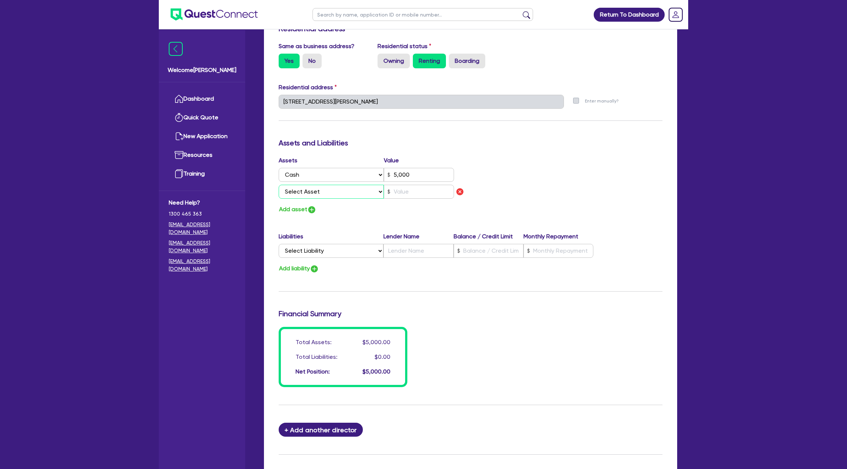
click at [310, 191] on select "Select Asset Cash Property Investment property Vehicle Truck Trailer Equipment …" at bounding box center [331, 192] width 105 height 14
select select "VEHICLE"
click at [279, 185] on select "Select Asset Cash Property Investment property Vehicle Truck Trailer Equipment …" at bounding box center [331, 192] width 105 height 14
type input "0"
type input "0412 411 508"
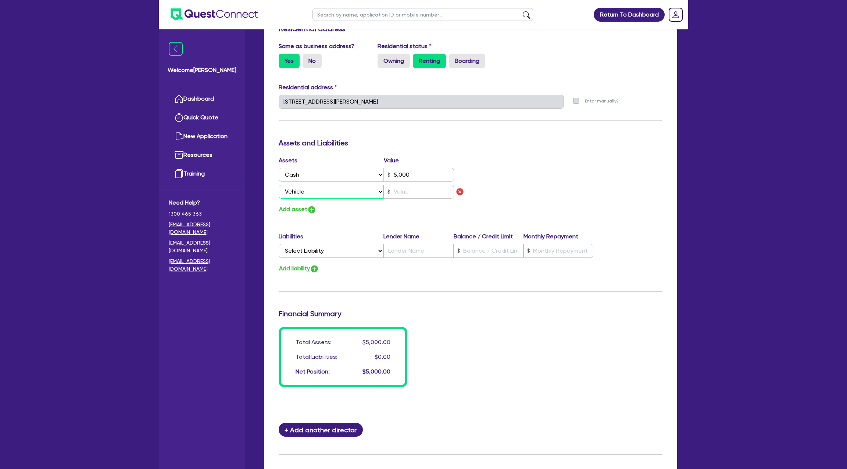
type input "5,000"
click at [425, 188] on input "text" at bounding box center [419, 192] width 70 height 14
type input "0"
type input "0412 411 508"
type input "5,000"
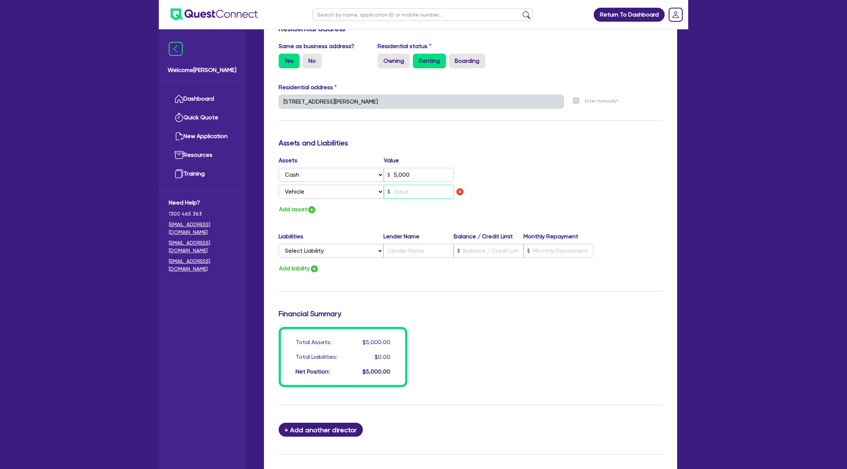
type input "1"
type input "0"
type input "0412 411 508"
type input "5,000"
type input "15"
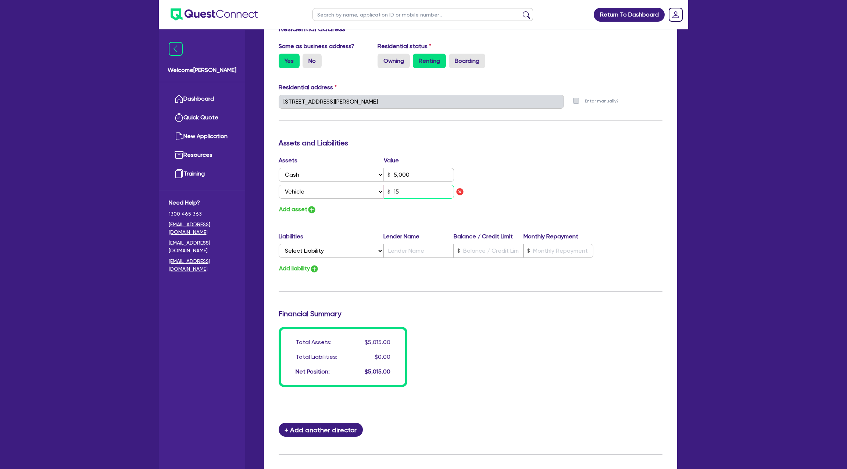
type input "0"
type input "0412 411 508"
type input "5,000"
type input "150"
type input "0"
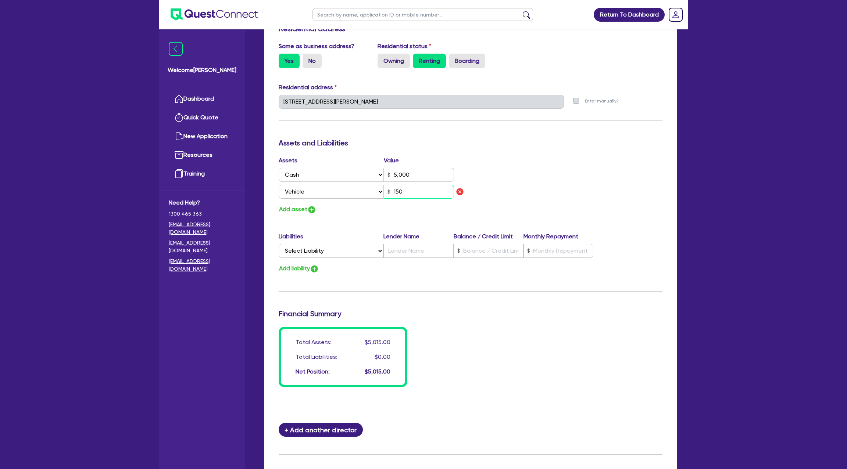
type input "0412 411 508"
type input "5,000"
type input "1,500"
type input "0"
type input "0412 411 508"
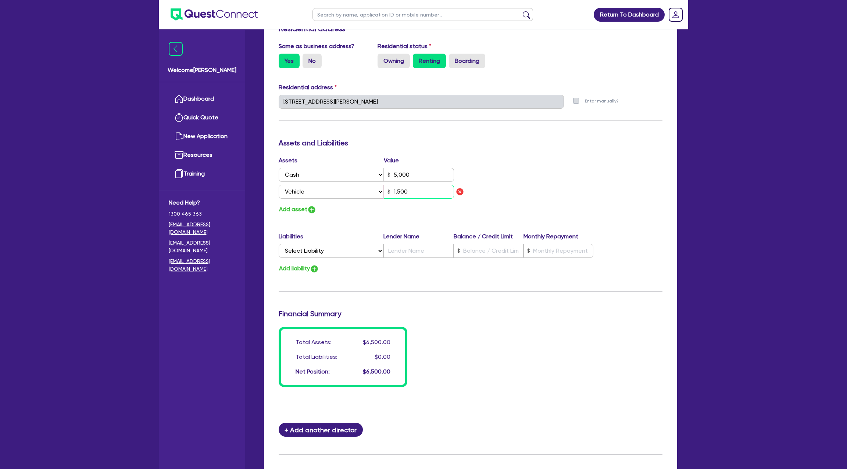
type input "5,000"
type input "15,000"
click at [538, 176] on div "Assets Value Select Asset Cash Property Investment property Vehicle Truck Trail…" at bounding box center [470, 185] width 395 height 58
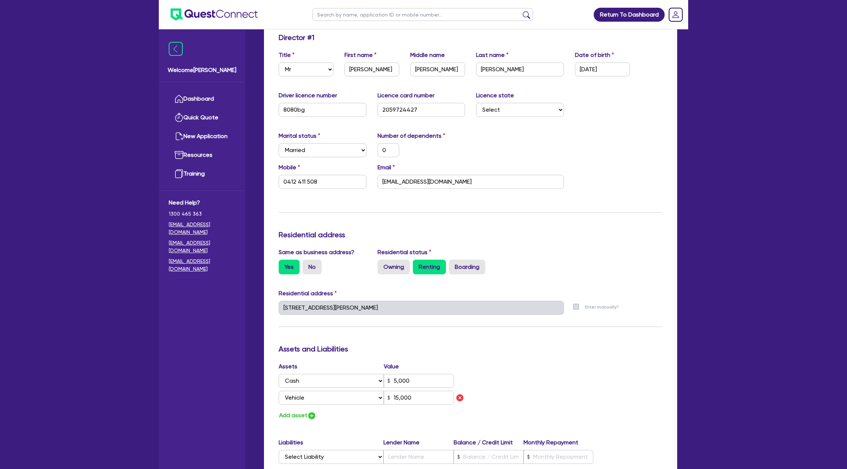
scroll to position [0, 0]
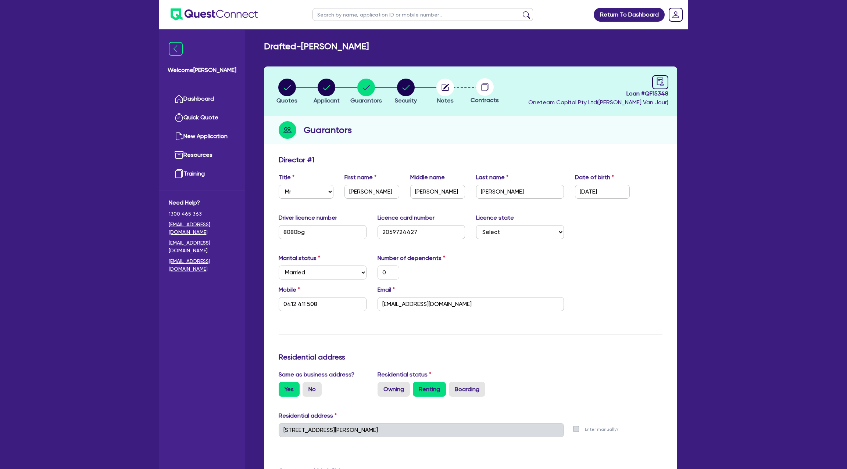
click at [281, 77] on header "Quotes Applicant [GEOGRAPHIC_DATA] Security Notes Contracts Loan # QF15348 Onet…" at bounding box center [470, 92] width 413 height 50
click at [291, 90] on circle "button" at bounding box center [287, 88] width 18 height 18
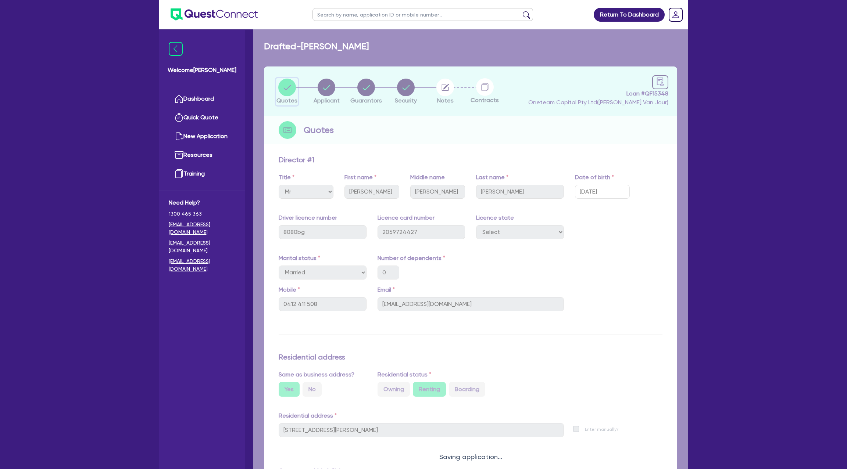
select select "CARS_AND_LIGHT_TRUCKS"
select select "PASSENGER_VEHICLES"
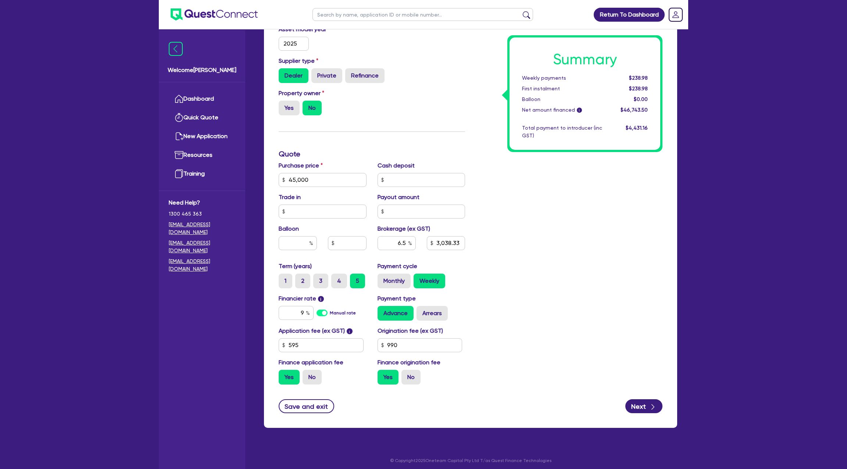
scroll to position [197, 0]
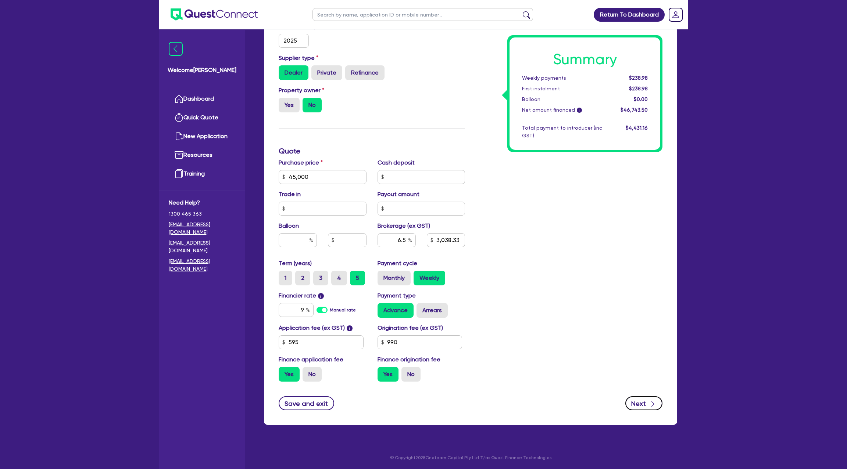
click at [643, 397] on button "Next" at bounding box center [643, 403] width 37 height 14
type input "45,000"
type input "3,038.33"
select select "SOLE_TRADER"
select select "BUILDING_CONSTRUCTION"
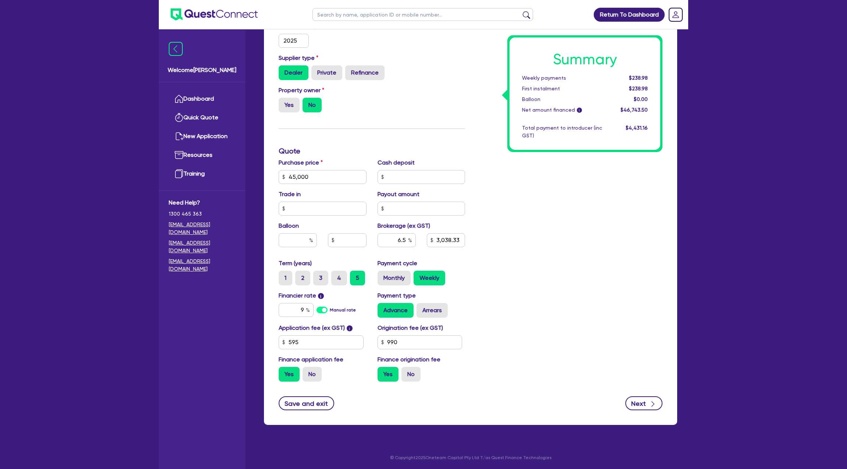
select select "TRADES_SERVICES_CONSUMERS"
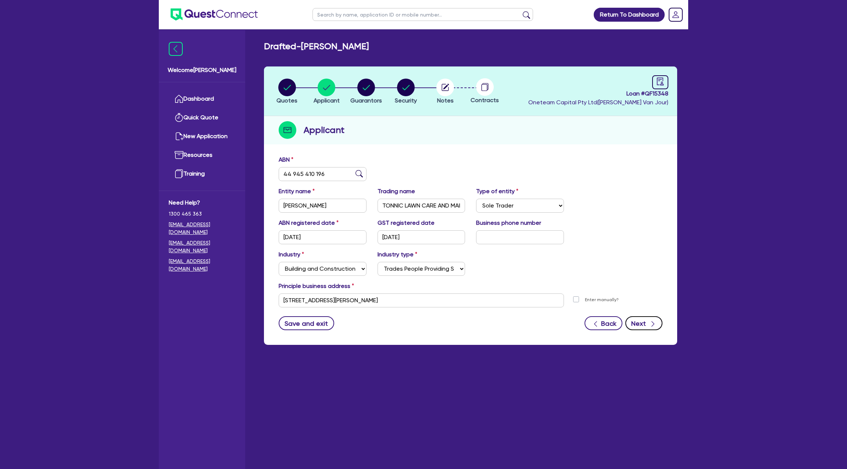
click at [652, 329] on button "Next" at bounding box center [643, 323] width 37 height 14
select select "MR"
select select "[GEOGRAPHIC_DATA]"
select select "MARRIED"
select select "CASH"
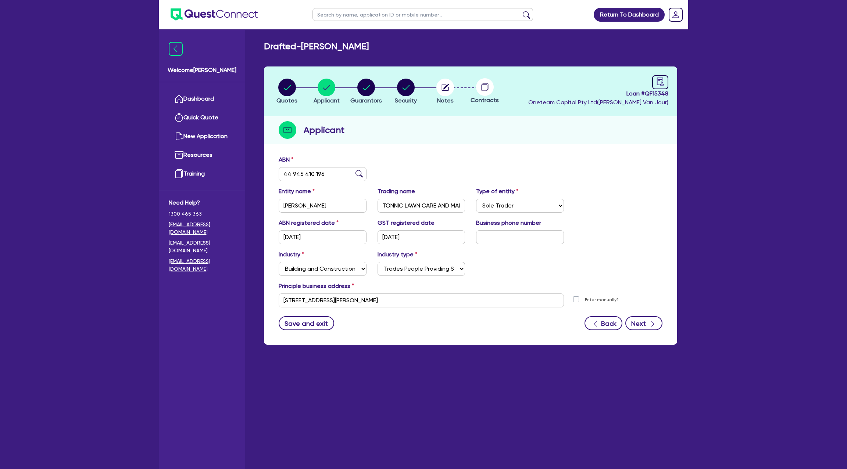
select select "VEHICLE"
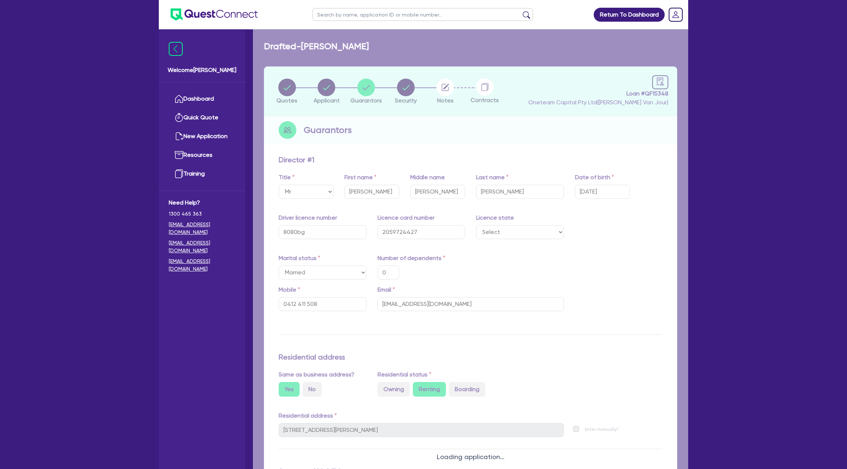
type input "0"
type input "0412 411 508"
type input "5,000"
type input "15,000"
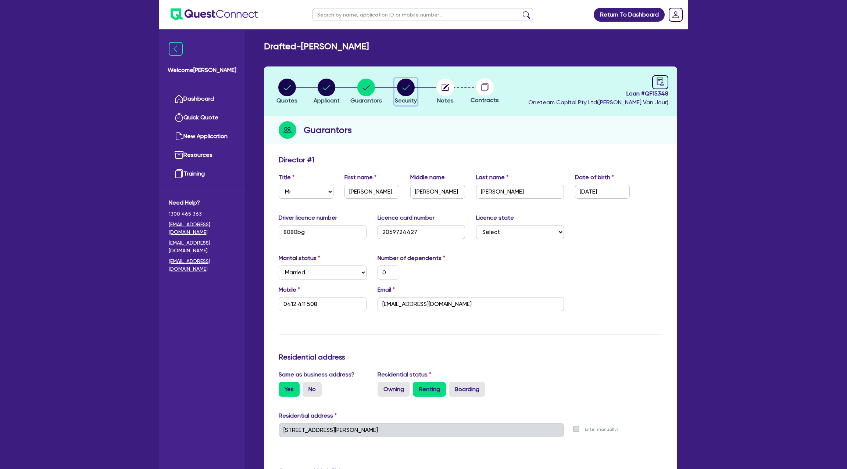
click at [404, 89] on icon "button" at bounding box center [406, 88] width 18 height 18
select select "CARS_AND_LIGHT_TRUCKS"
select select "PASSENGER_VEHICLES"
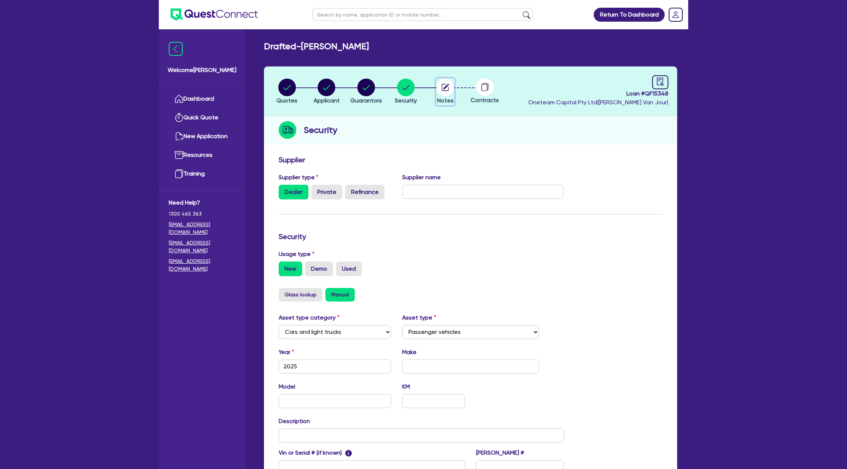
click at [443, 82] on circle "button" at bounding box center [445, 88] width 18 height 18
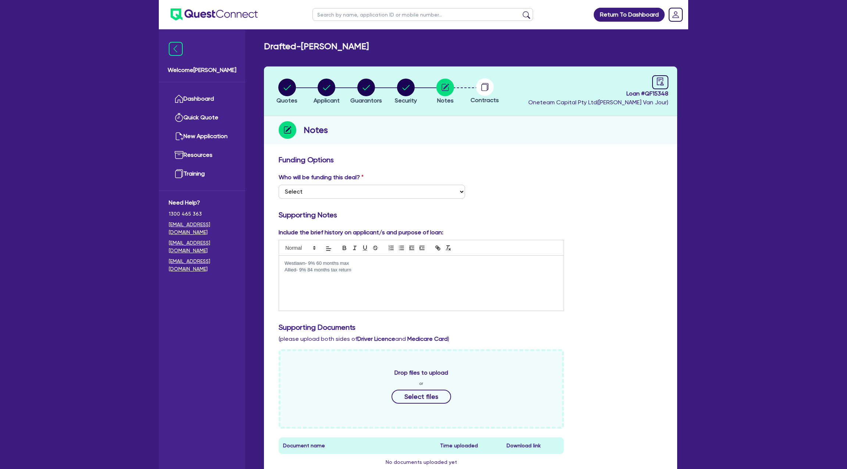
click at [392, 86] on li "Security" at bounding box center [406, 91] width 40 height 26
click at [412, 86] on circle "button" at bounding box center [406, 88] width 18 height 18
select select "CARS_AND_LIGHT_TRUCKS"
select select "PASSENGER_VEHICLES"
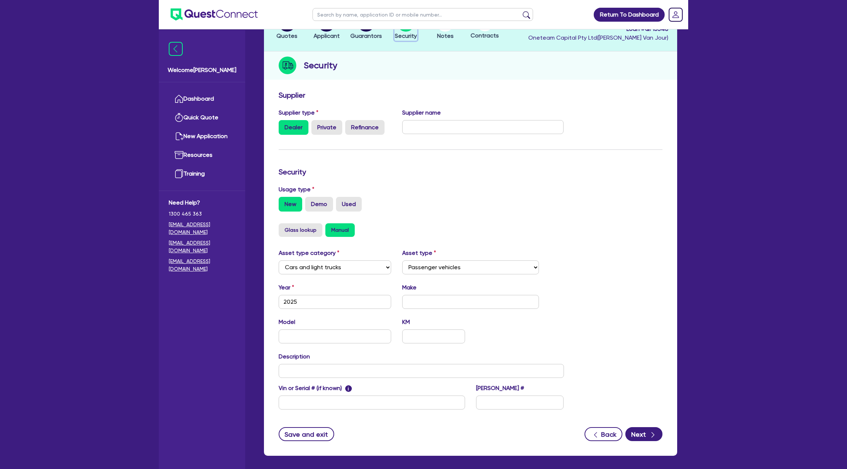
scroll to position [96, 0]
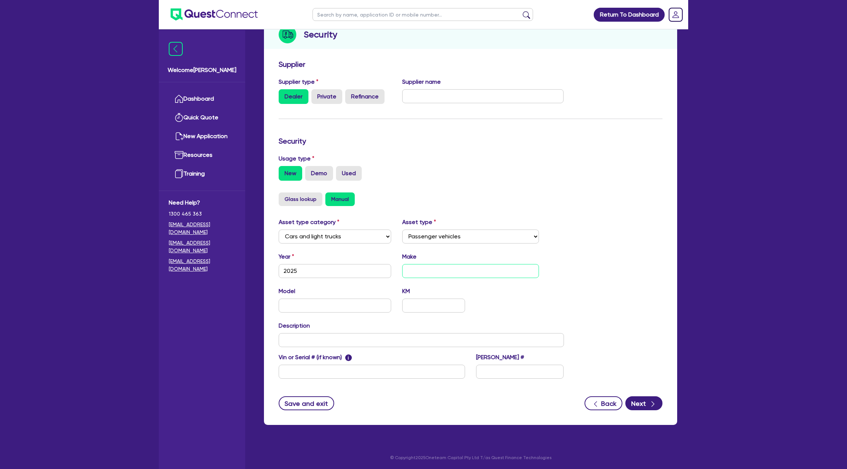
click at [417, 271] on input "text" at bounding box center [470, 271] width 137 height 14
type input "Toyota"
click at [352, 303] on input "text" at bounding box center [335, 306] width 112 height 14
type input "Hilux"
click at [692, 287] on div "Return To Dashboard Edit Profile Logout Welcome [PERSON_NAME] Quick Quote New A…" at bounding box center [423, 187] width 540 height 566
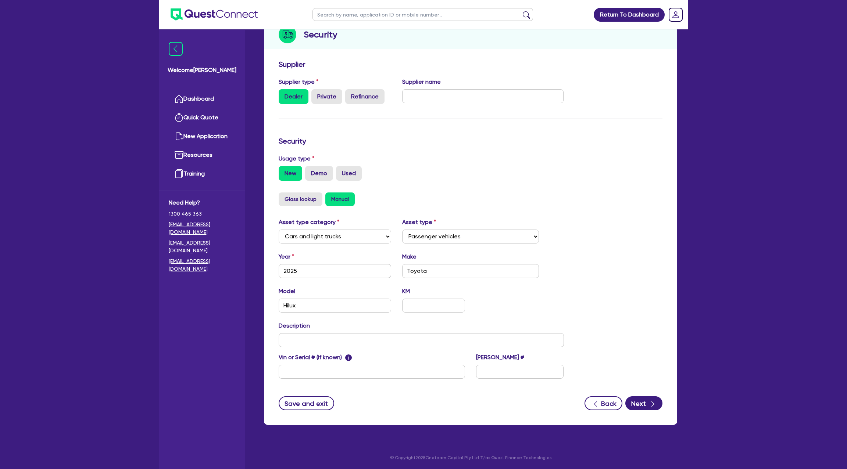
scroll to position [0, 0]
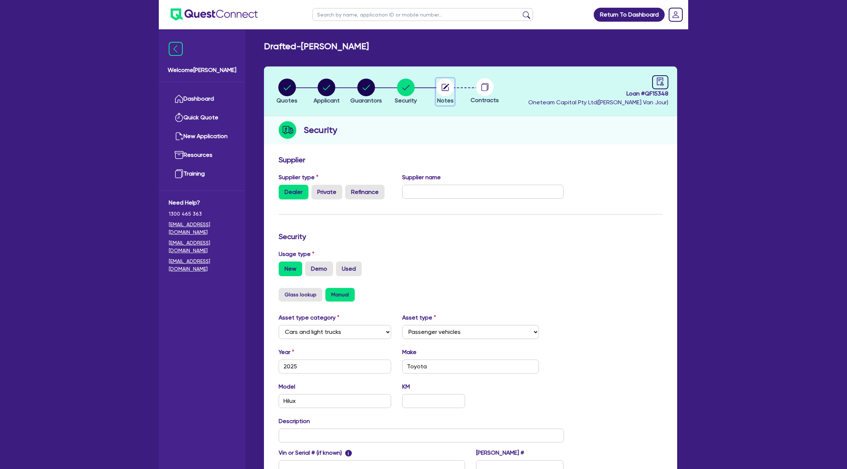
click at [450, 86] on circle "button" at bounding box center [445, 88] width 18 height 18
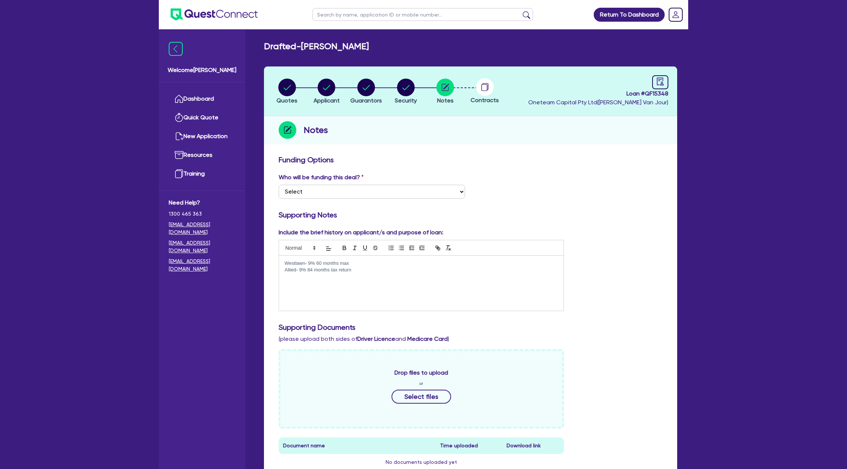
click at [365, 269] on p "Allied- 9% 84 months tax return" at bounding box center [420, 270] width 273 height 7
drag, startPoint x: 357, startPoint y: 273, endPoint x: 261, endPoint y: 259, distance: 96.9
click at [261, 259] on div "Quotes Applicant [GEOGRAPHIC_DATA] Security Notes Contracts Loan # QF15348 Onet…" at bounding box center [470, 346] width 424 height 559
click at [285, 80] on circle "button" at bounding box center [287, 88] width 18 height 18
select select "CARS_AND_LIGHT_TRUCKS"
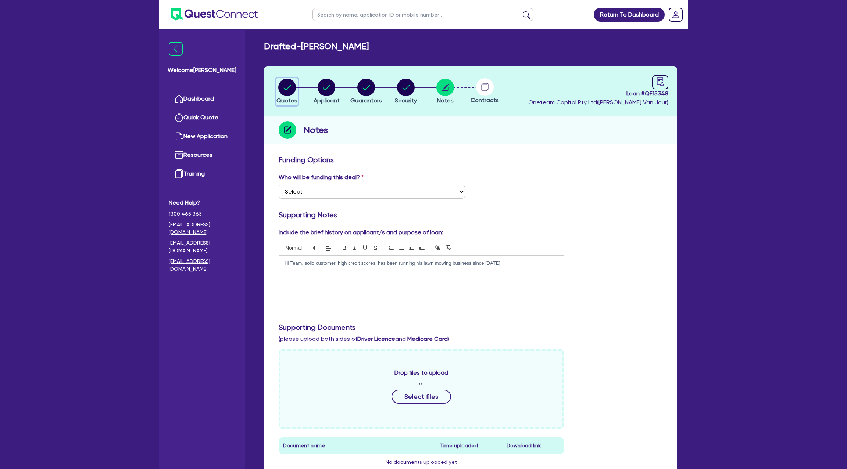
select select "PASSENGER_VEHICLES"
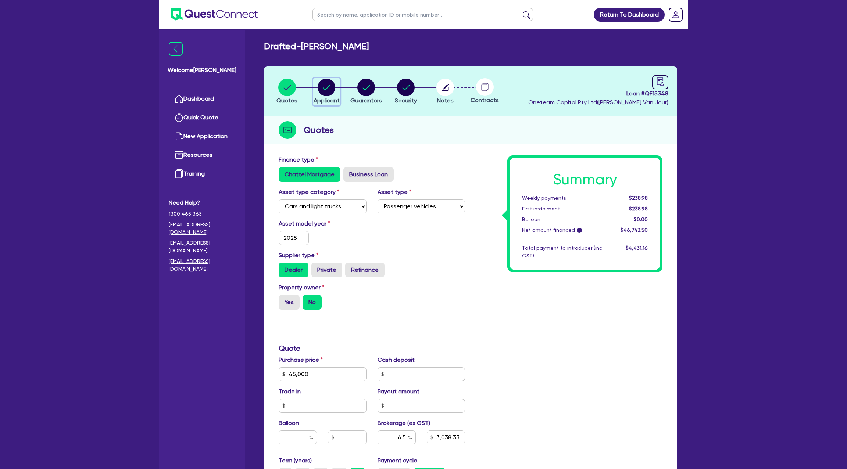
click at [320, 87] on circle "button" at bounding box center [326, 88] width 18 height 18
select select "SOLE_TRADER"
select select "BUILDING_CONSTRUCTION"
select select "TRADES_SERVICES_CONSUMERS"
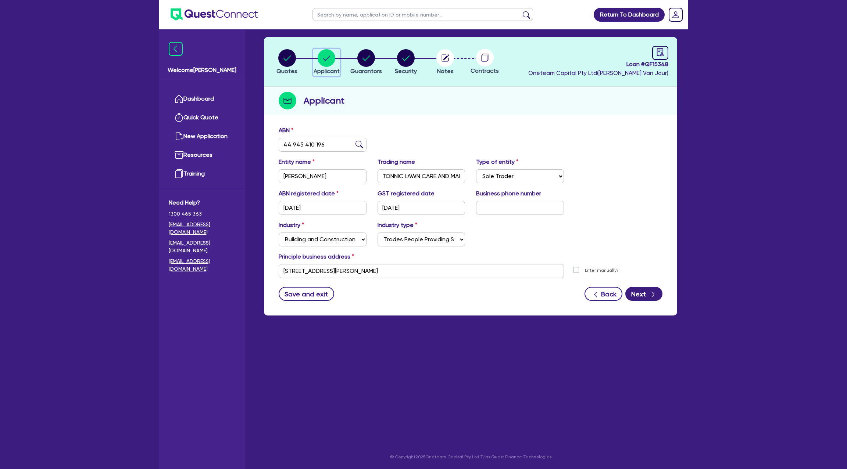
scroll to position [29, 0]
click at [407, 55] on circle "button" at bounding box center [406, 58] width 18 height 18
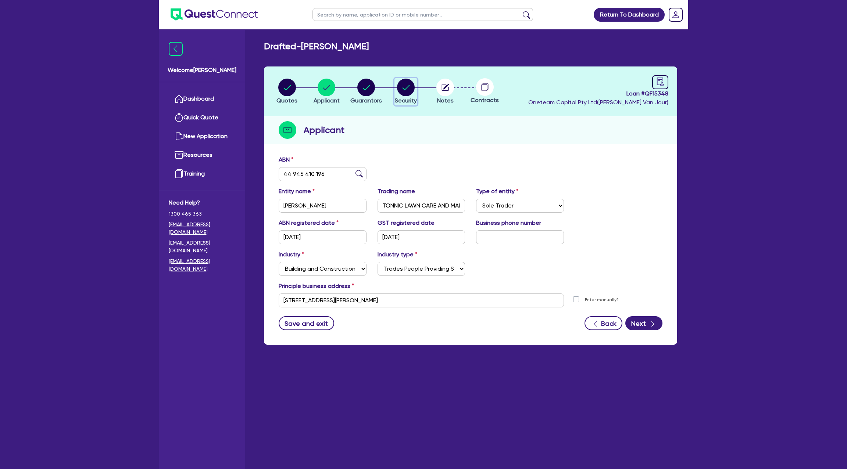
select select "CARS_AND_LIGHT_TRUCKS"
select select "PASSENGER_VEHICLES"
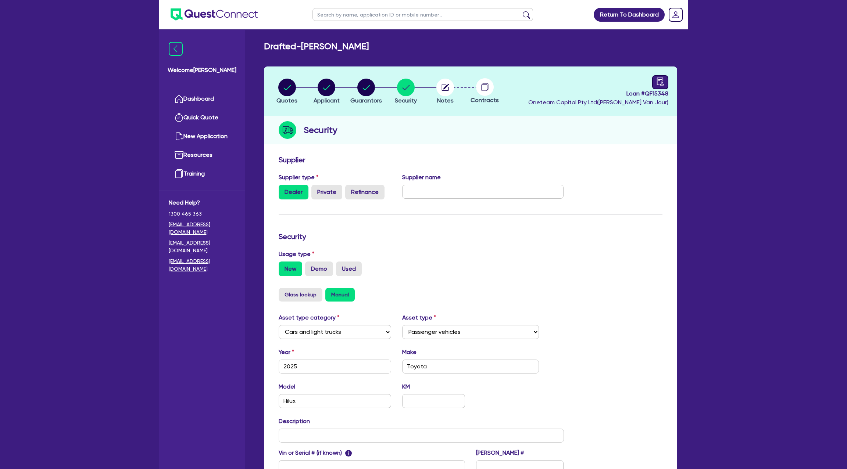
click at [655, 76] on link at bounding box center [660, 82] width 16 height 14
select select "DRAFTED_NEW"
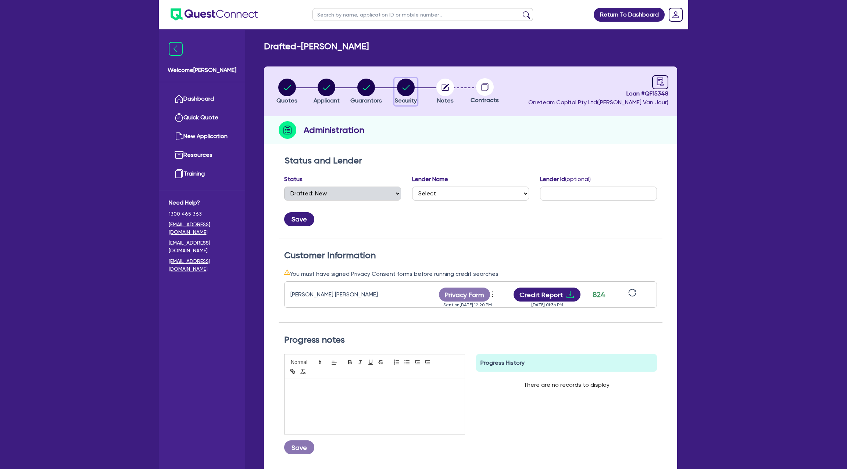
click at [405, 87] on circle "button" at bounding box center [406, 88] width 18 height 18
select select "CARS_AND_LIGHT_TRUCKS"
select select "PASSENGER_VEHICLES"
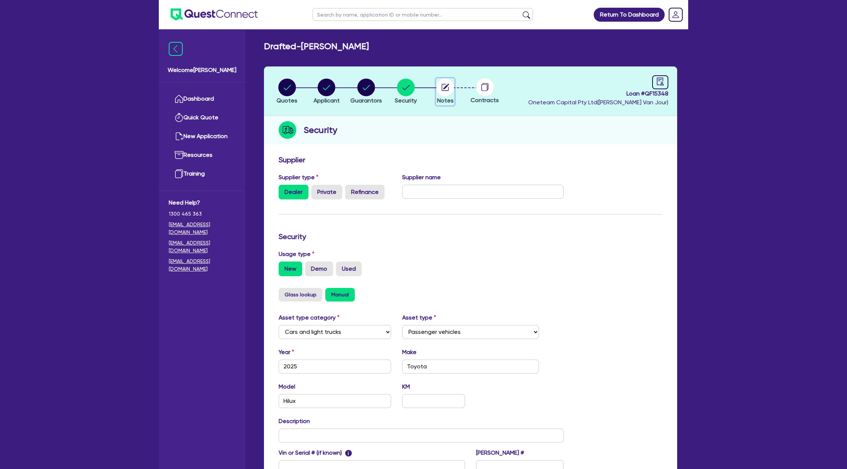
click at [448, 91] on circle "button" at bounding box center [445, 88] width 18 height 18
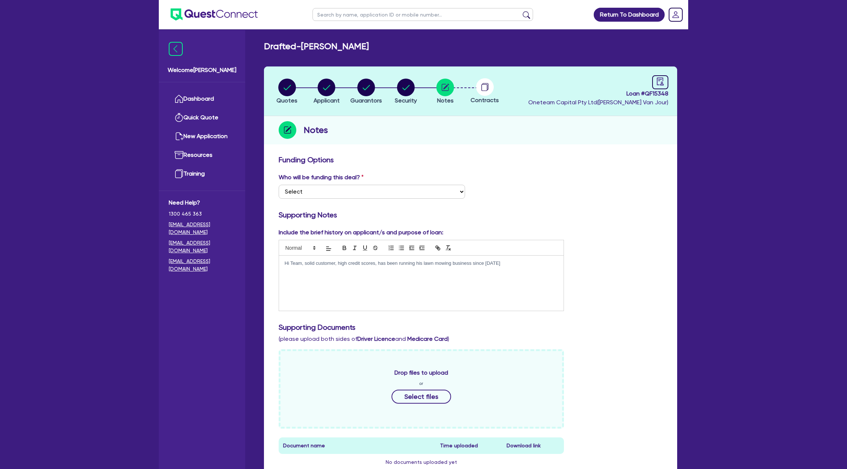
click at [511, 270] on div "Hi Team, solid customer, high credit scores, has been running his lawn mowing b…" at bounding box center [421, 283] width 284 height 55
click at [409, 269] on p "Hi Team, solid customer, high credit scores, has been running his lawn mowing b…" at bounding box center [420, 267] width 273 height 14
click at [446, 277] on div "Hi Team, solid customer, high credit scores, has been running his lawn mowing b…" at bounding box center [421, 283] width 284 height 55
click at [621, 129] on div "Notes" at bounding box center [470, 130] width 413 height 28
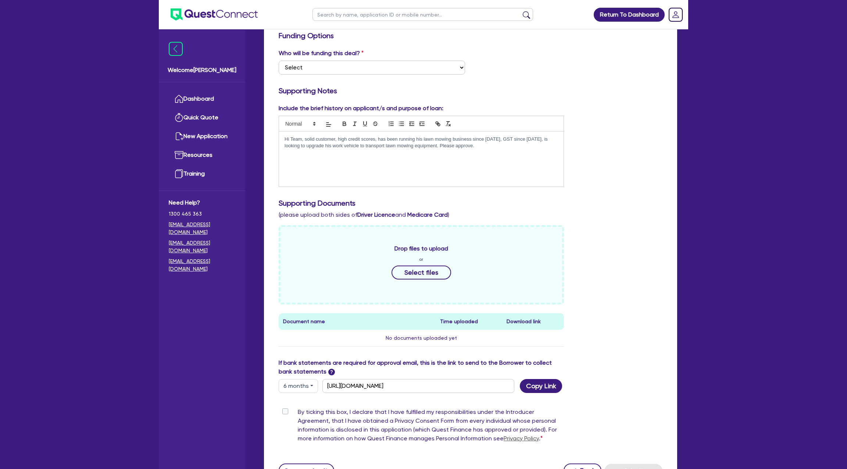
scroll to position [192, 0]
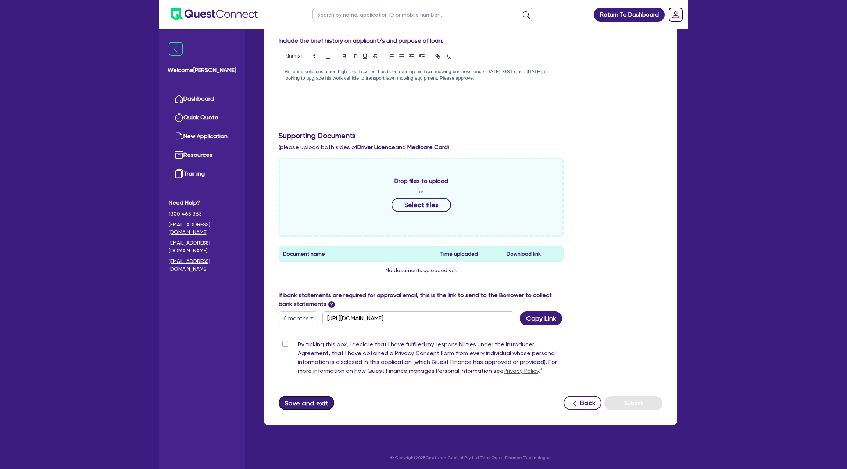
click at [302, 398] on button "Save and exit" at bounding box center [306, 403] width 55 height 14
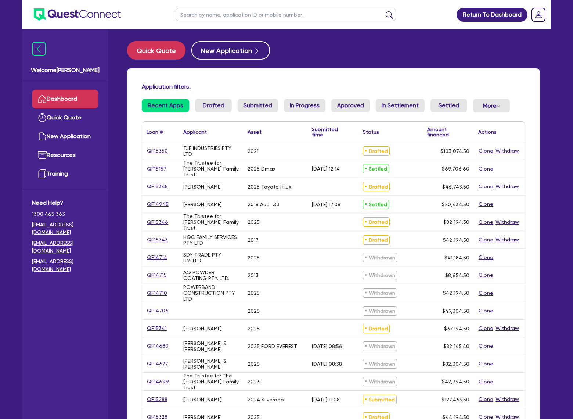
click at [203, 15] on input "text" at bounding box center [286, 14] width 220 height 13
type input "[PERSON_NAME]"
click at [384, 11] on button "submit" at bounding box center [390, 16] width 12 height 10
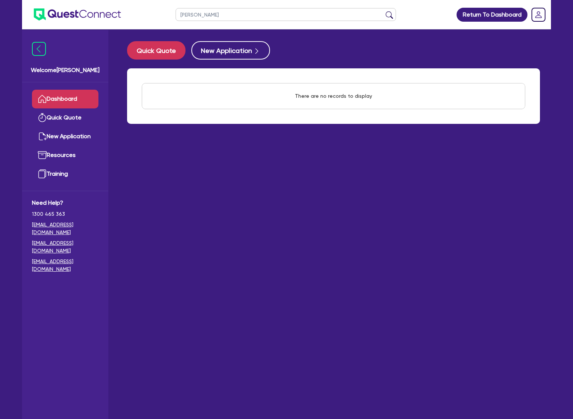
click at [182, 14] on input "[PERSON_NAME]" at bounding box center [286, 14] width 220 height 13
type input "[PERSON_NAME]"
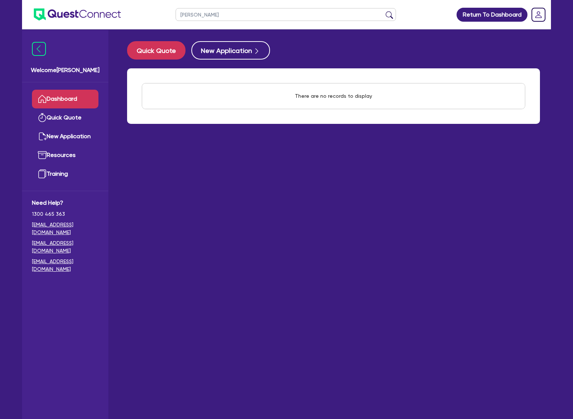
click at [384, 11] on button "submit" at bounding box center [390, 16] width 12 height 10
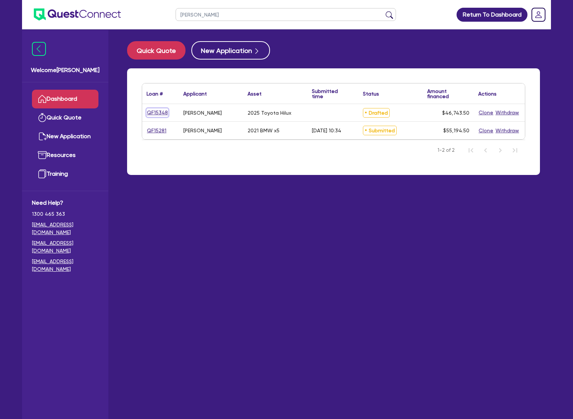
click at [164, 113] on link "QF15348" at bounding box center [158, 112] width 22 height 8
select select "CARS_AND_LIGHT_TRUCKS"
select select "PASSENGER_VEHICLES"
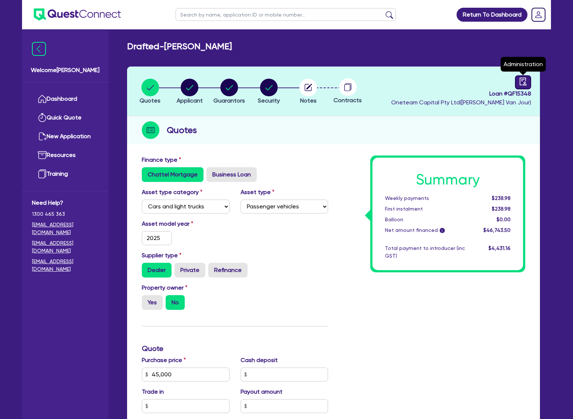
click at [525, 83] on icon "audit" at bounding box center [523, 82] width 8 height 8
select select "DRAFTED_NEW"
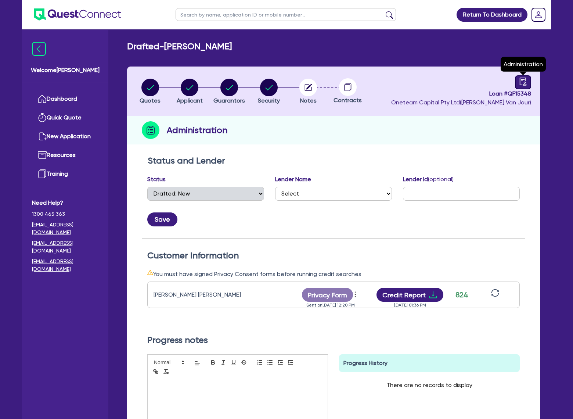
click at [525, 83] on icon "audit" at bounding box center [523, 82] width 8 height 8
click at [331, 116] on div "Administration" at bounding box center [333, 130] width 413 height 28
click at [310, 93] on circle "button" at bounding box center [308, 88] width 18 height 18
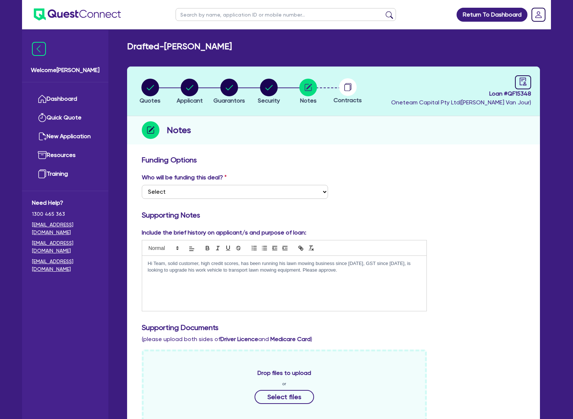
click at [139, 77] on header "Quotes Applicant [GEOGRAPHIC_DATA] Security Notes Contracts Loan # QF15348 Onet…" at bounding box center [333, 92] width 413 height 50
click at [185, 199] on div "Who will be funding this deal? Select I want Quest to fund 100% I will fund 100…" at bounding box center [333, 189] width 395 height 32
click at [179, 190] on select "Select I want Quest to fund 100% I will fund 100% I will co-fund with Quest Oth…" at bounding box center [235, 192] width 186 height 14
select select "Other"
click at [142, 185] on select "Select I want Quest to fund 100% I will fund 100% I will co-fund with Quest Oth…" at bounding box center [235, 192] width 186 height 14
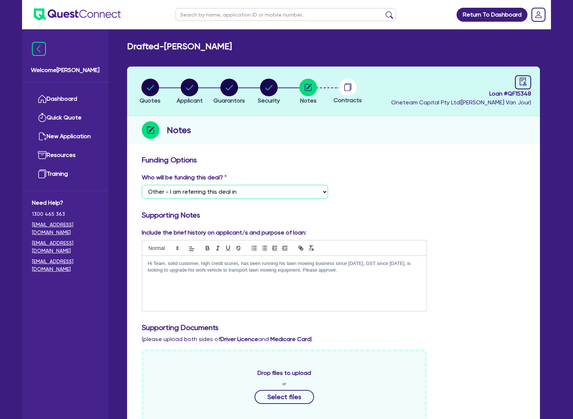
click at [191, 194] on select "Select I want Quest to fund 100% I will fund 100% I will co-fund with Quest Oth…" at bounding box center [235, 192] width 186 height 14
click at [142, 185] on select "Select I want Quest to fund 100% I will fund 100% I will co-fund with Quest Oth…" at bounding box center [235, 192] width 186 height 14
click at [402, 143] on div "Notes" at bounding box center [333, 130] width 413 height 28
click at [152, 81] on circle "button" at bounding box center [150, 88] width 18 height 18
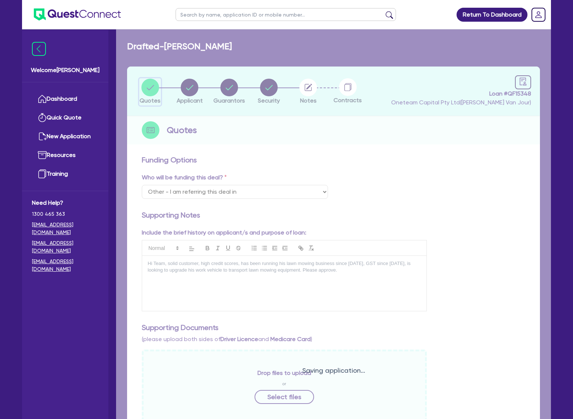
select select "CARS_AND_LIGHT_TRUCKS"
select select "PASSENGER_VEHICLES"
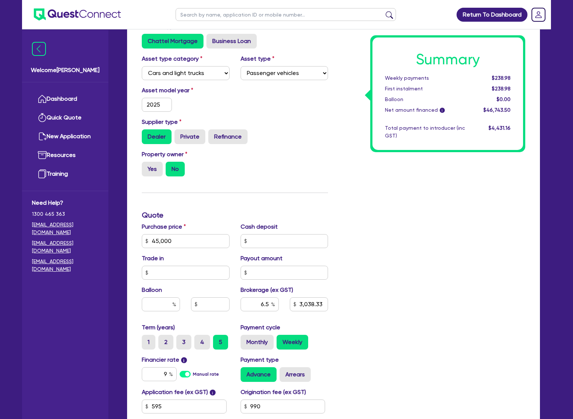
scroll to position [200, 0]
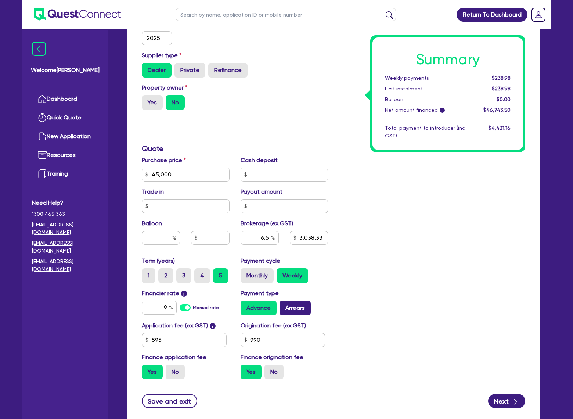
click at [295, 308] on label "Arrears" at bounding box center [295, 308] width 31 height 15
click at [284, 305] on input "Arrears" at bounding box center [282, 303] width 5 height 5
radio input "true"
type input "45,000"
type input "3,038.33"
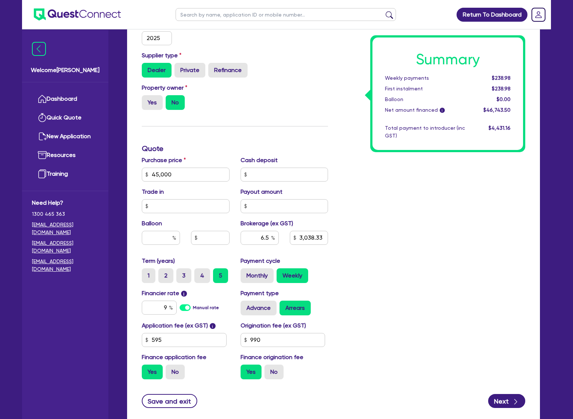
type input "45,000"
type input "3,038.33"
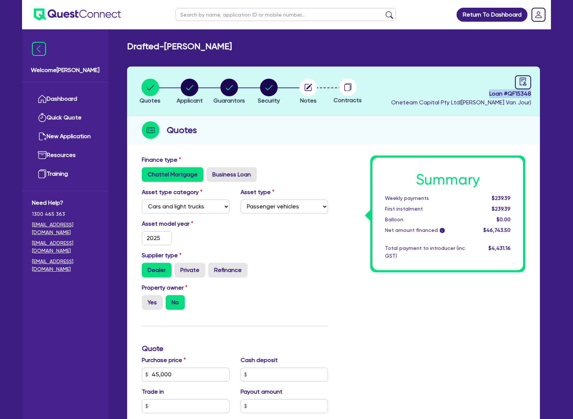
drag, startPoint x: 489, startPoint y: 95, endPoint x: 561, endPoint y: 97, distance: 72.4
click at [560, 97] on div "Return To Dashboard Edit Profile Logout Welcome [PERSON_NAME] Quick Quote New A…" at bounding box center [286, 333] width 573 height 667
copy span "Loan # QF15348"
click at [522, 77] on link at bounding box center [523, 82] width 16 height 14
select select "DRAFTED_NEW"
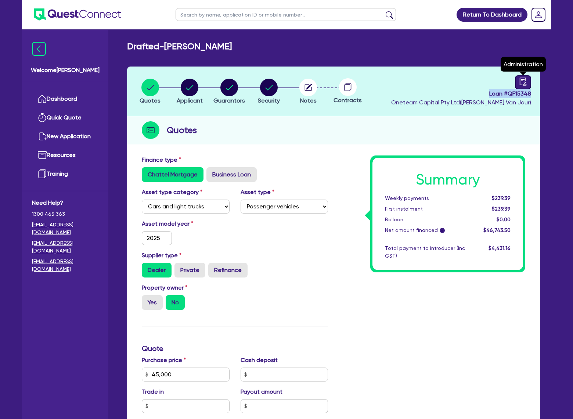
select select "Other"
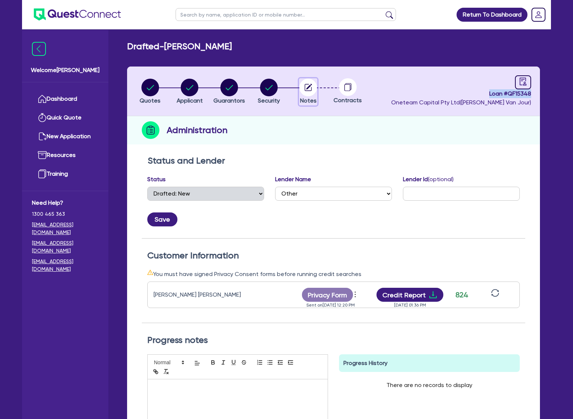
click at [309, 86] on icon "button" at bounding box center [309, 87] width 6 height 6
select select "Other"
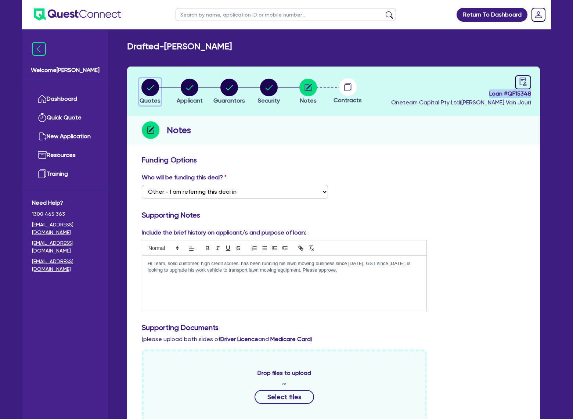
click at [140, 82] on div "button" at bounding box center [150, 88] width 21 height 18
select select "CARS_AND_LIGHT_TRUCKS"
select select "PASSENGER_VEHICLES"
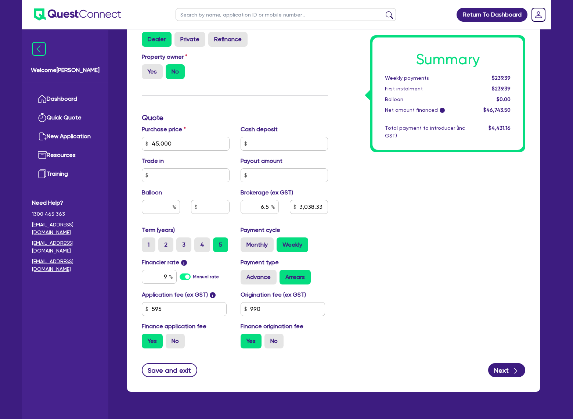
scroll to position [248, 0]
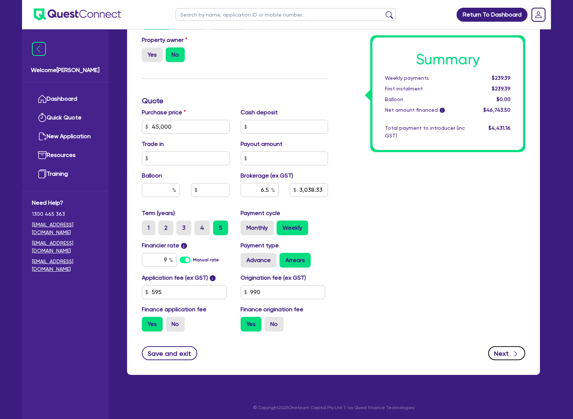
click at [505, 348] on button "Next" at bounding box center [506, 353] width 37 height 14
type input "45,000"
type input "3,038.33"
select select "SOLE_TRADER"
select select "BUILDING_CONSTRUCTION"
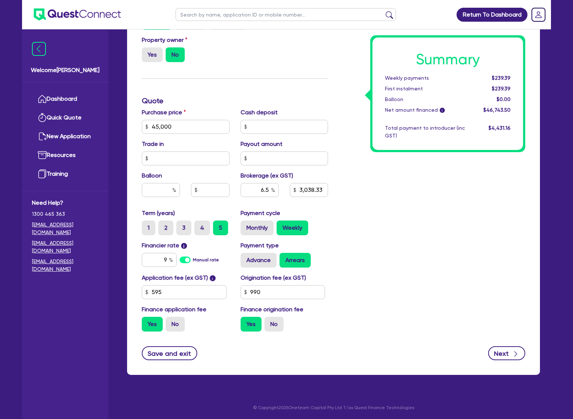
select select "TRADES_SERVICES_CONSUMERS"
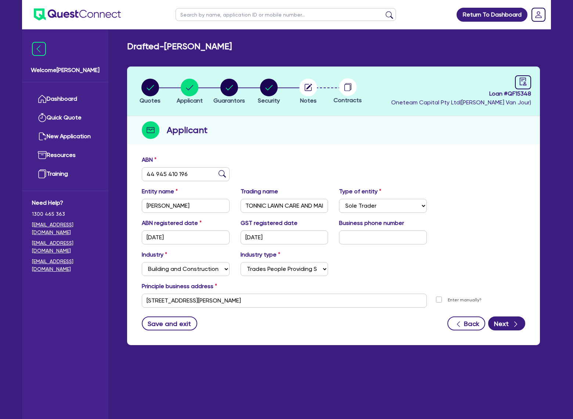
click at [511, 315] on form "ABN 44 945 410 196 Entity name [PERSON_NAME] name TONNIC LAWN CARE AND MAINTENA…" at bounding box center [334, 242] width 384 height 175
click at [513, 323] on icon "button" at bounding box center [515, 323] width 7 height 7
select select "MR"
select select "[GEOGRAPHIC_DATA]"
select select "MARRIED"
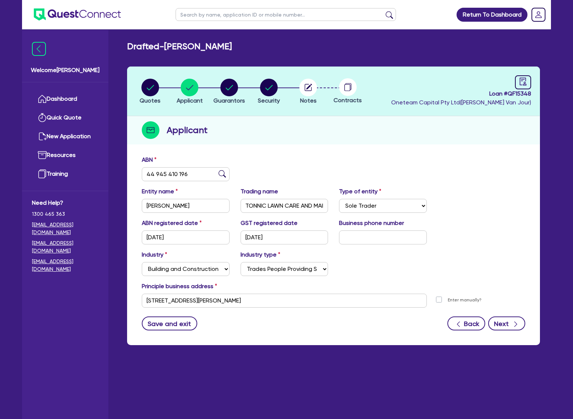
select select "CASH"
select select "VEHICLE"
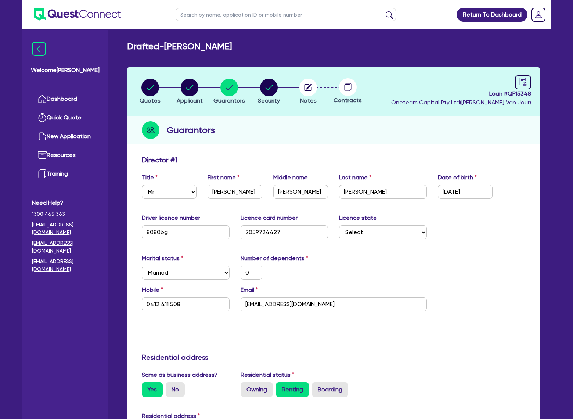
click at [262, 130] on div "Guarantors" at bounding box center [333, 130] width 413 height 28
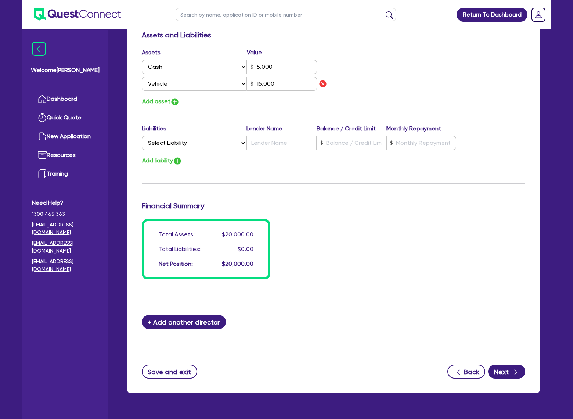
scroll to position [448, 0]
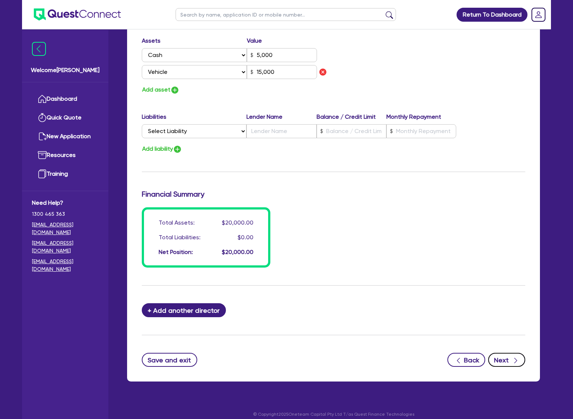
click at [506, 356] on button "Next" at bounding box center [506, 360] width 37 height 14
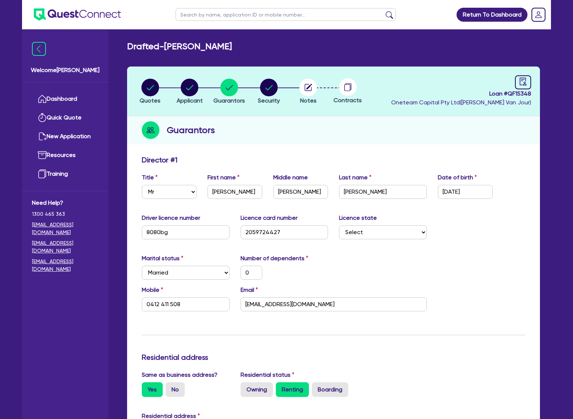
select select "CARS_AND_LIGHT_TRUCKS"
select select "PASSENGER_VEHICLES"
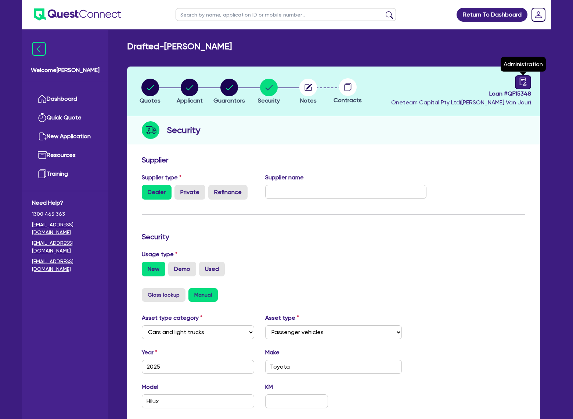
click at [519, 80] on icon "audit" at bounding box center [523, 82] width 8 height 8
select select "DRAFTED_NEW"
select select "Other"
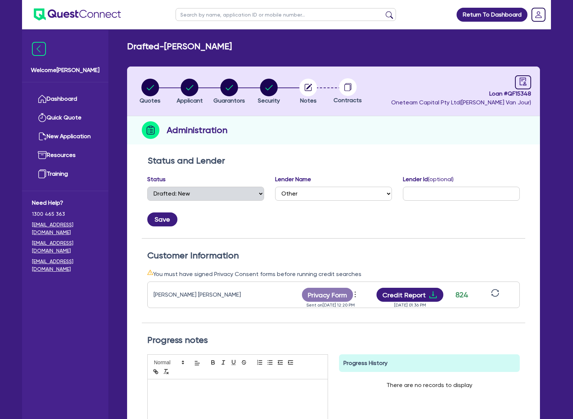
click at [527, 59] on div "Drafted - [PERSON_NAME] Quotes Applicant [GEOGRAPHIC_DATA] Security Notes Contr…" at bounding box center [333, 268] width 435 height 455
click at [518, 91] on span "Loan # QF15348" at bounding box center [461, 93] width 140 height 9
click at [519, 77] on link at bounding box center [523, 82] width 16 height 14
click at [315, 79] on icon "button" at bounding box center [308, 88] width 18 height 18
select select "Other"
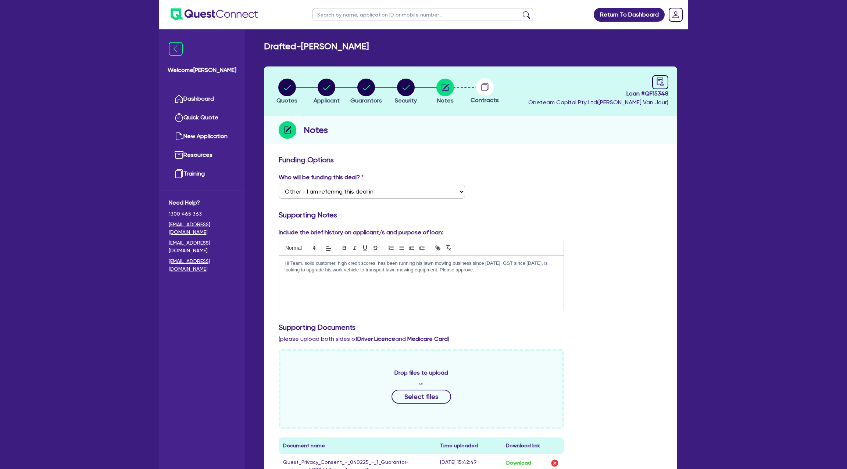
click at [528, 173] on div "Who will be funding this deal? Select I want Quest to fund 100% I will fund 100…" at bounding box center [470, 189] width 395 height 32
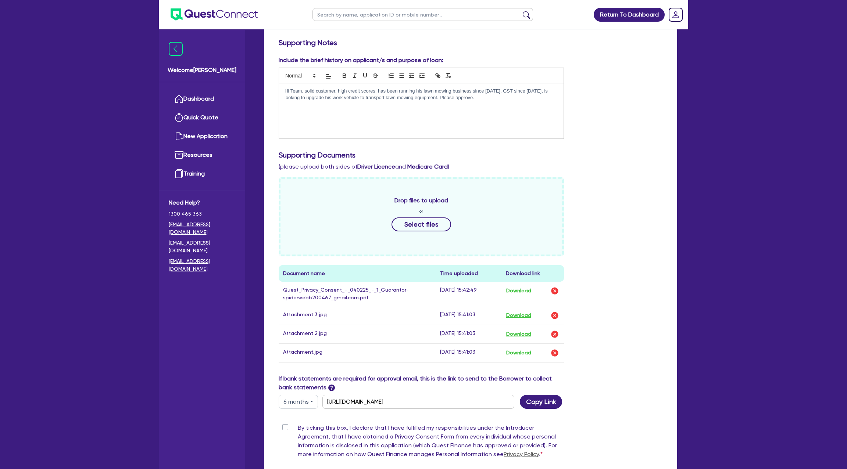
scroll to position [255, 0]
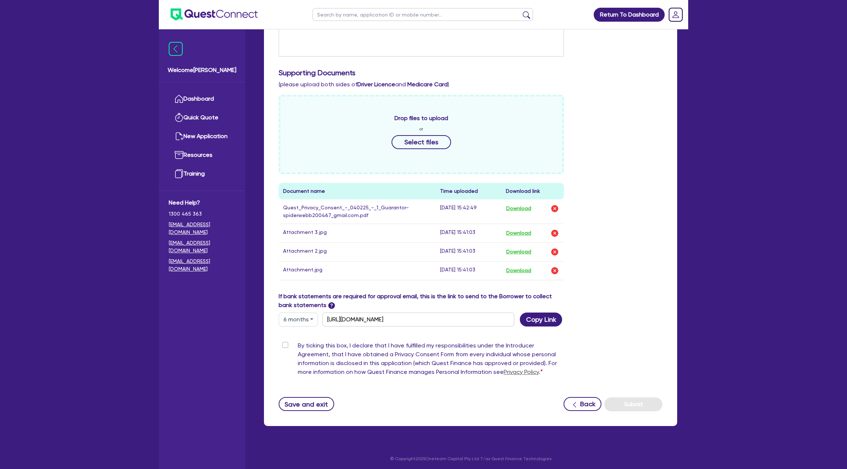
click at [303, 412] on div "Funding Options Who will be funding this deal? Select I want Quest to fund 100%…" at bounding box center [470, 161] width 413 height 529
click at [304, 406] on button "Save and exit" at bounding box center [306, 404] width 55 height 14
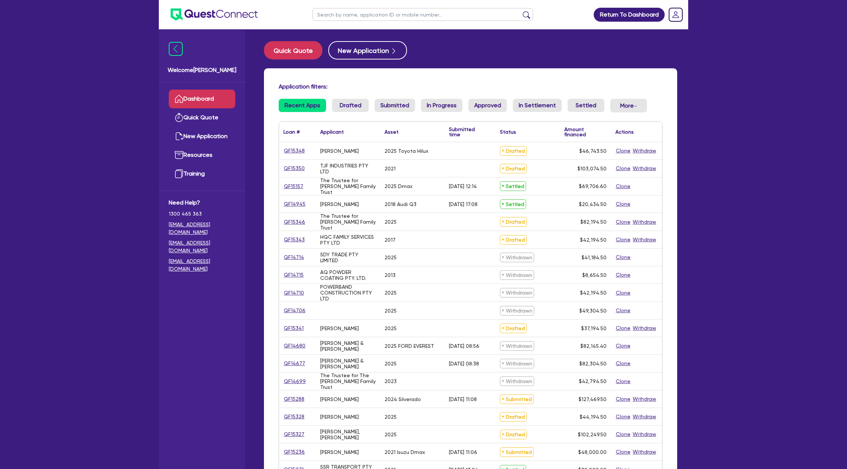
click at [350, 13] on input "text" at bounding box center [422, 14] width 220 height 13
type input "theo"
click at [520, 11] on button "submit" at bounding box center [526, 16] width 12 height 10
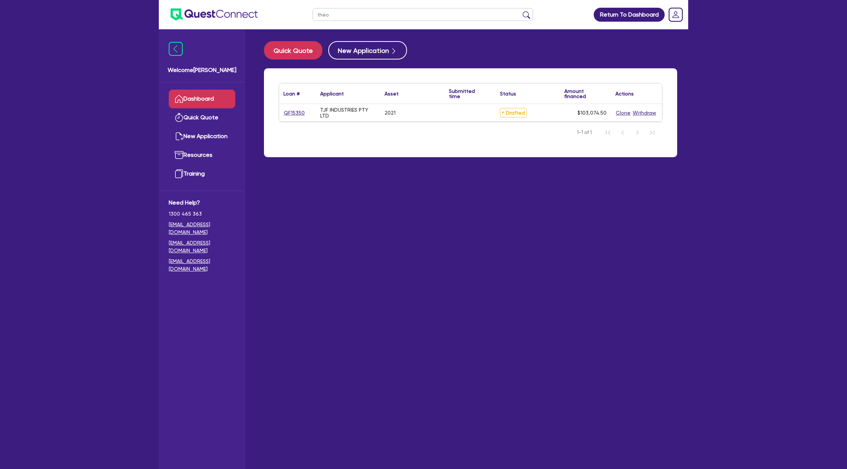
click at [291, 118] on div "QF15350" at bounding box center [297, 113] width 37 height 18
click at [291, 106] on div "QF15350" at bounding box center [297, 113] width 37 height 18
click at [292, 112] on link "QF15350" at bounding box center [294, 113] width 22 height 8
select select "CARS_AND_LIGHT_TRUCKS"
select select "PASSENGER_VEHICLES"
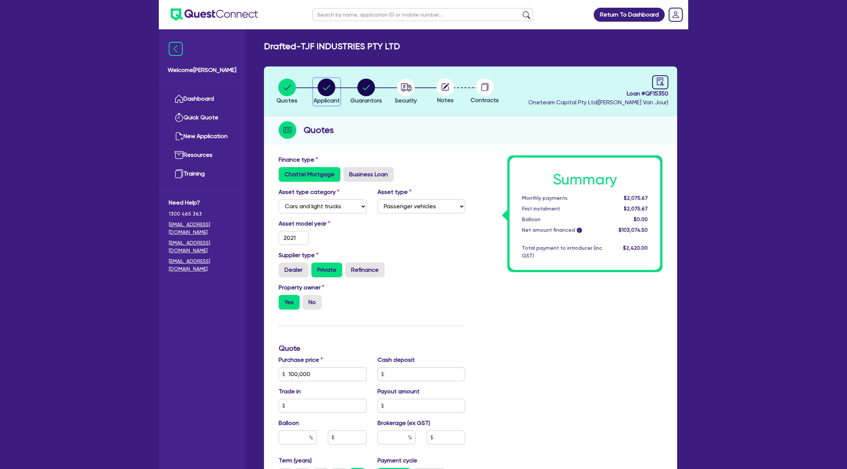
click at [328, 83] on circle "button" at bounding box center [326, 88] width 18 height 18
select select "COMPANY"
select select "BUILDING_CONSTRUCTION"
select select "TRADES_SERVICES_CONSUMERS"
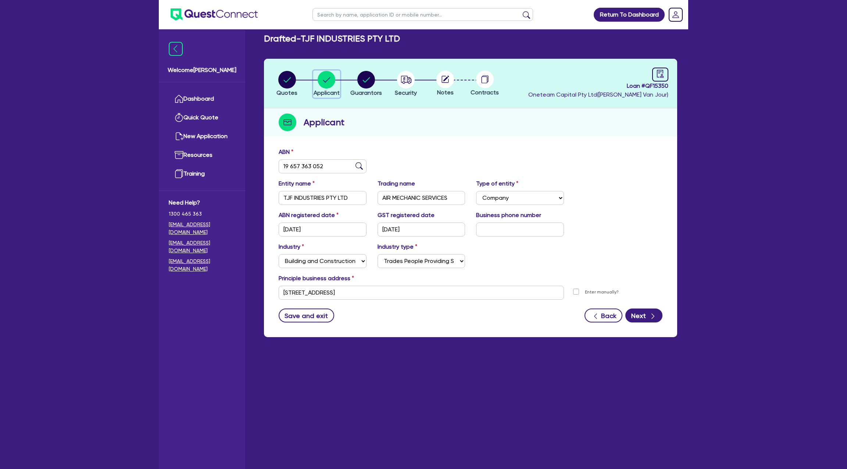
scroll to position [5, 0]
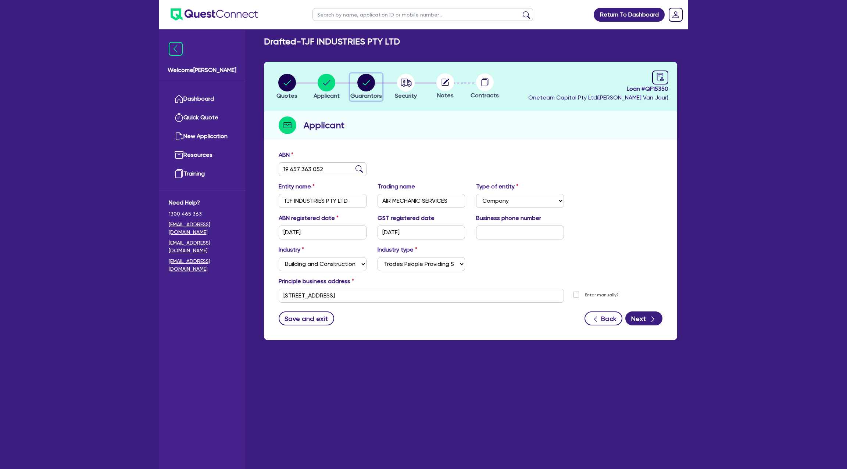
click at [363, 82] on circle "button" at bounding box center [366, 83] width 18 height 18
select select "MR"
select select "[GEOGRAPHIC_DATA]"
select select "SINGLE"
select select "INVESTMENT_PROPERTY"
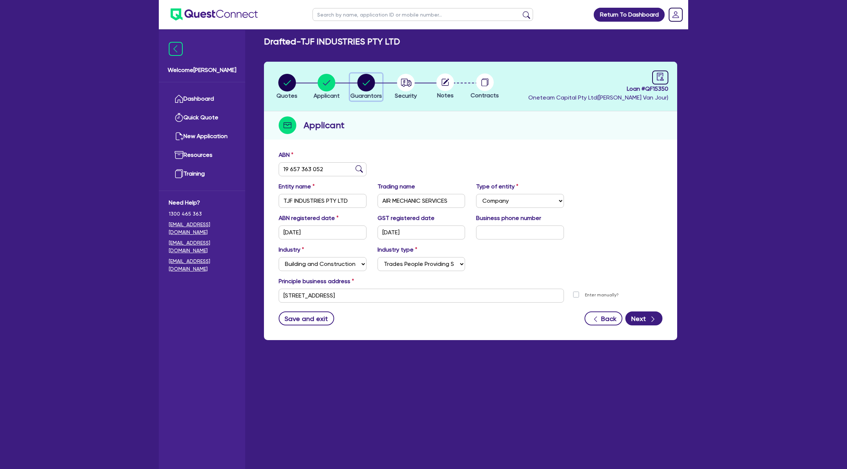
select select "CASH"
select select "MORTGAGE"
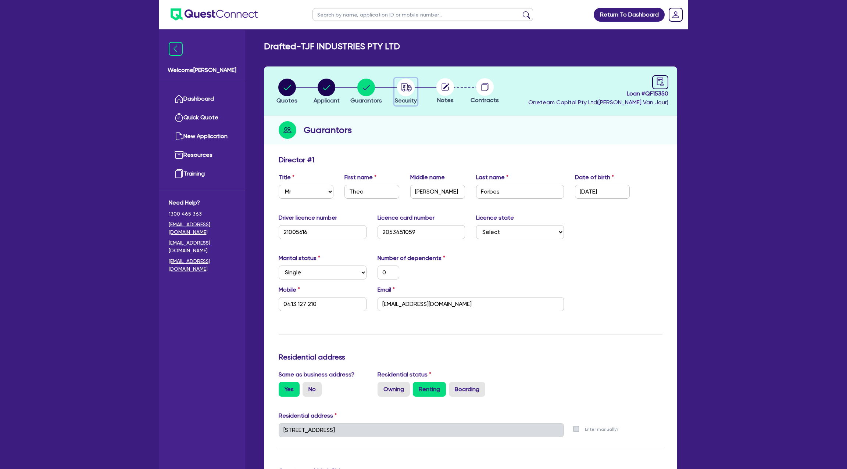
click at [408, 87] on icon "button" at bounding box center [406, 87] width 11 height 8
select select "CARS_AND_LIGHT_TRUCKS"
select select "PASSENGER_VEHICLES"
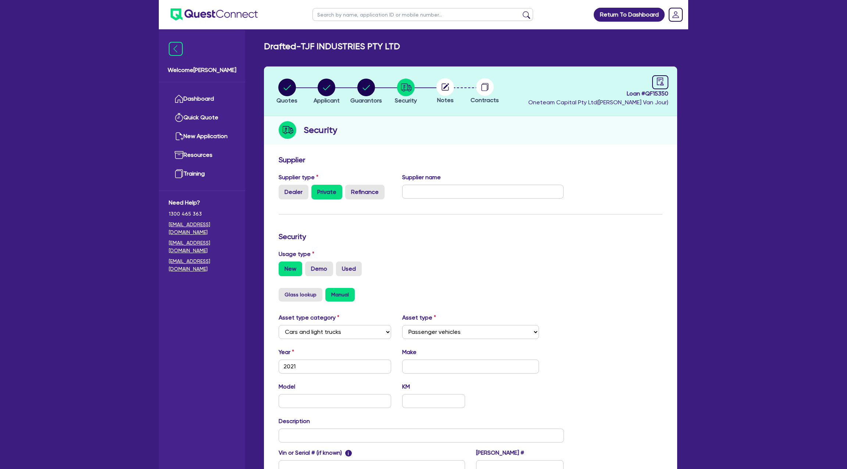
click at [443, 95] on circle at bounding box center [445, 87] width 18 height 18
click at [446, 83] on circle at bounding box center [445, 87] width 18 height 18
click at [661, 87] on link at bounding box center [660, 82] width 16 height 14
select select "DRAFTED_NEW"
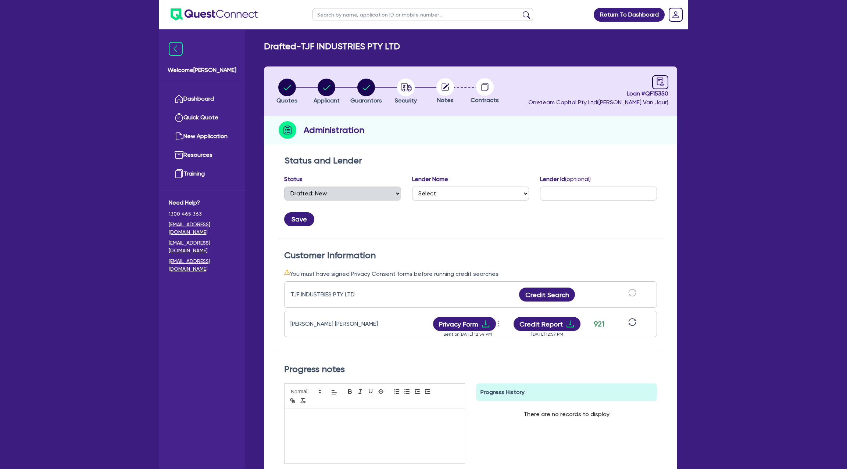
click at [441, 85] on circle at bounding box center [445, 87] width 18 height 18
click at [294, 93] on icon "button" at bounding box center [287, 88] width 18 height 18
select select "CARS_AND_LIGHT_TRUCKS"
select select "PASSENGER_VEHICLES"
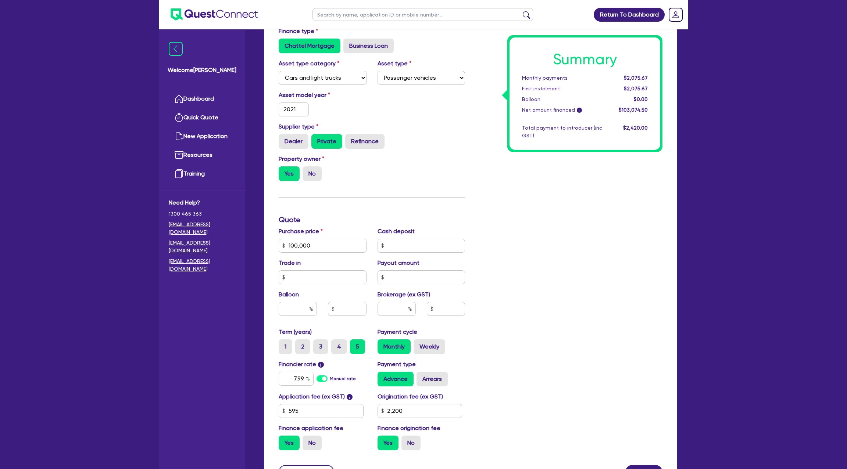
scroll to position [134, 0]
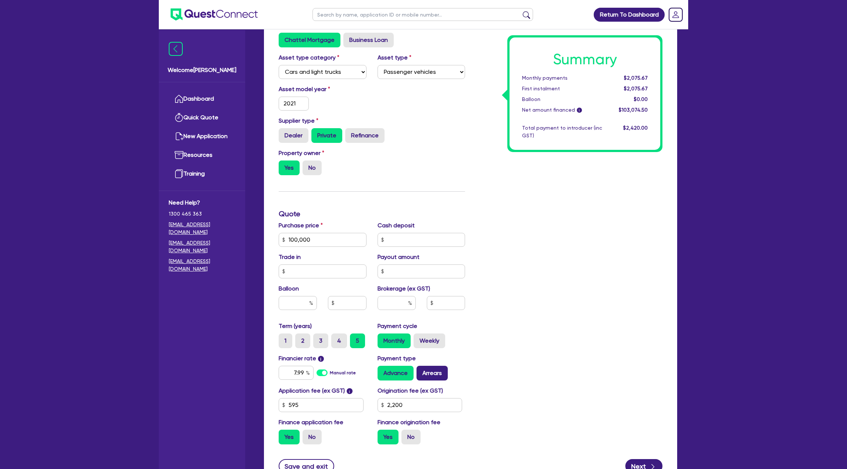
click at [430, 369] on label "Arrears" at bounding box center [431, 373] width 31 height 15
click at [421, 369] on input "Arrears" at bounding box center [418, 368] width 5 height 5
radio input "true"
type input "100,000"
type input "2,200"
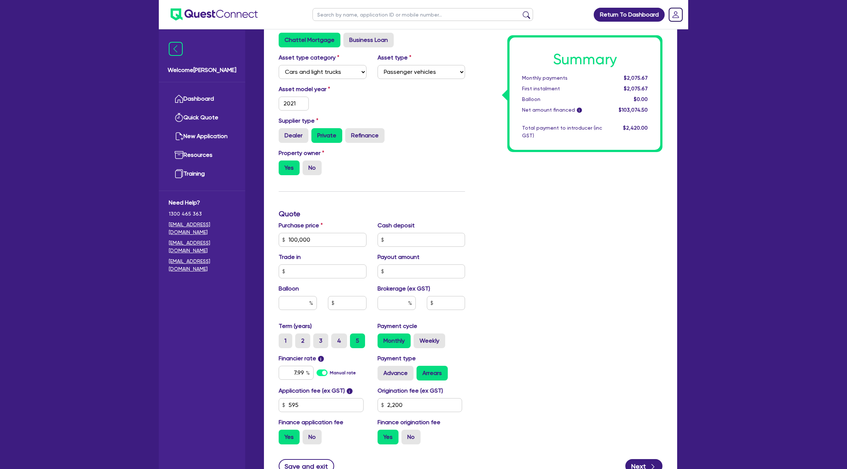
type input "100,000"
type input "2,200"
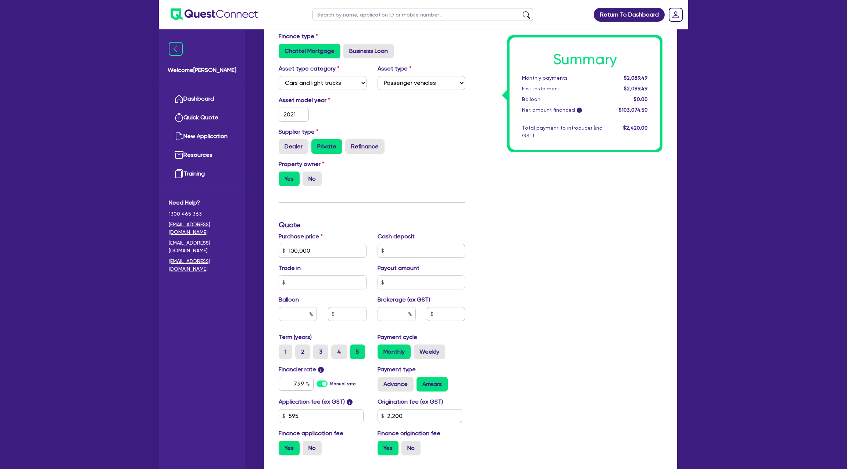
scroll to position [0, 0]
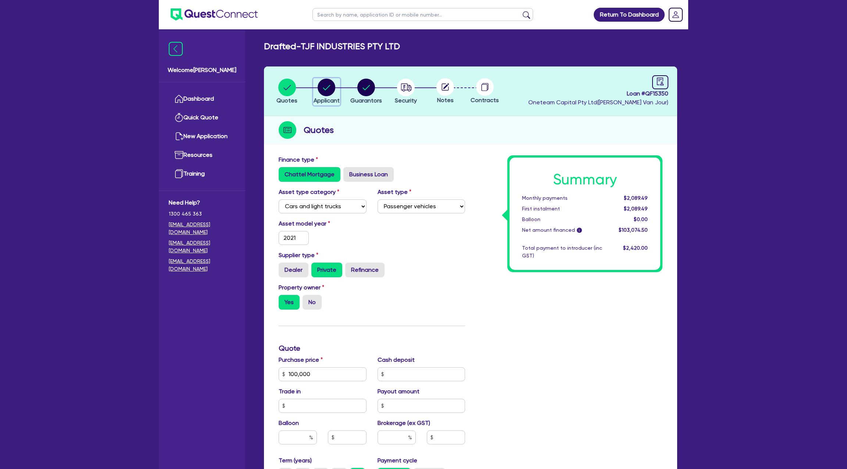
click at [321, 89] on circle "button" at bounding box center [326, 88] width 18 height 18
select select "COMPANY"
select select "BUILDING_CONSTRUCTION"
select select "TRADES_SERVICES_CONSUMERS"
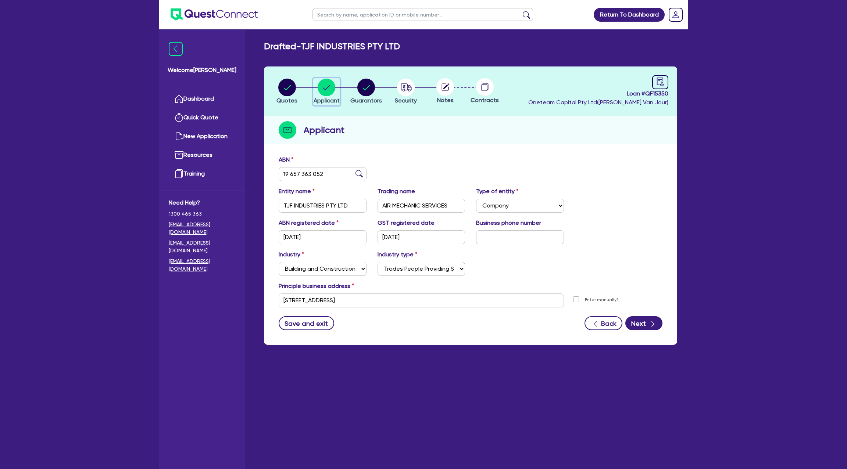
scroll to position [29, 0]
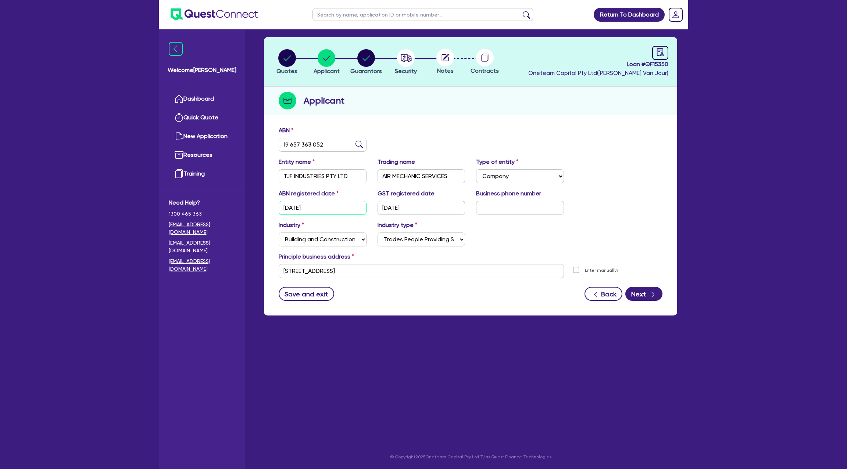
drag, startPoint x: 284, startPoint y: 207, endPoint x: 342, endPoint y: 207, distance: 58.1
click at [342, 207] on input "14/02/2022" at bounding box center [323, 208] width 88 height 14
click at [411, 121] on div "Quotes Applicant Guarantors Security Notes Contracts Loan # QF15350 Oneteam Cap…" at bounding box center [470, 176] width 413 height 279
drag, startPoint x: 487, startPoint y: 110, endPoint x: 492, endPoint y: 106, distance: 6.5
click at [487, 110] on div "Applicant" at bounding box center [470, 101] width 413 height 28
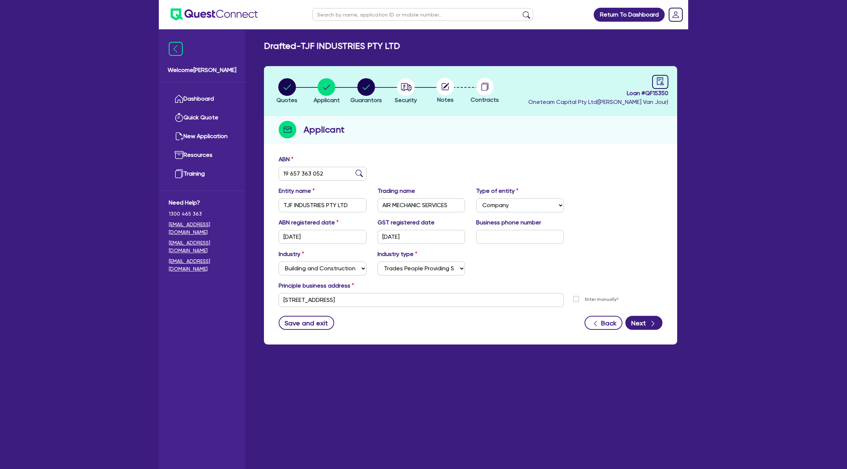
scroll to position [0, 0]
click at [343, 90] on li "Applicant" at bounding box center [327, 91] width 40 height 26
click at [338, 82] on div "button" at bounding box center [326, 88] width 26 height 18
click at [337, 82] on div "button" at bounding box center [326, 88] width 26 height 18
click at [377, 82] on div "button" at bounding box center [366, 88] width 32 height 18
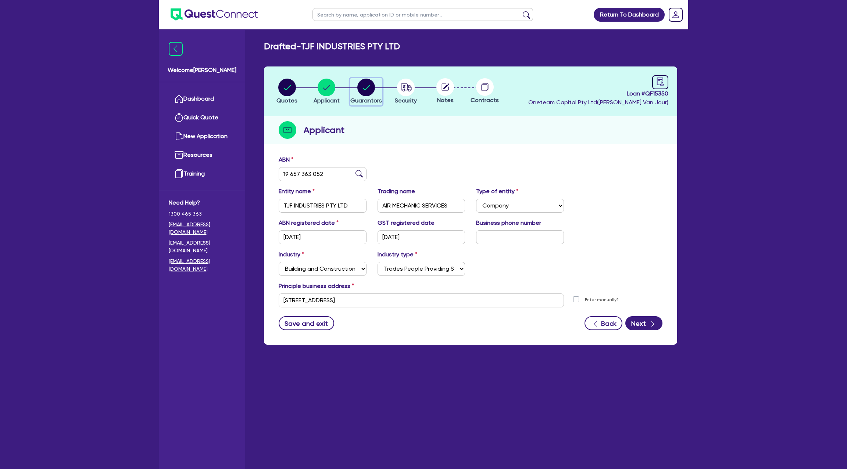
select select "MR"
select select "[GEOGRAPHIC_DATA]"
select select "SINGLE"
select select "INVESTMENT_PROPERTY"
select select "CASH"
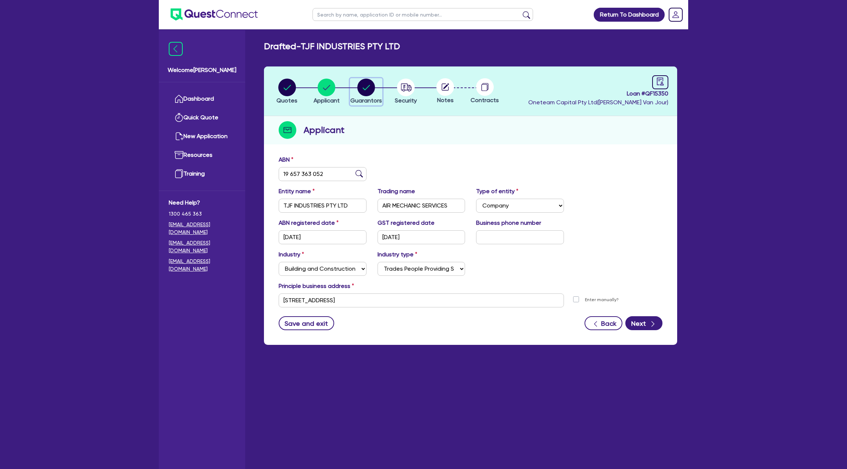
select select "MORTGAGE"
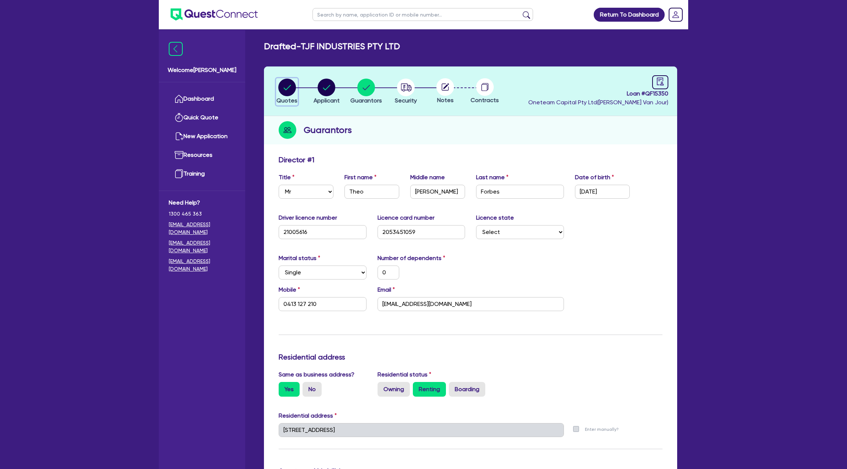
click at [290, 82] on circle "button" at bounding box center [287, 88] width 18 height 18
select select "CARS_AND_LIGHT_TRUCKS"
select select "PASSENGER_VEHICLES"
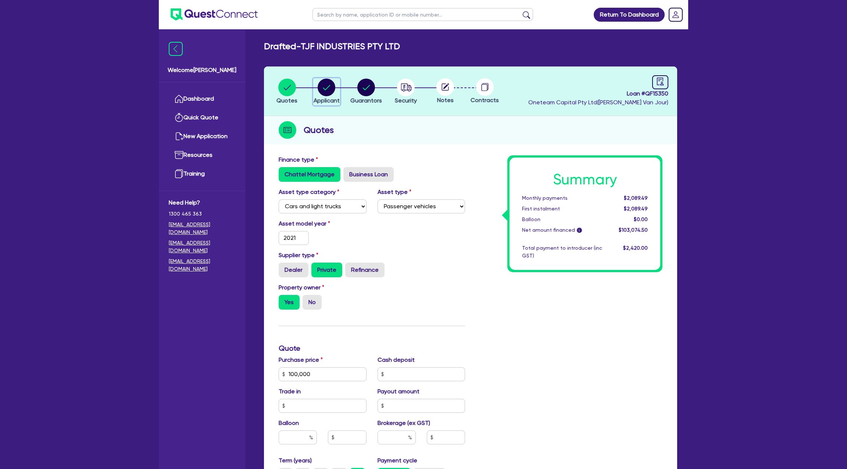
click at [329, 92] on circle "button" at bounding box center [326, 88] width 18 height 18
select select "COMPANY"
select select "BUILDING_CONSTRUCTION"
select select "TRADES_SERVICES_CONSUMERS"
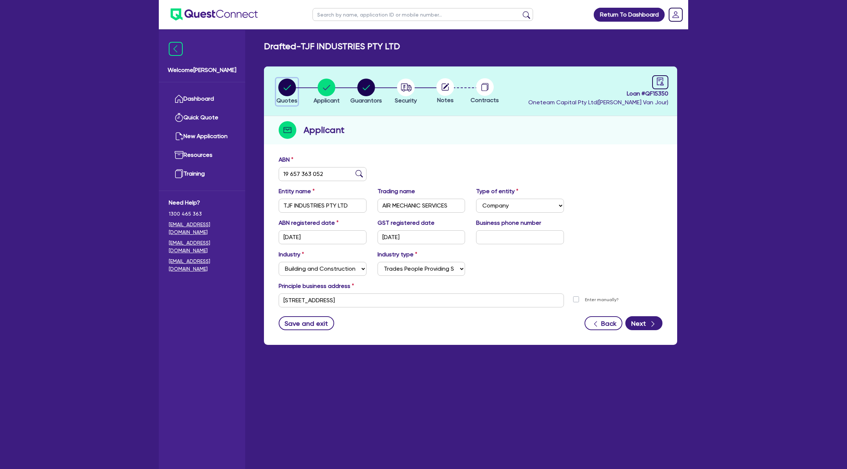
click at [293, 85] on circle "button" at bounding box center [287, 88] width 18 height 18
select select "CARS_AND_LIGHT_TRUCKS"
select select "PASSENGER_VEHICLES"
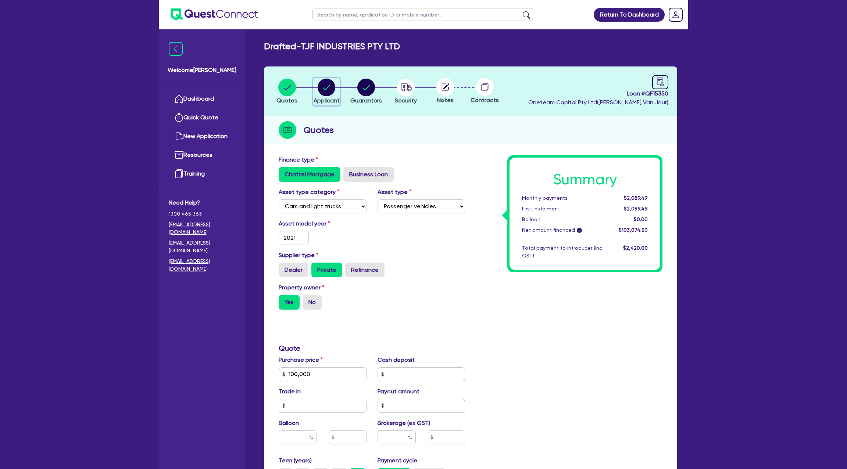
click at [329, 88] on circle "button" at bounding box center [326, 88] width 18 height 18
select select "COMPANY"
select select "BUILDING_CONSTRUCTION"
select select "TRADES_SERVICES_CONSUMERS"
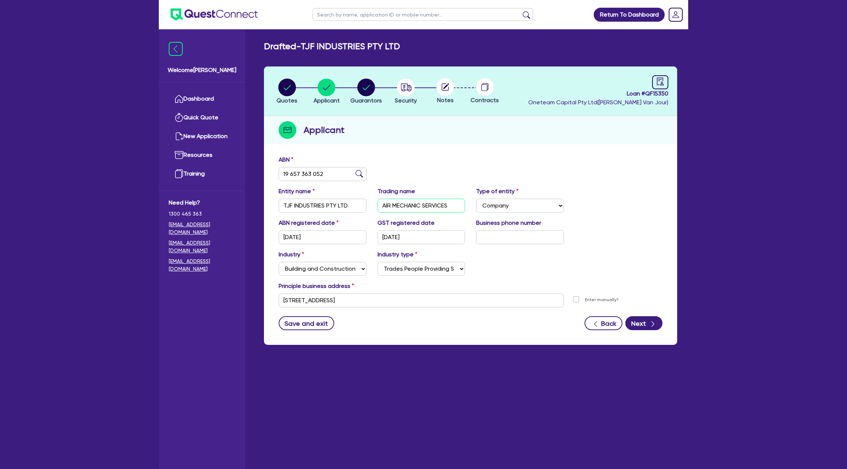
drag, startPoint x: 379, startPoint y: 204, endPoint x: 466, endPoint y: 207, distance: 87.5
click at [466, 207] on div "Trading name AIR MECHANIC SERVICES" at bounding box center [421, 200] width 99 height 26
click at [327, 98] on span "Applicant" at bounding box center [326, 100] width 26 height 7
click at [327, 97] on span "Applicant" at bounding box center [326, 100] width 26 height 7
click at [325, 92] on circle "button" at bounding box center [326, 88] width 18 height 18
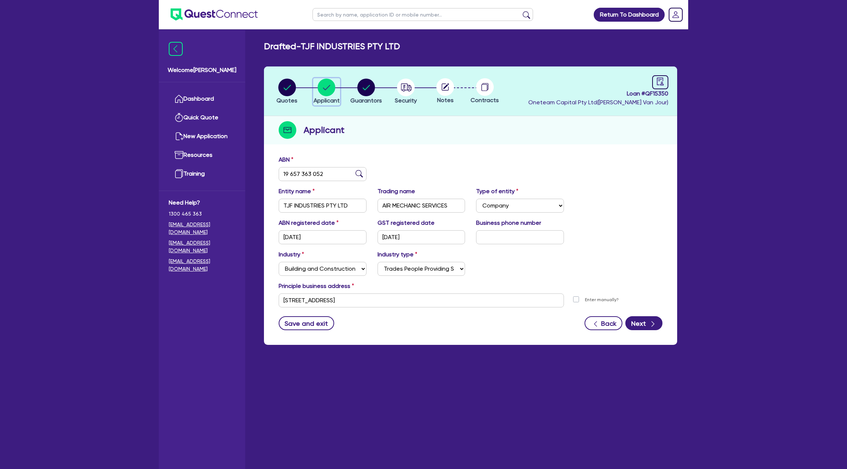
click at [325, 92] on circle "button" at bounding box center [326, 88] width 18 height 18
click at [373, 86] on circle "button" at bounding box center [366, 88] width 18 height 18
select select "MR"
select select "[GEOGRAPHIC_DATA]"
select select "SINGLE"
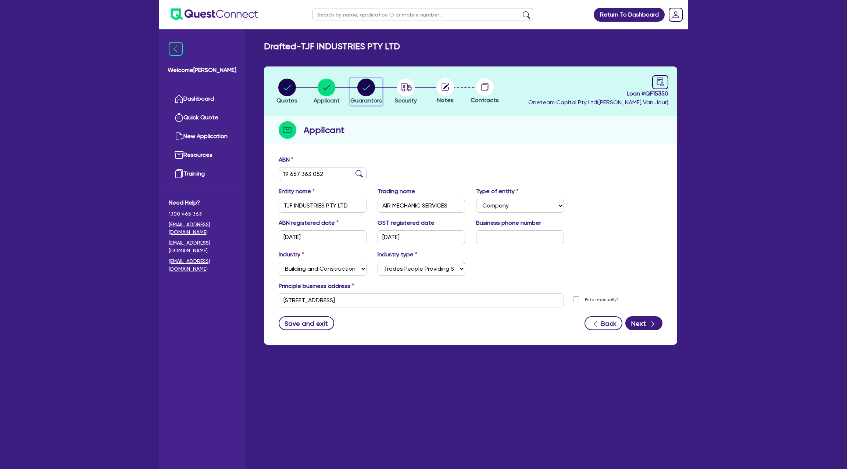
select select "INVESTMENT_PROPERTY"
select select "CASH"
select select "MORTGAGE"
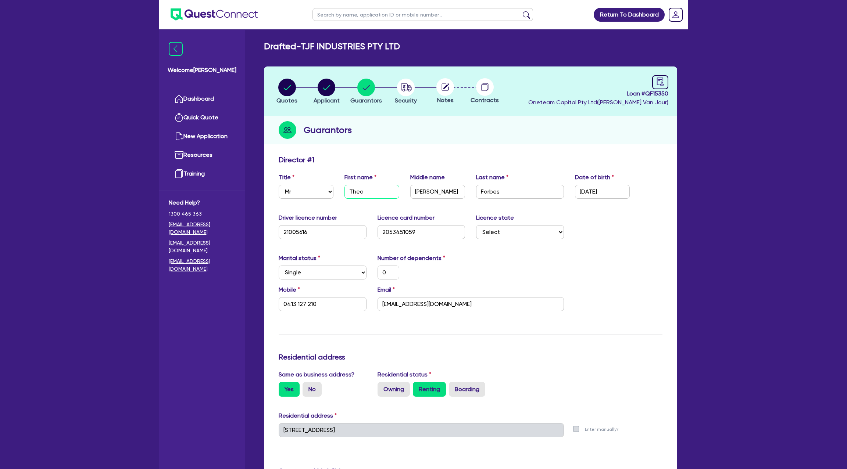
click at [350, 193] on input "Theo" at bounding box center [371, 192] width 55 height 14
click at [430, 195] on input "Joseph" at bounding box center [437, 192] width 55 height 14
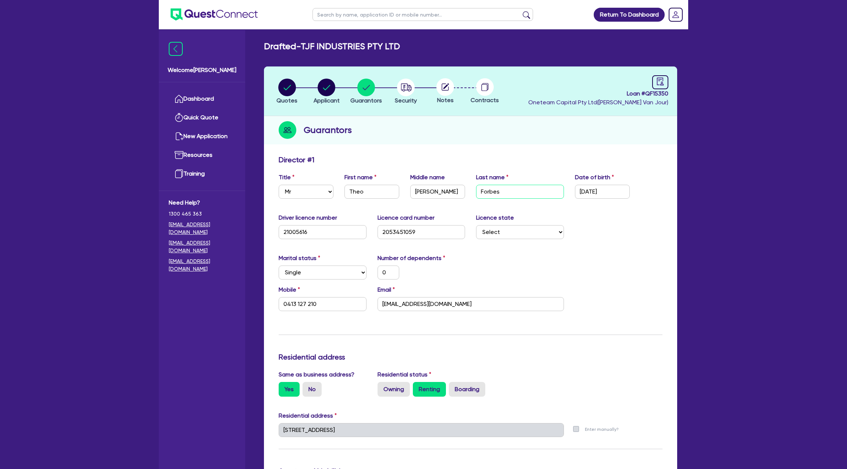
click at [482, 192] on input "Forbes" at bounding box center [520, 192] width 88 height 14
click at [395, 54] on div "Drafted - TJF INDUSTRIES PTY LTD Quotes Applicant Guarantors Security Notes Con…" at bounding box center [470, 458] width 435 height 835
click at [373, 87] on circle "button" at bounding box center [366, 88] width 18 height 18
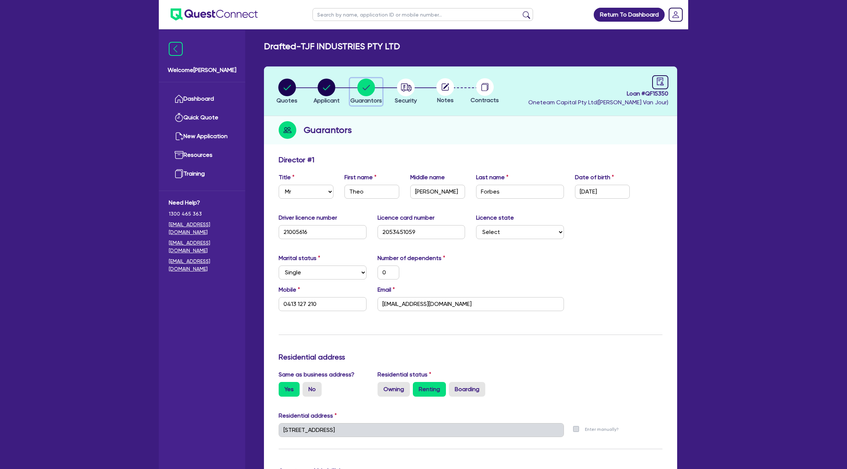
click at [366, 85] on circle "button" at bounding box center [366, 88] width 18 height 18
click at [377, 119] on div "Guarantors" at bounding box center [470, 130] width 413 height 28
click at [292, 86] on circle "button" at bounding box center [287, 88] width 18 height 18
select select "CARS_AND_LIGHT_TRUCKS"
select select "PASSENGER_VEHICLES"
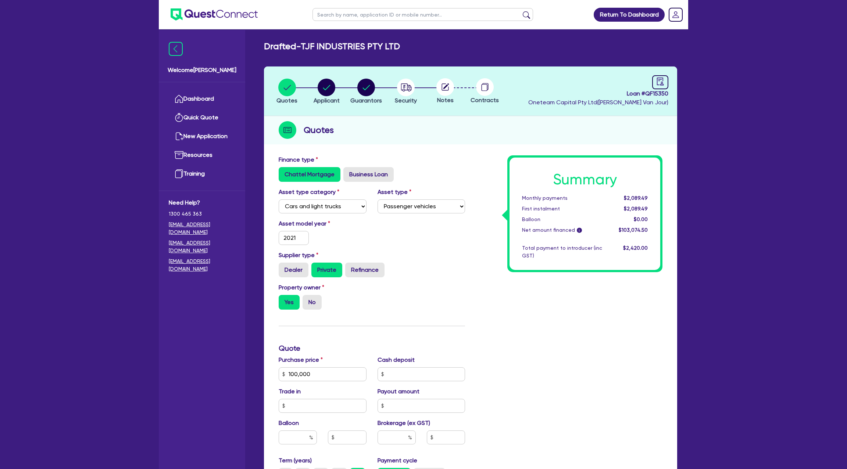
click at [406, 249] on div "Asset model year 2021" at bounding box center [371, 235] width 197 height 32
click at [319, 89] on circle "button" at bounding box center [326, 88] width 18 height 18
select select "COMPANY"
select select "BUILDING_CONSTRUCTION"
select select "TRADES_SERVICES_CONSUMERS"
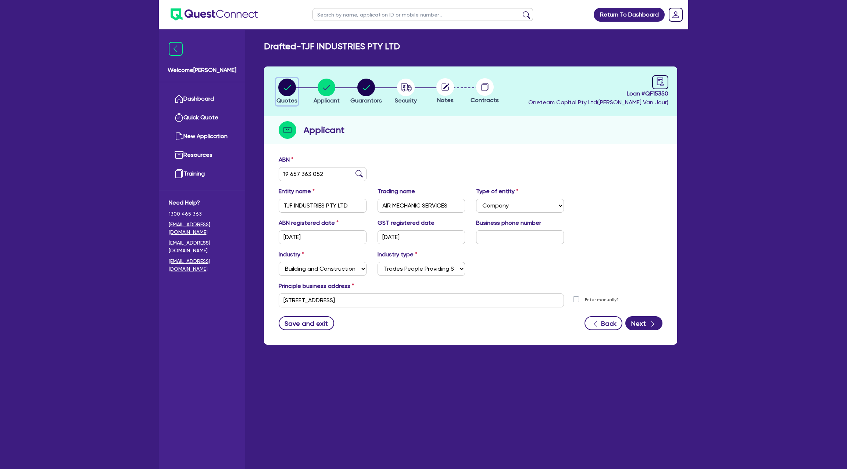
click at [292, 83] on circle "button" at bounding box center [287, 88] width 18 height 18
select select "CARS_AND_LIGHT_TRUCKS"
select select "PASSENGER_VEHICLES"
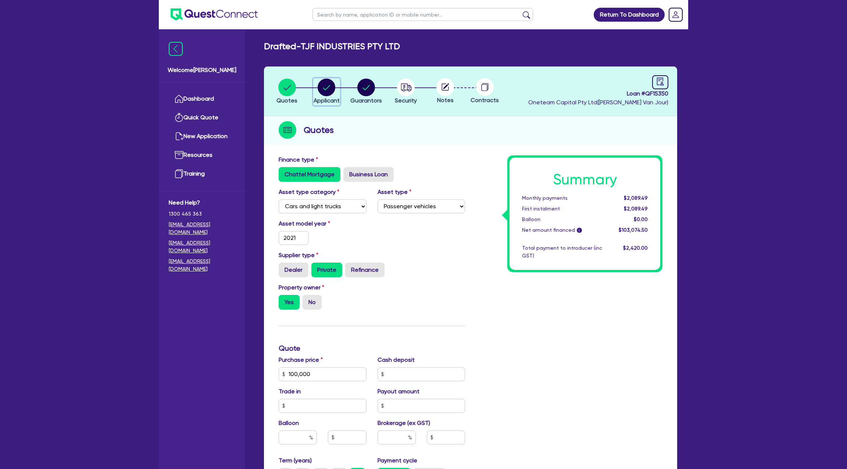
click at [331, 80] on circle "button" at bounding box center [326, 88] width 18 height 18
select select "COMPANY"
select select "BUILDING_CONSTRUCTION"
select select "TRADES_SERVICES_CONSUMERS"
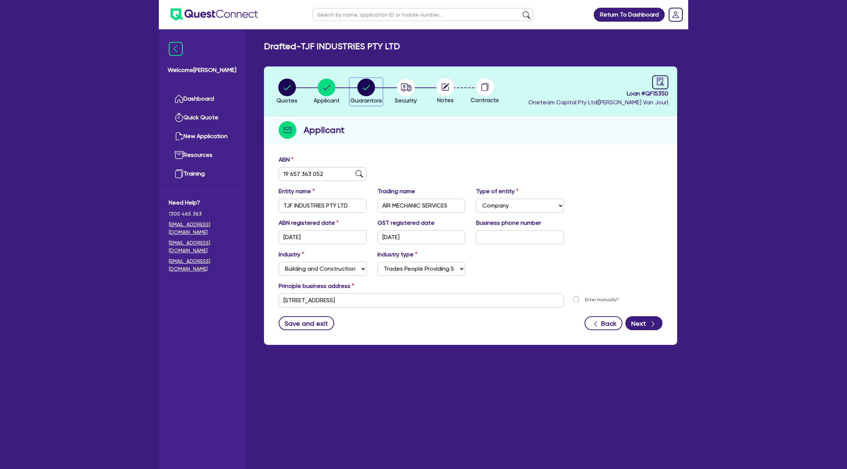
click at [356, 87] on div "button" at bounding box center [366, 88] width 32 height 18
select select "MR"
select select "[GEOGRAPHIC_DATA]"
select select "SINGLE"
select select "INVESTMENT_PROPERTY"
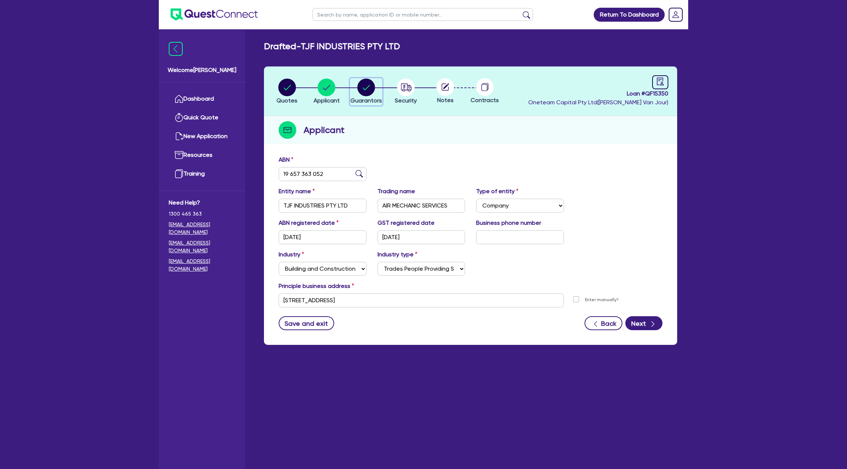
select select "CASH"
select select "MORTGAGE"
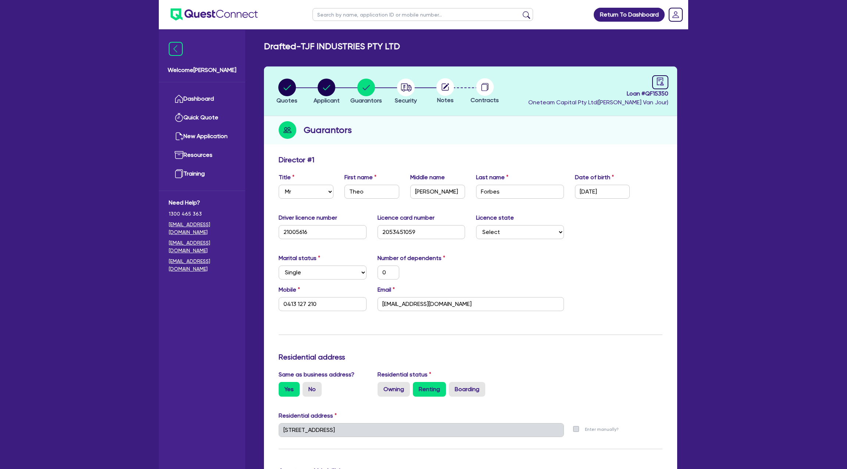
click at [646, 96] on span "Loan # QF15350" at bounding box center [598, 93] width 140 height 9
drag, startPoint x: 646, startPoint y: 96, endPoint x: 720, endPoint y: 96, distance: 74.2
click at [720, 96] on div "Return To Dashboard Edit Profile Logout Welcome Gabriel Dashboard Quick Quote N…" at bounding box center [423, 456] width 847 height 912
copy span "QF15350"
click at [323, 89] on circle "button" at bounding box center [326, 88] width 18 height 18
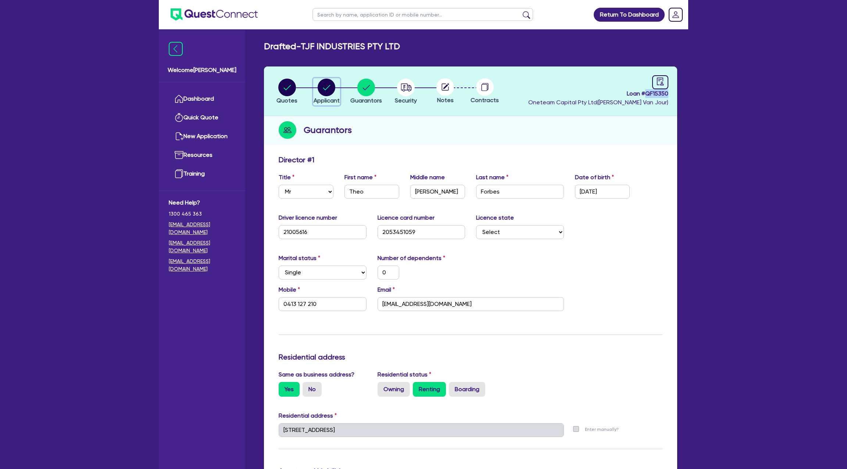
select select "COMPANY"
select select "BUILDING_CONSTRUCTION"
select select "TRADES_SERVICES_CONSUMERS"
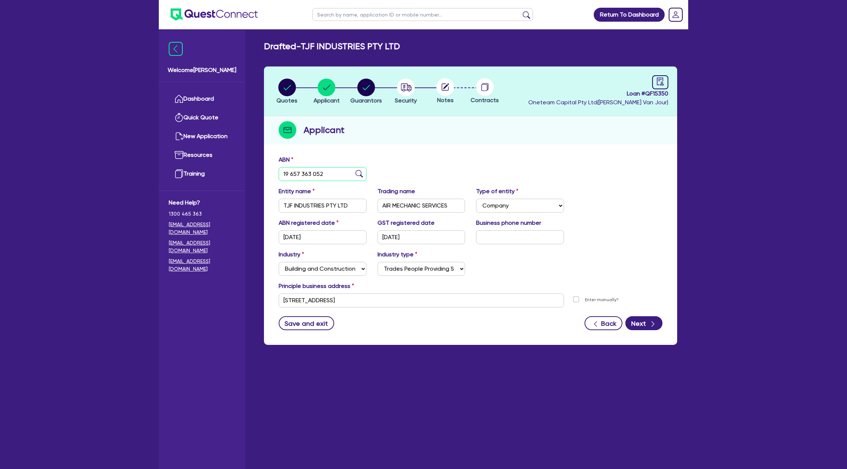
click at [300, 174] on input "19 657 363 052" at bounding box center [323, 174] width 88 height 14
click at [669, 82] on header "Quotes Applicant Guarantors Security Notes Contracts Loan # QF15350 Oneteam Cap…" at bounding box center [470, 92] width 413 height 50
click at [661, 81] on icon "audit" at bounding box center [660, 82] width 8 height 8
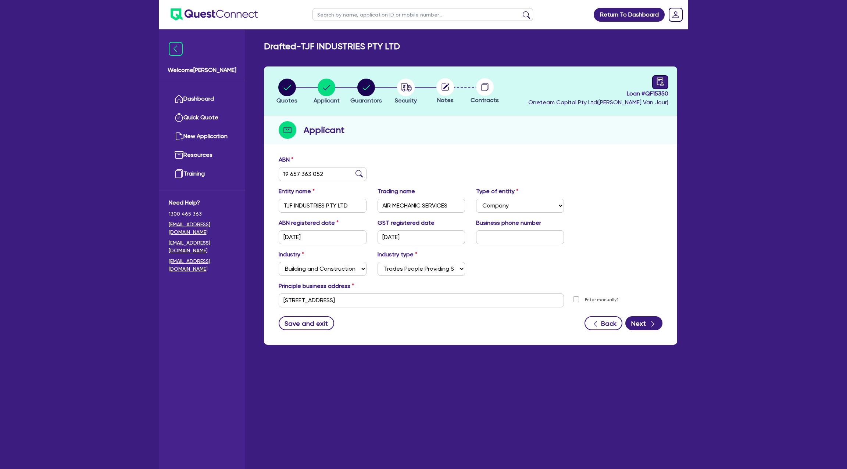
select select "DRAFTED_NEW"
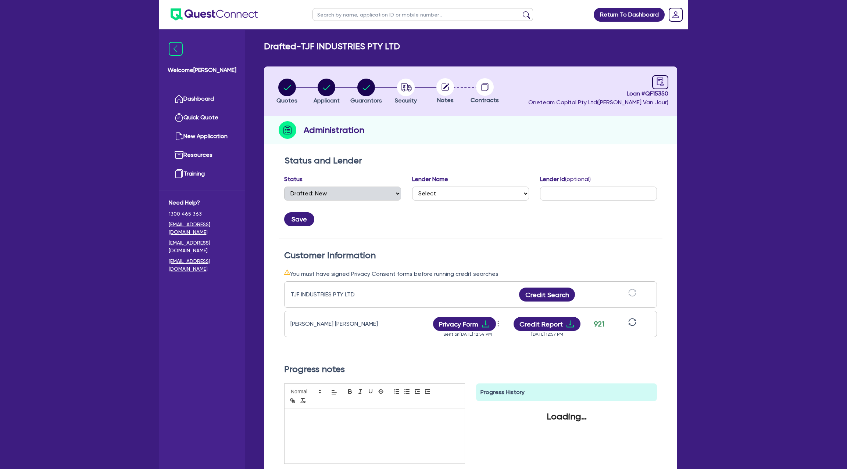
click at [449, 83] on circle at bounding box center [445, 87] width 18 height 18
click at [441, 82] on circle at bounding box center [445, 87] width 18 height 18
click at [400, 87] on circle "button" at bounding box center [406, 88] width 18 height 18
select select "CARS_AND_LIGHT_TRUCKS"
select select "PASSENGER_VEHICLES"
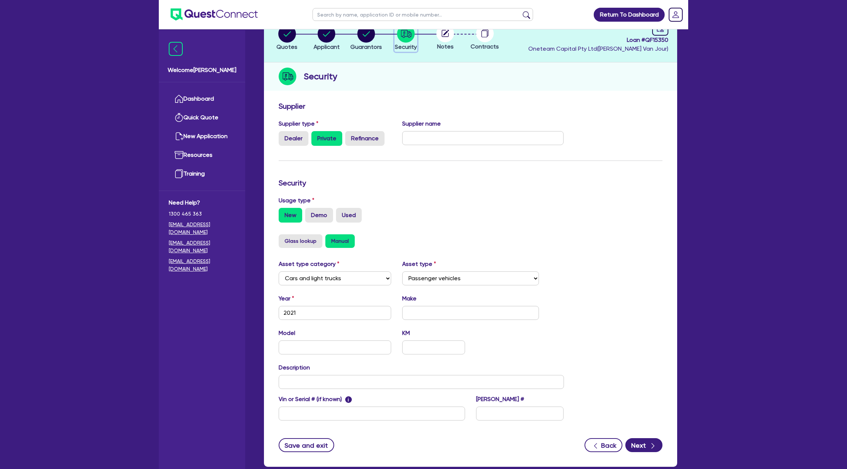
scroll to position [96, 0]
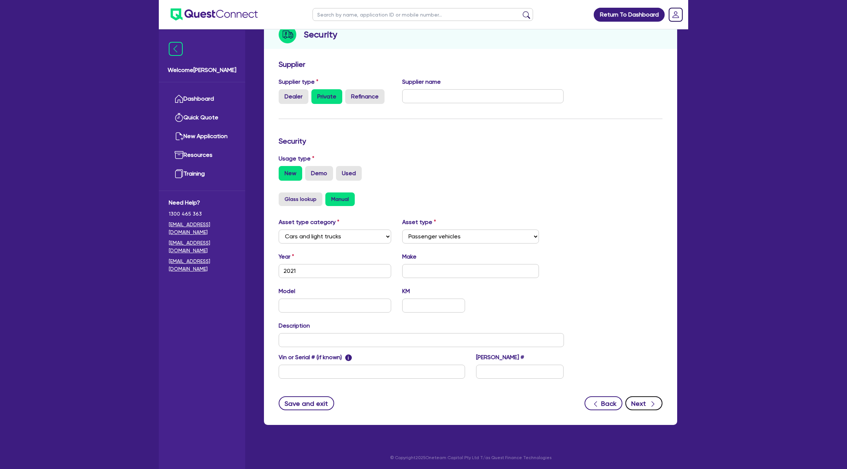
click at [645, 398] on button "Next" at bounding box center [643, 403] width 37 height 14
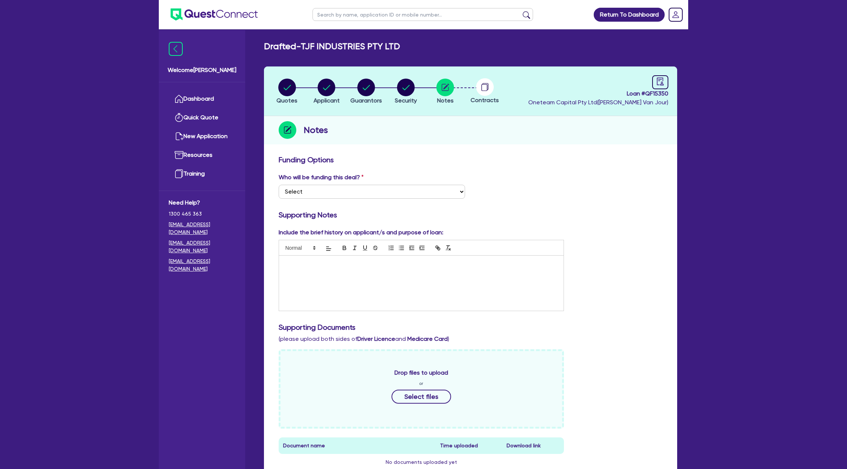
click at [325, 286] on div at bounding box center [421, 283] width 284 height 55
click at [535, 203] on div "Who will be funding this deal? Select I want Quest to fund 100% I will fund 100…" at bounding box center [470, 189] width 395 height 32
click at [285, 80] on circle "button" at bounding box center [287, 88] width 18 height 18
select select "CARS_AND_LIGHT_TRUCKS"
select select "PASSENGER_VEHICLES"
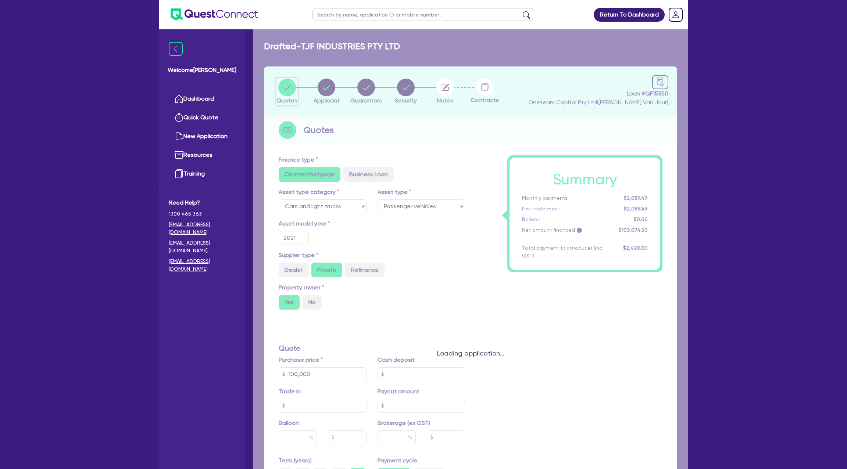
type input "100,000"
type input "2,200"
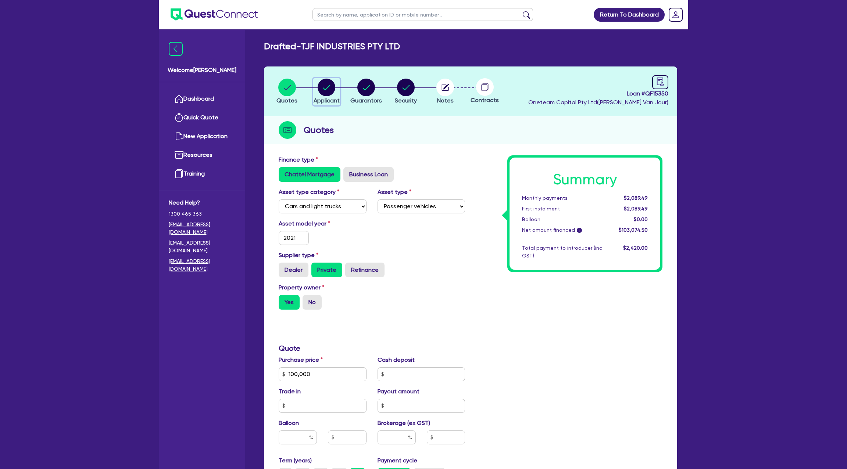
click at [319, 90] on circle "button" at bounding box center [326, 88] width 18 height 18
select select "COMPANY"
select select "BUILDING_CONSTRUCTION"
select select "TRADES_SERVICES_CONSUMERS"
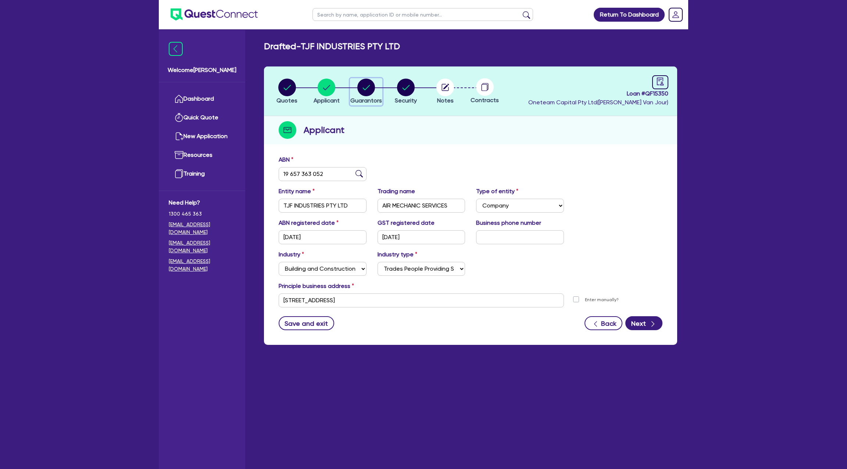
click at [366, 86] on circle "button" at bounding box center [366, 88] width 18 height 18
select select "MR"
select select "[GEOGRAPHIC_DATA]"
select select "SINGLE"
select select "INVESTMENT_PROPERTY"
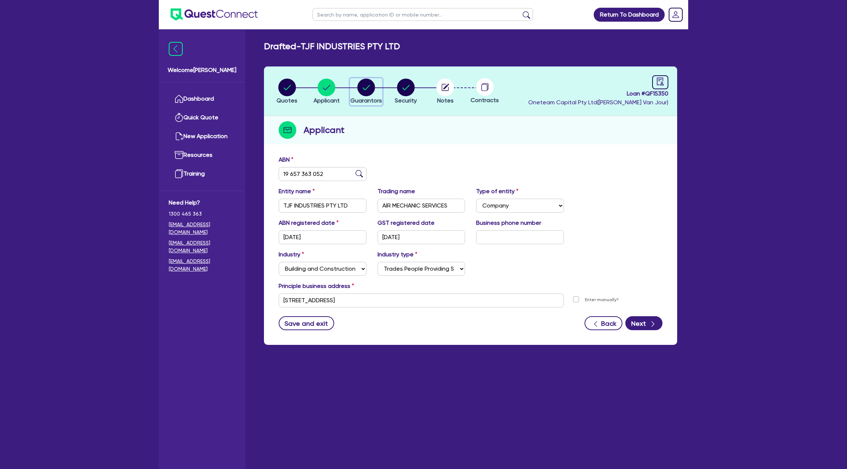
select select "CASH"
select select "MORTGAGE"
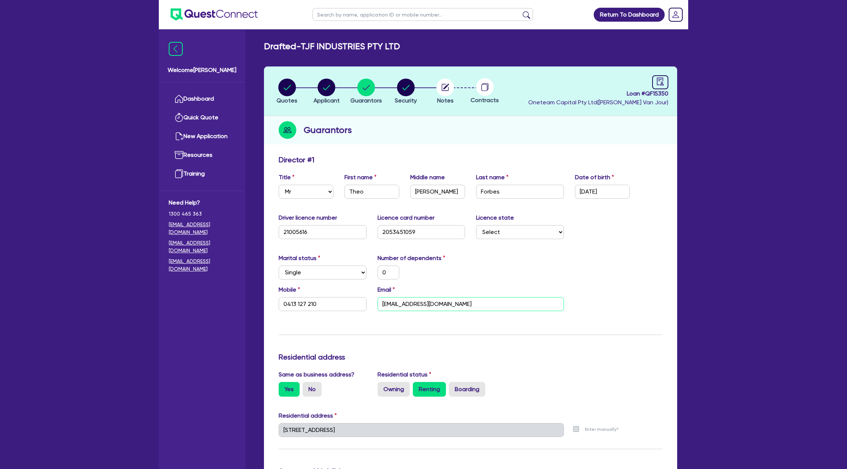
click at [402, 305] on input "theo.forbes@hotmail.com" at bounding box center [470, 304] width 186 height 14
click at [344, 11] on input "text" at bounding box center [422, 14] width 220 height 13
type input "tony"
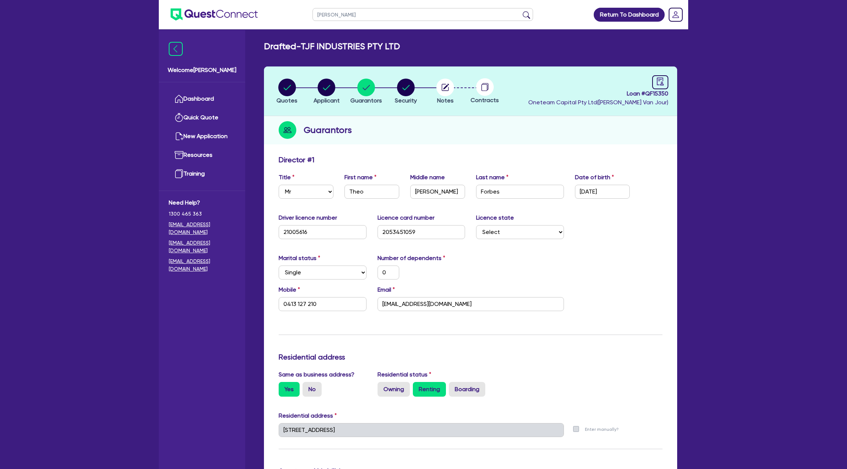
click button "submit" at bounding box center [526, 16] width 12 height 10
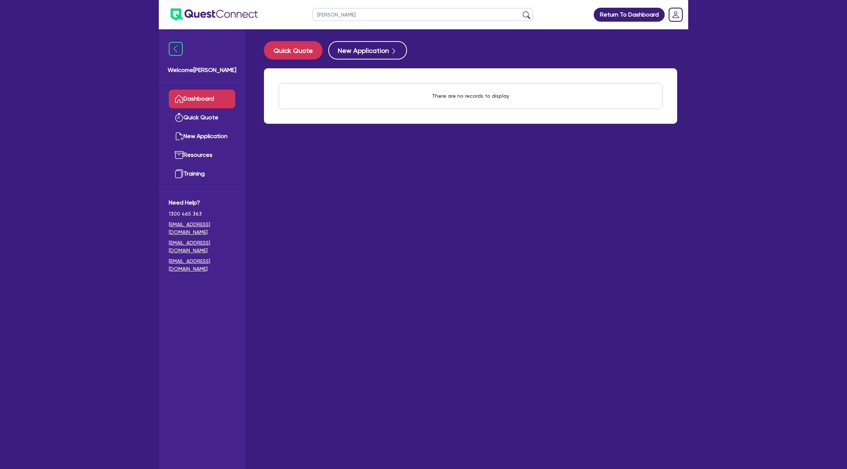
click at [326, 13] on input "tony" at bounding box center [422, 14] width 220 height 13
type input "[PERSON_NAME]"
click at [520, 11] on button "submit" at bounding box center [526, 16] width 12 height 10
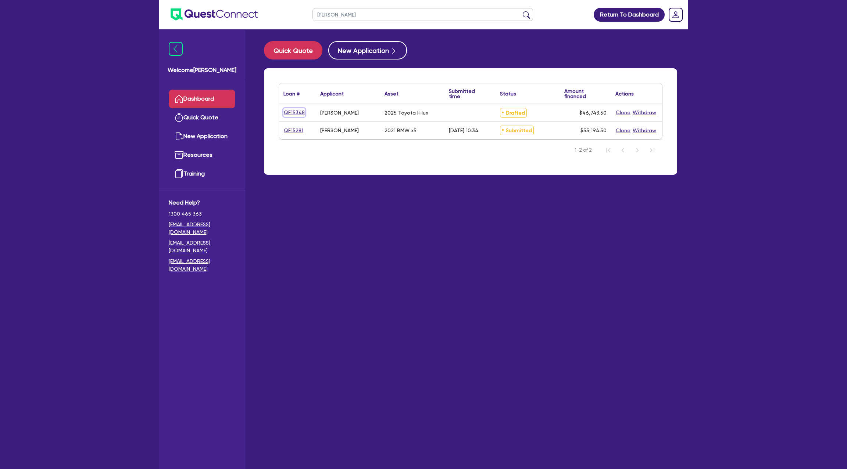
click at [296, 110] on link "QF15348" at bounding box center [294, 112] width 22 height 8
select select "CARS_AND_LIGHT_TRUCKS"
select select "PASSENGER_VEHICLES"
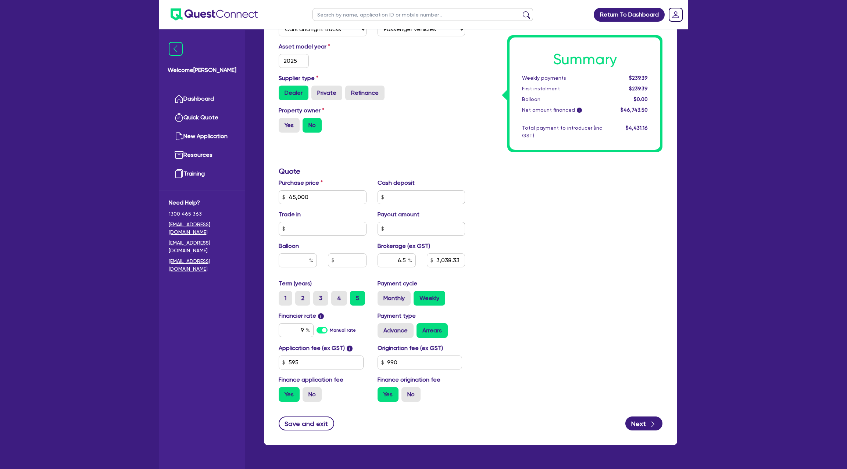
scroll to position [176, 0]
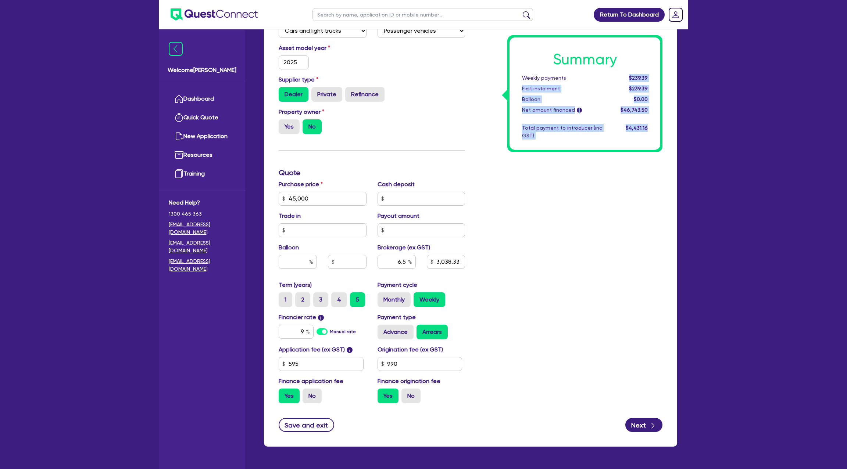
drag, startPoint x: 630, startPoint y: 76, endPoint x: 676, endPoint y: 76, distance: 45.9
click at [676, 77] on div "Finance type Chattel Mortgage Business Loan Asset type category Select Cars and…" at bounding box center [470, 211] width 413 height 471
click at [463, 175] on h3 "Quote" at bounding box center [372, 172] width 186 height 9
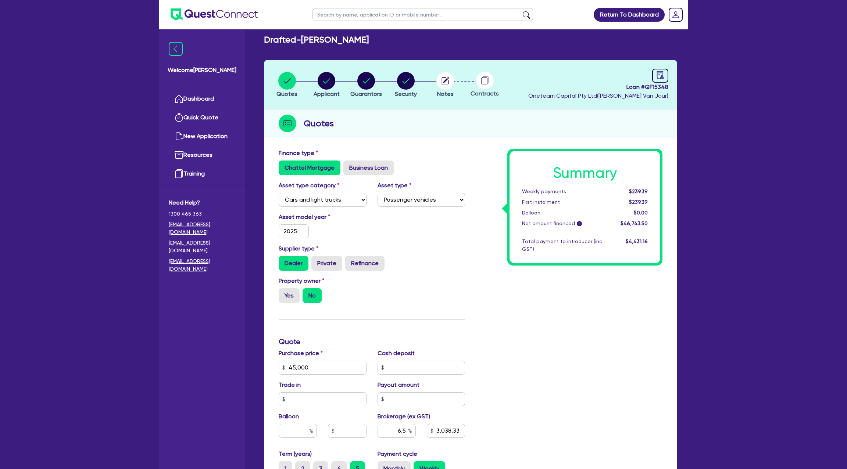
scroll to position [1, 0]
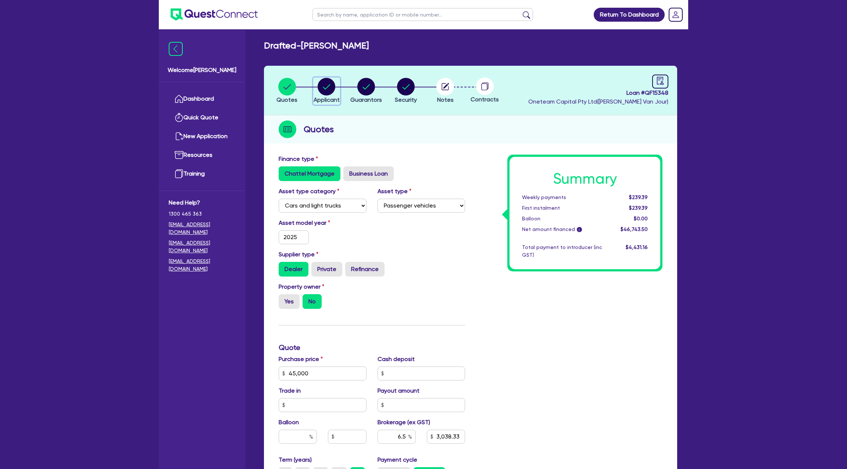
click at [327, 85] on circle "button" at bounding box center [326, 87] width 18 height 18
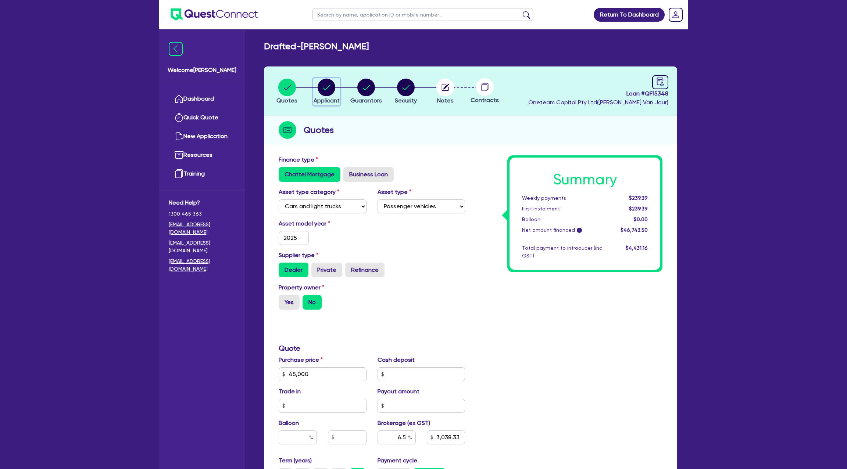
select select "SOLE_TRADER"
select select "BUILDING_CONSTRUCTION"
select select "TRADES_SERVICES_CONSUMERS"
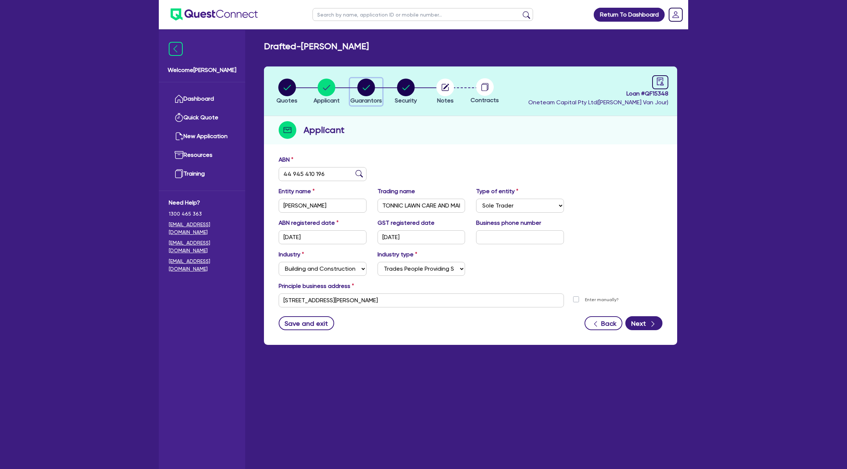
click at [354, 90] on div "button" at bounding box center [366, 88] width 32 height 18
select select "MR"
select select "[GEOGRAPHIC_DATA]"
select select "MARRIED"
select select "CASH"
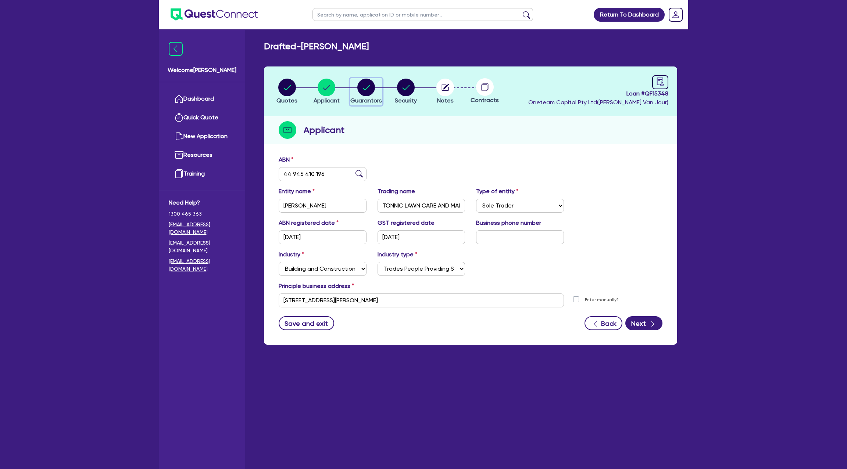
select select "VEHICLE"
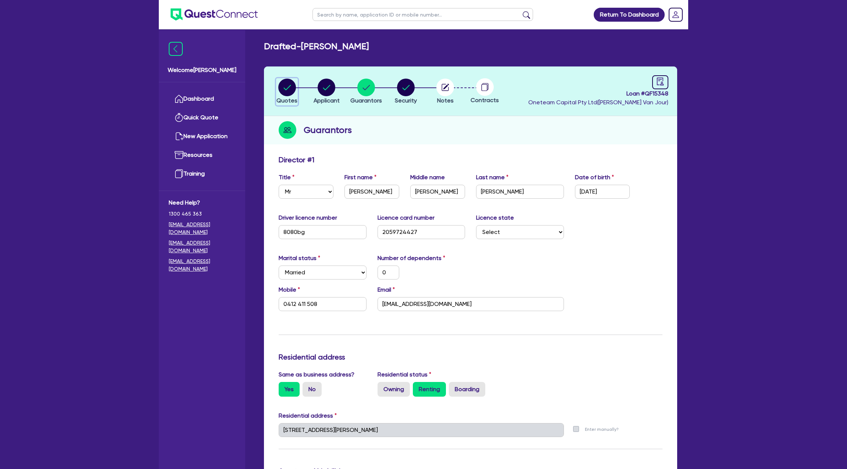
click at [289, 91] on circle "button" at bounding box center [287, 88] width 18 height 18
select select "CARS_AND_LIGHT_TRUCKS"
select select "PASSENGER_VEHICLES"
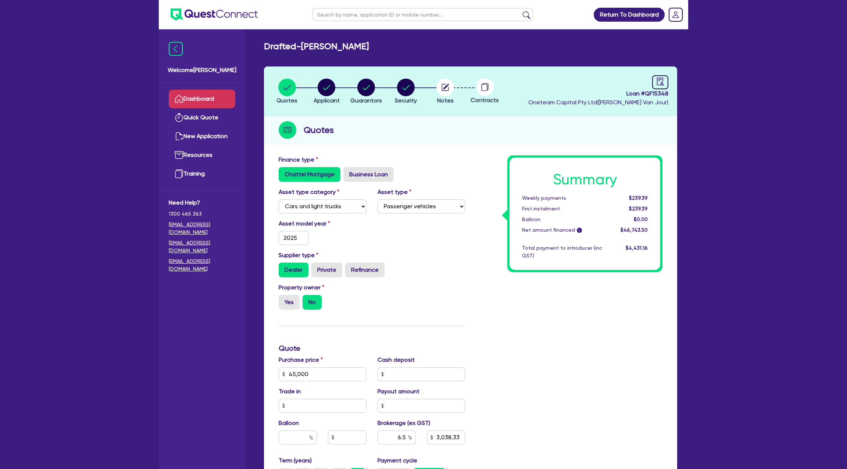
click at [218, 93] on link "Dashboard" at bounding box center [202, 99] width 67 height 19
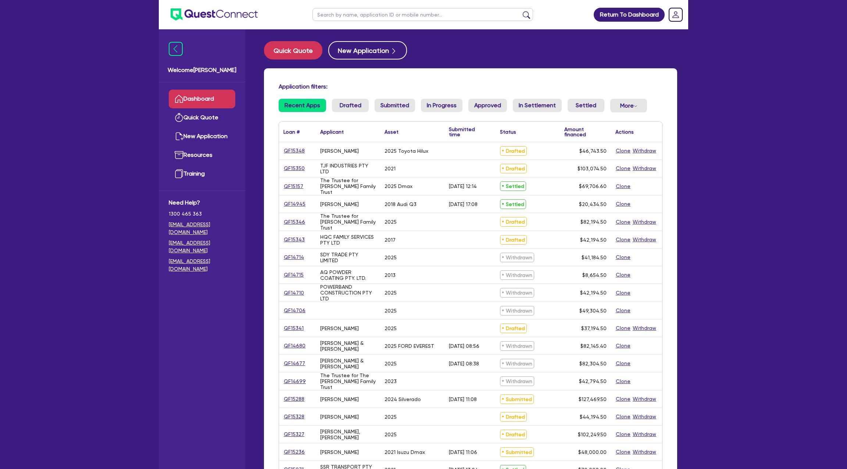
click at [357, 13] on input "text" at bounding box center [422, 14] width 220 height 13
type input "darren"
